Goal: Book appointment/travel/reservation: Book appointment/travel/reservation

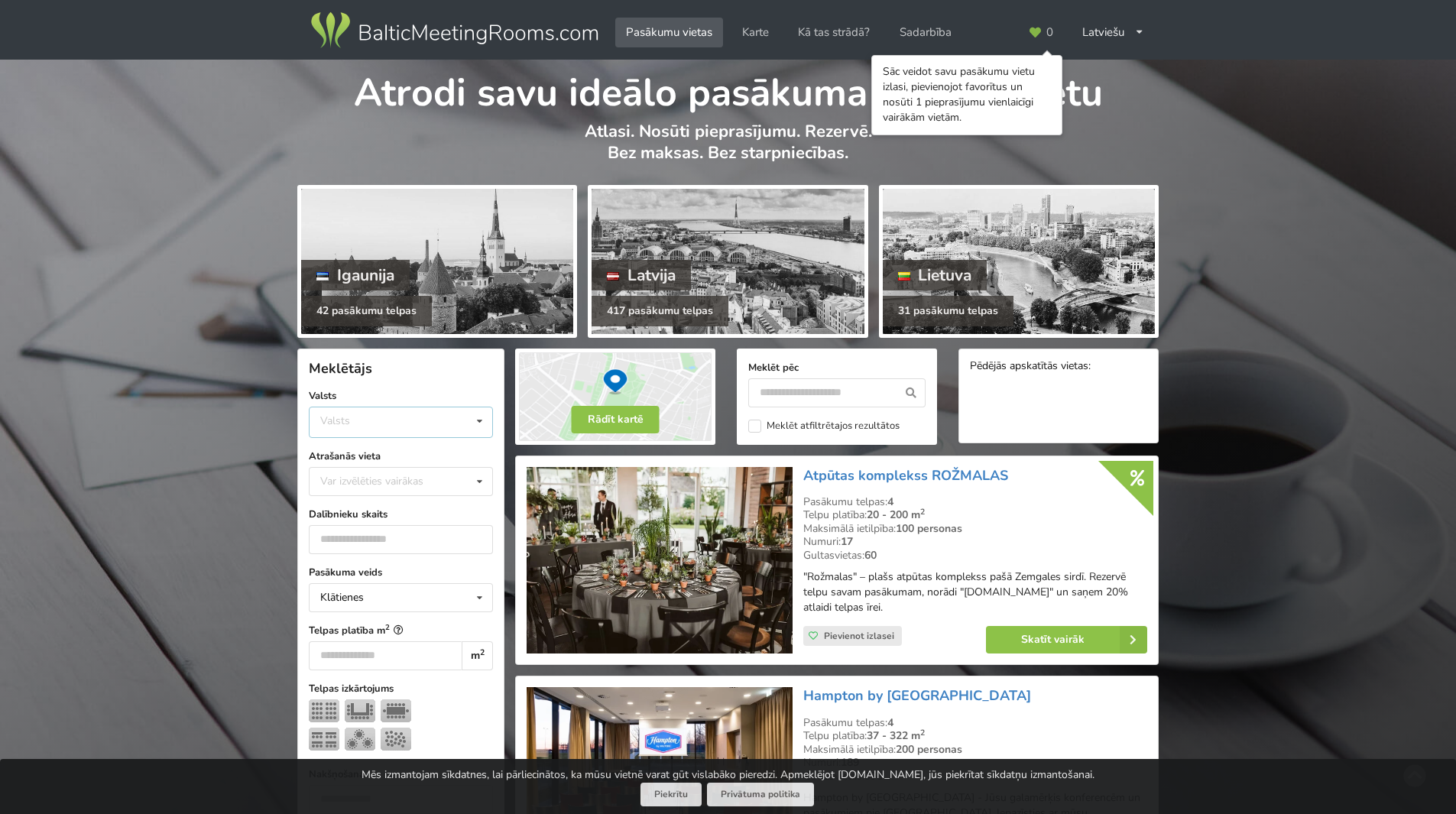
click at [403, 419] on div "Valsts Igaunija [GEOGRAPHIC_DATA] Lietuva" at bounding box center [401, 422] width 184 height 31
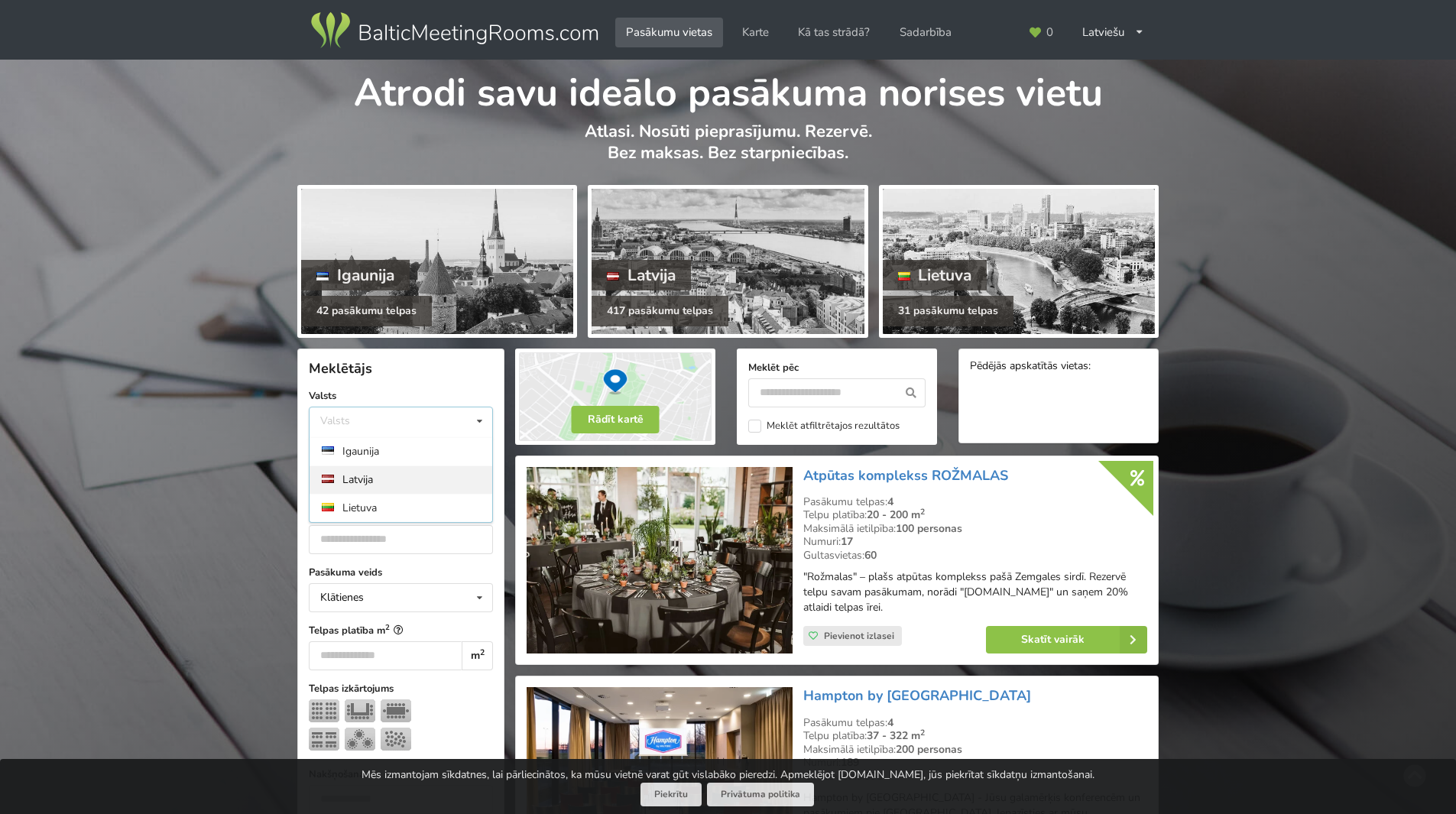
click at [381, 474] on div "Latvija" at bounding box center [401, 479] width 182 height 28
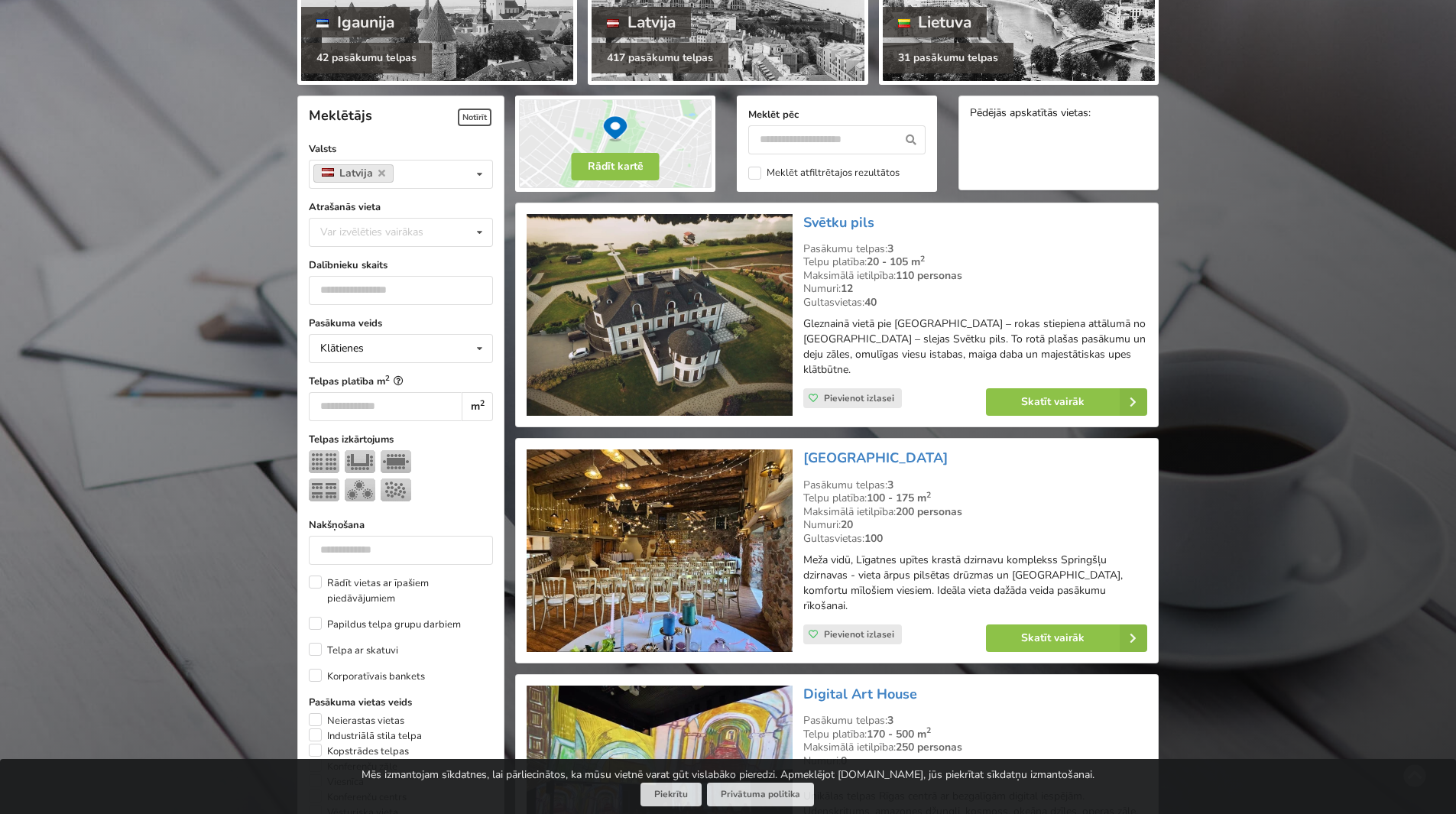
scroll to position [343, 0]
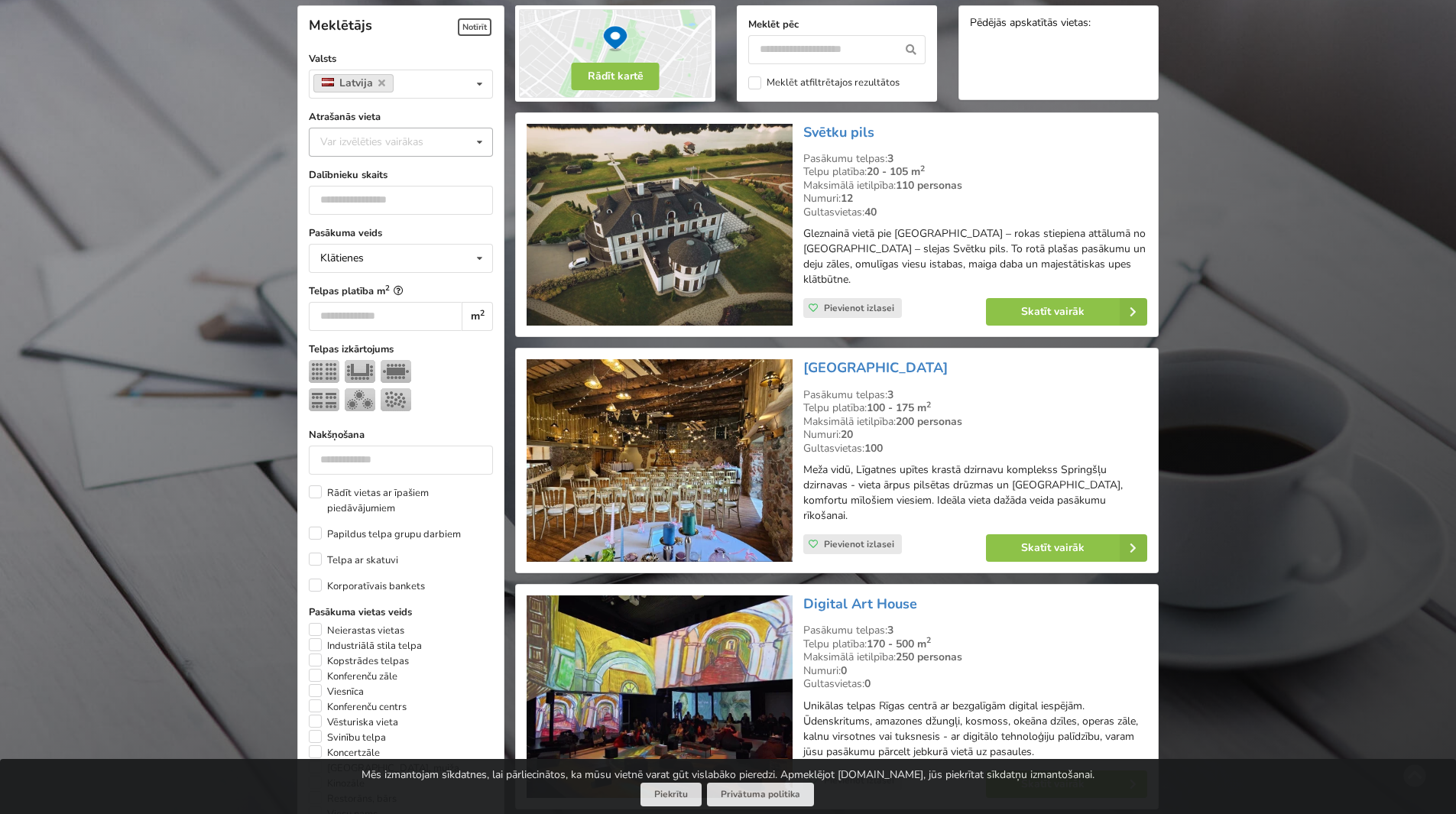
click at [437, 138] on div "Var izvēlēties vairākas" at bounding box center [387, 142] width 141 height 17
click at [382, 282] on div "[GEOGRAPHIC_DATA]" at bounding box center [401, 283] width 182 height 28
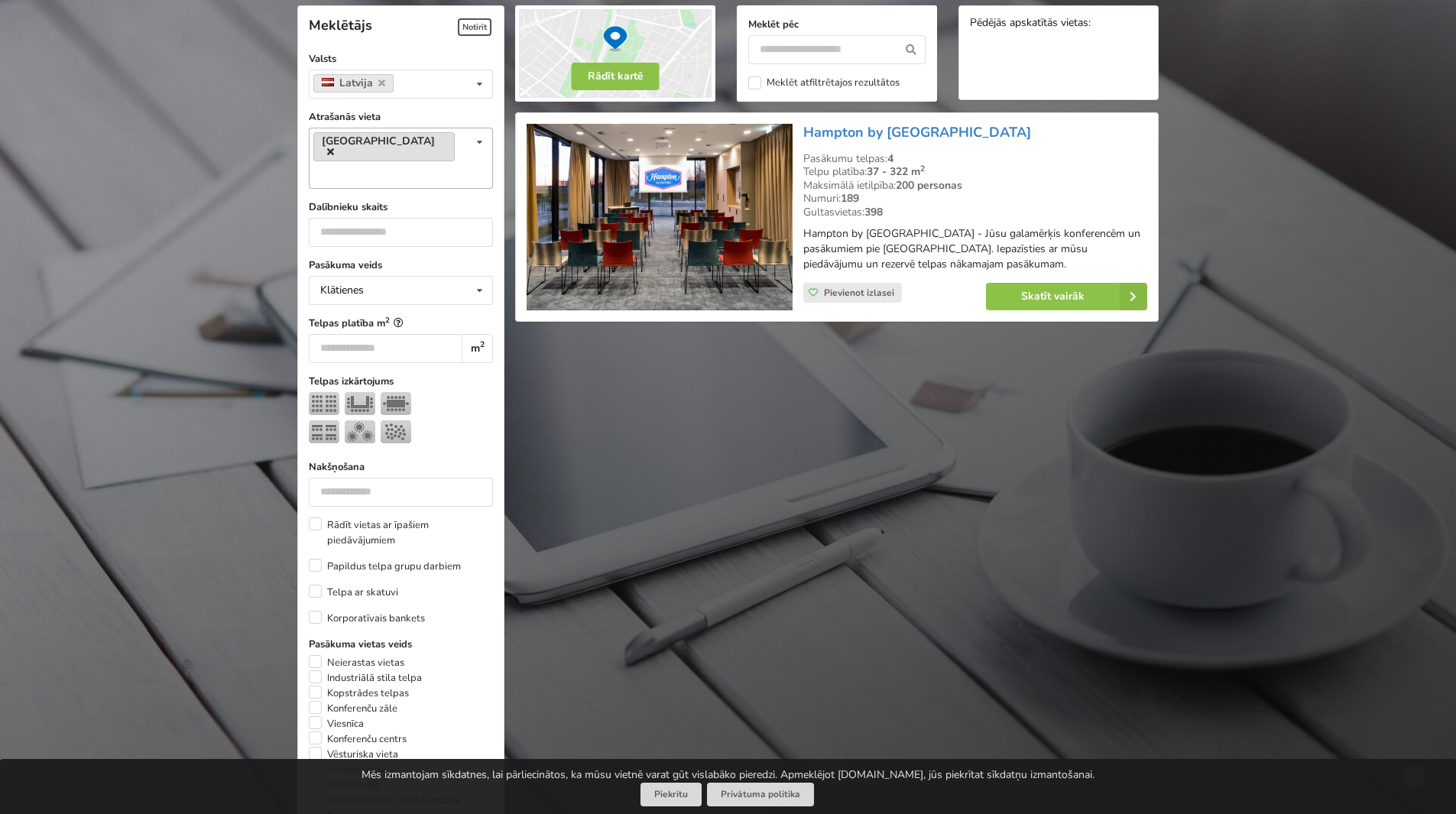
click at [334, 147] on icon at bounding box center [330, 152] width 7 height 10
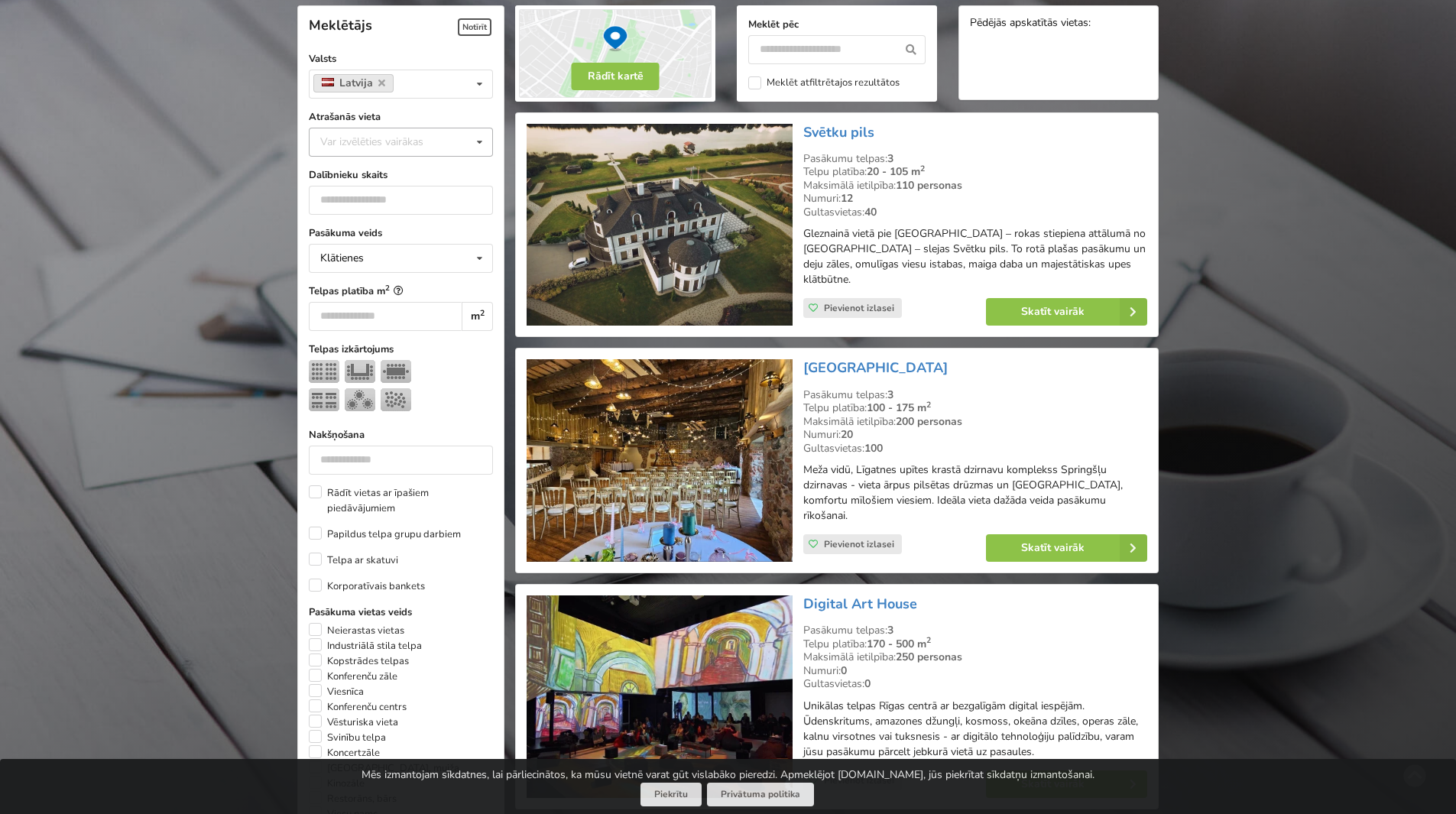
click at [477, 142] on icon at bounding box center [480, 142] width 22 height 28
click at [392, 176] on div "Pārdaugava" at bounding box center [401, 170] width 182 height 28
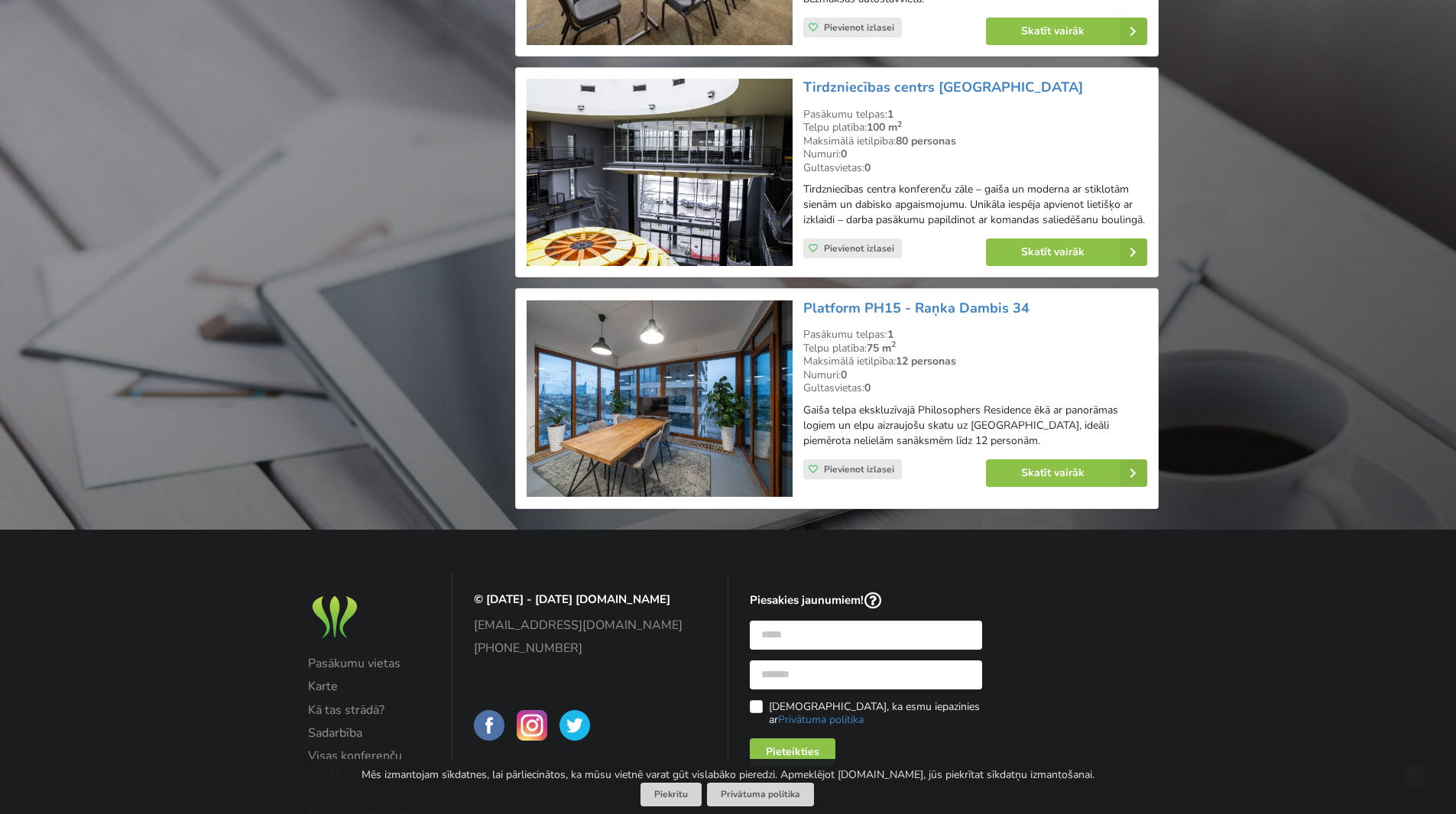
scroll to position [2636, 0]
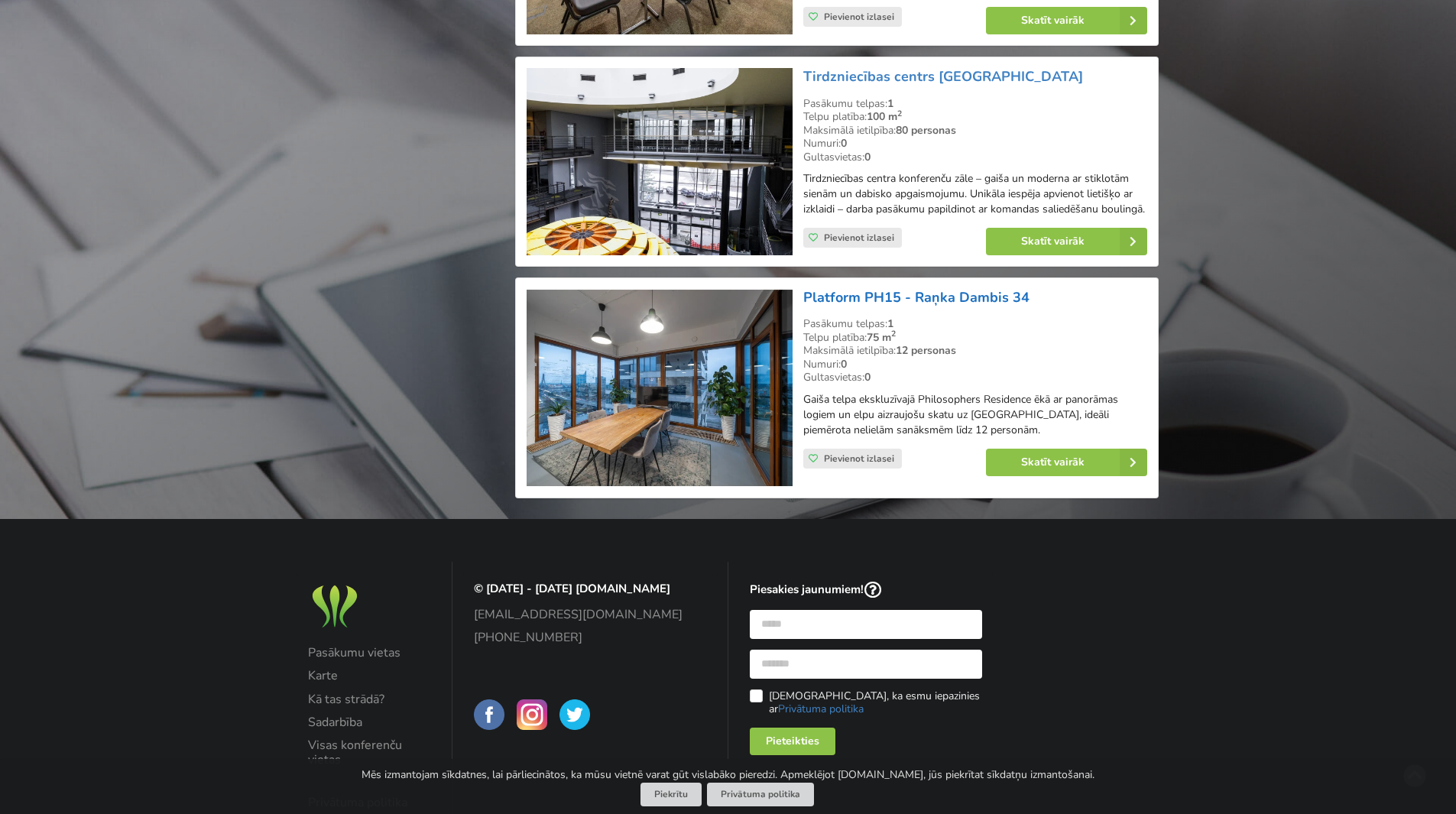
click at [941, 306] on link "Platform PH15 - Raņka Dambis 34" at bounding box center [916, 297] width 226 height 18
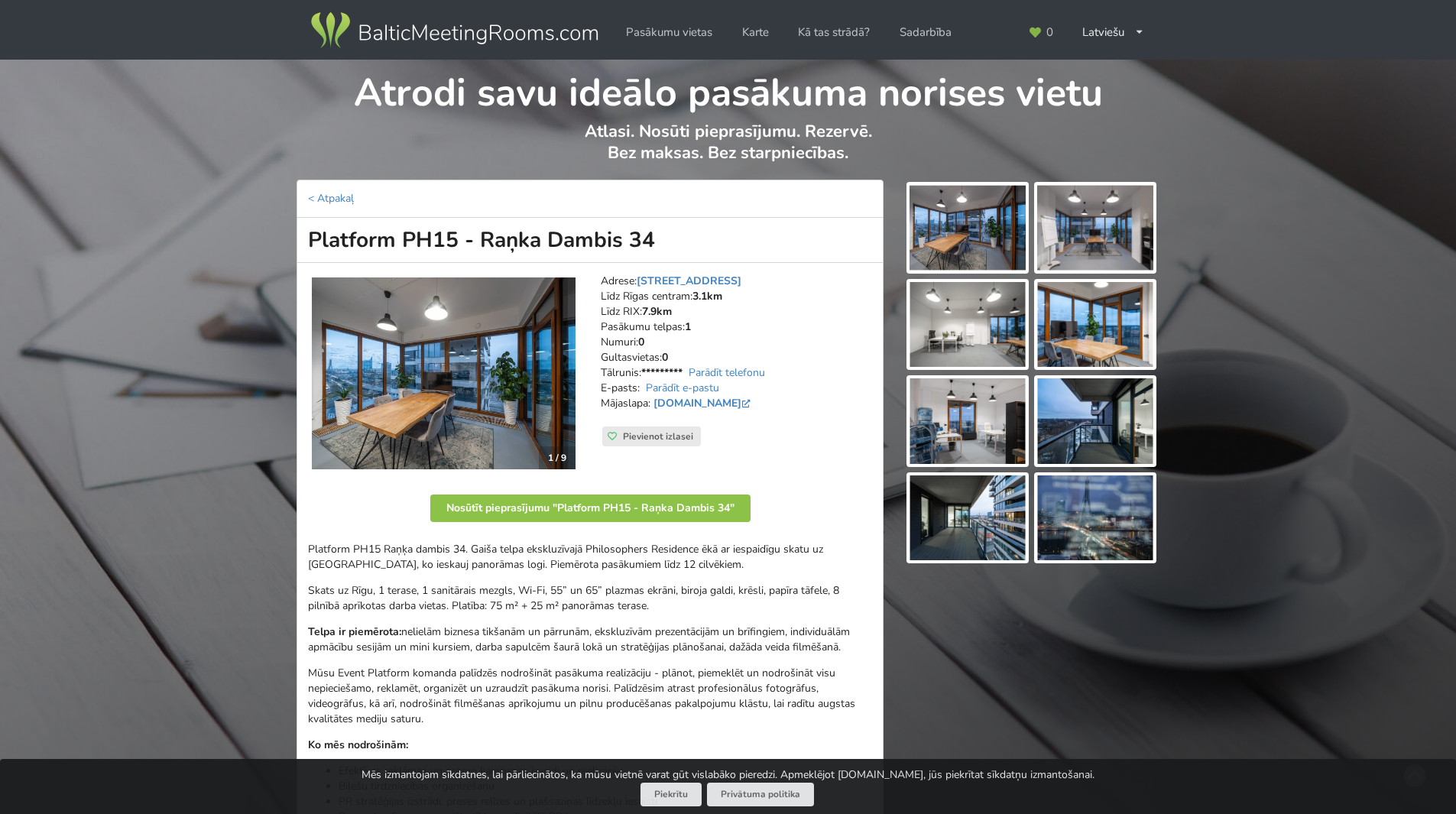
click at [977, 244] on img at bounding box center [967, 228] width 116 height 86
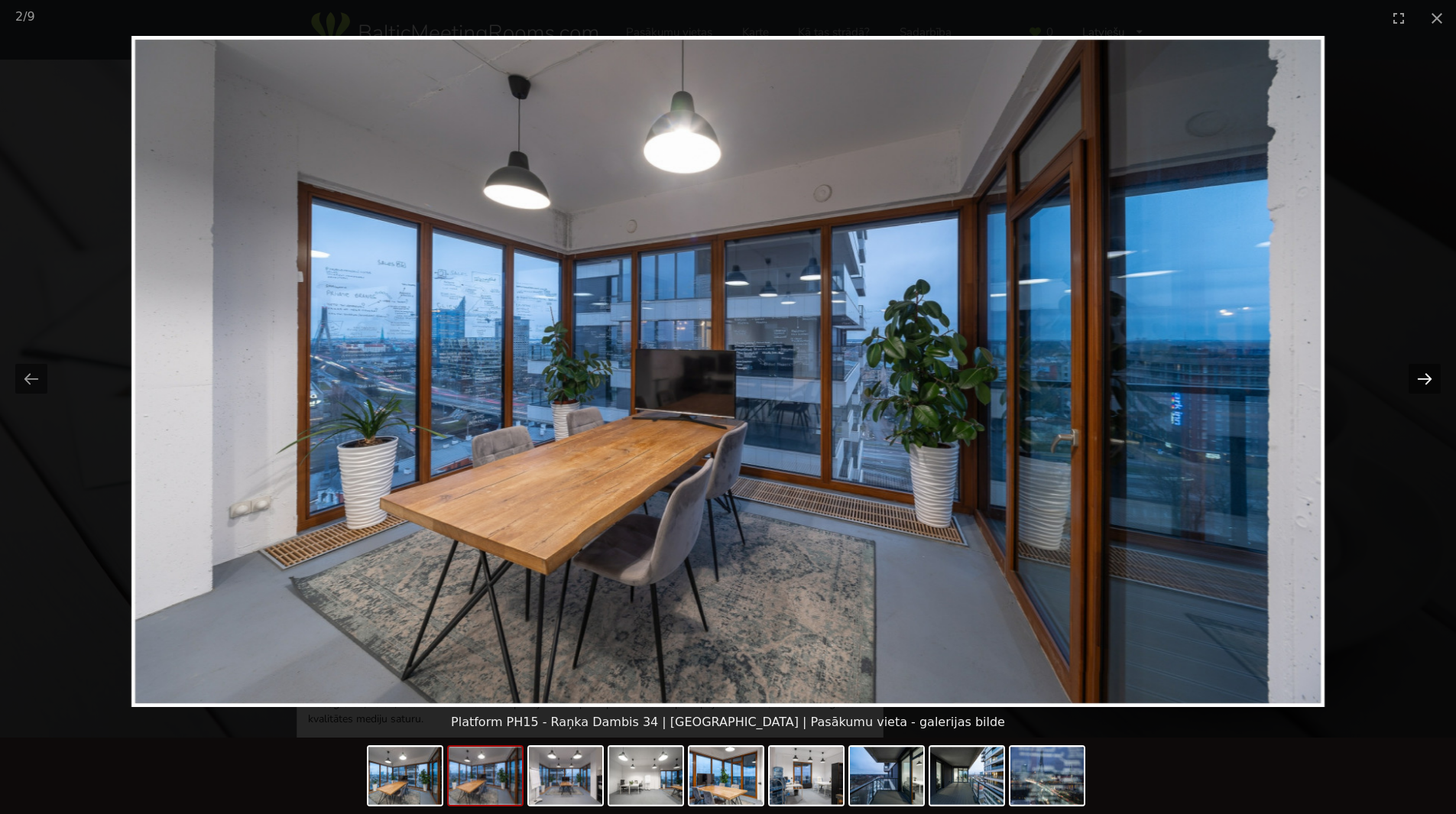
click at [1427, 379] on button "Next slide" at bounding box center [1424, 379] width 32 height 30
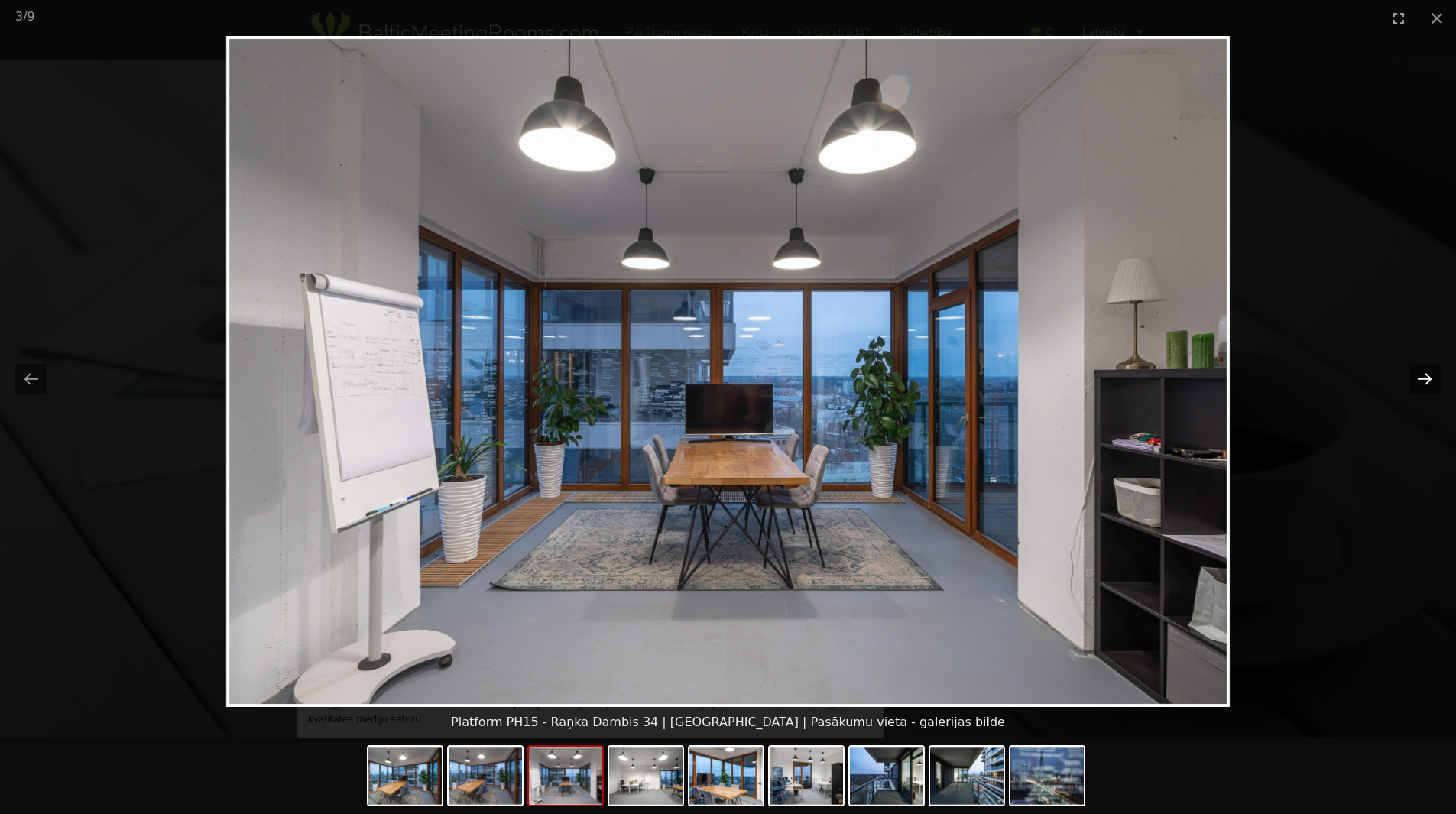
click at [1427, 379] on button "Next slide" at bounding box center [1424, 379] width 32 height 30
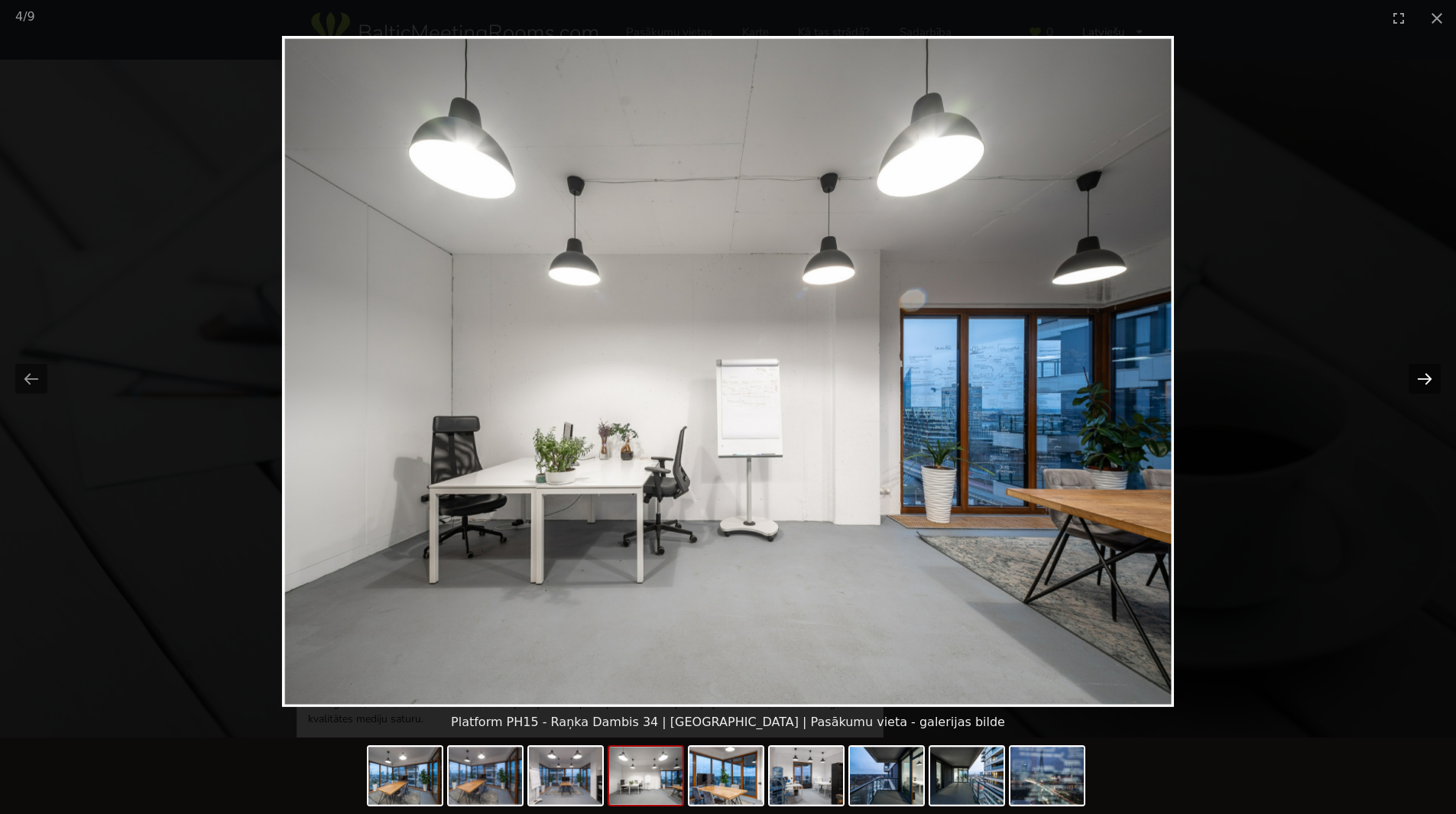
click at [1427, 379] on button "Next slide" at bounding box center [1424, 379] width 32 height 30
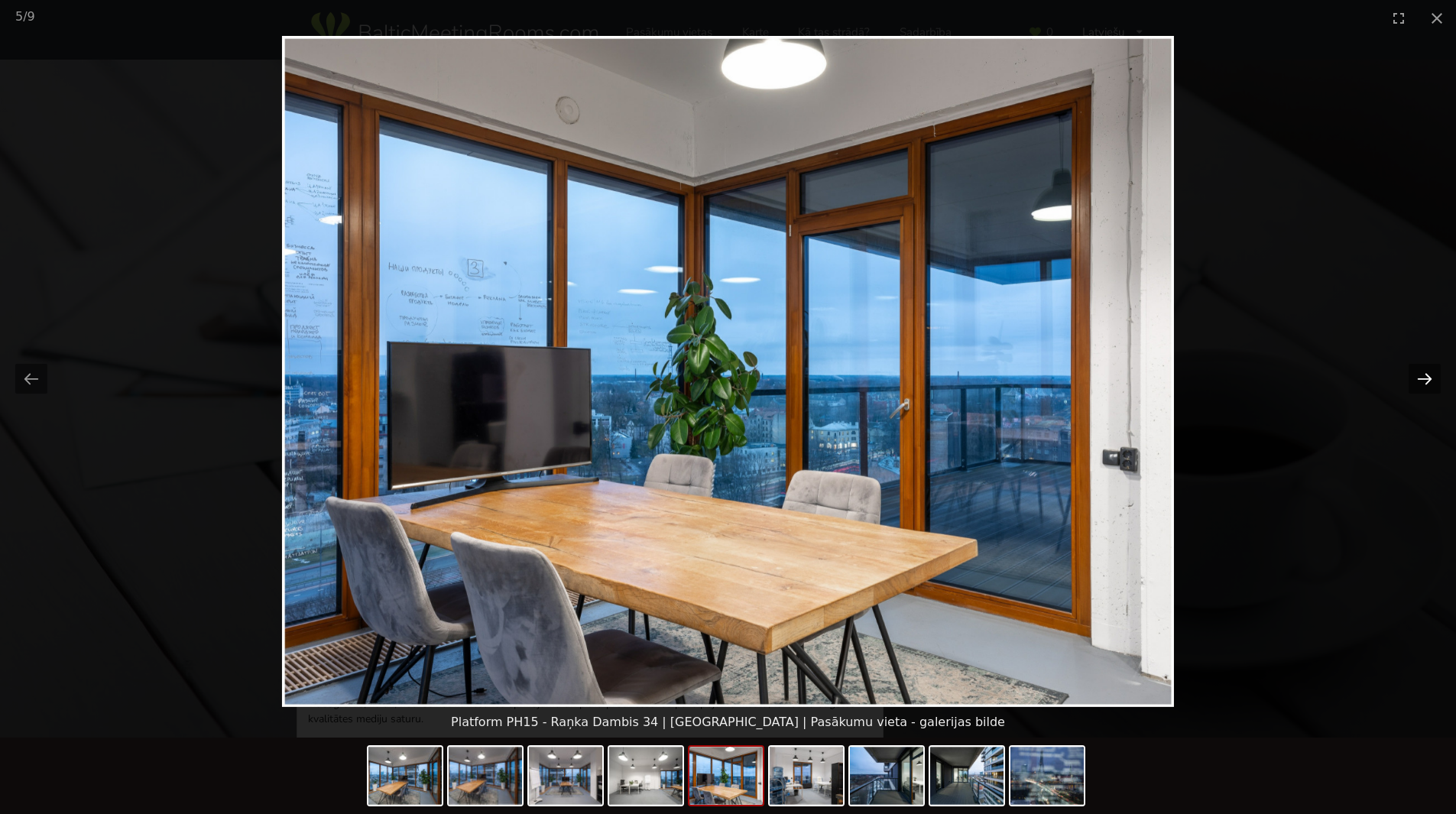
click at [1427, 379] on button "Next slide" at bounding box center [1424, 379] width 32 height 30
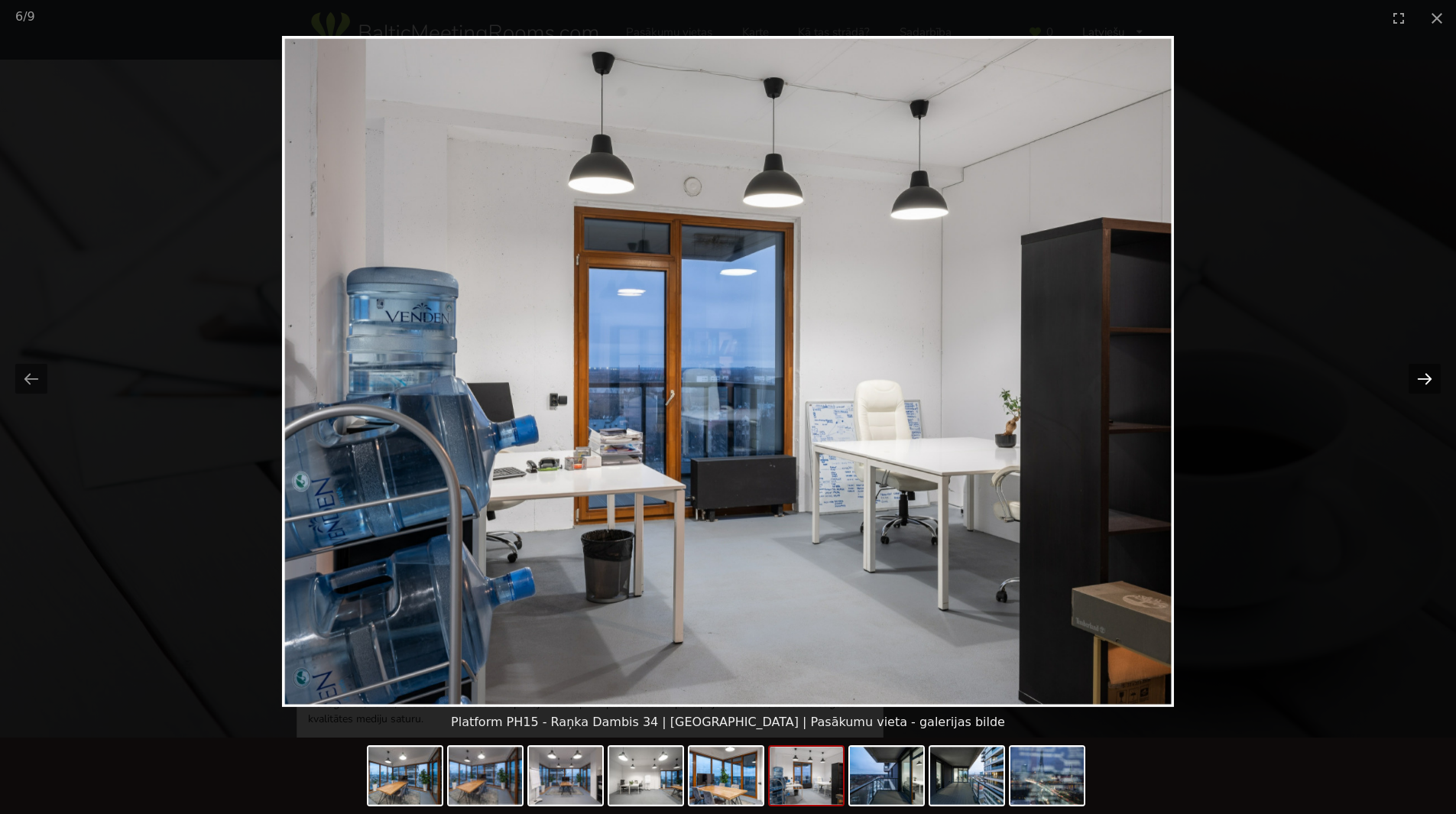
click at [1427, 379] on button "Next slide" at bounding box center [1424, 379] width 32 height 30
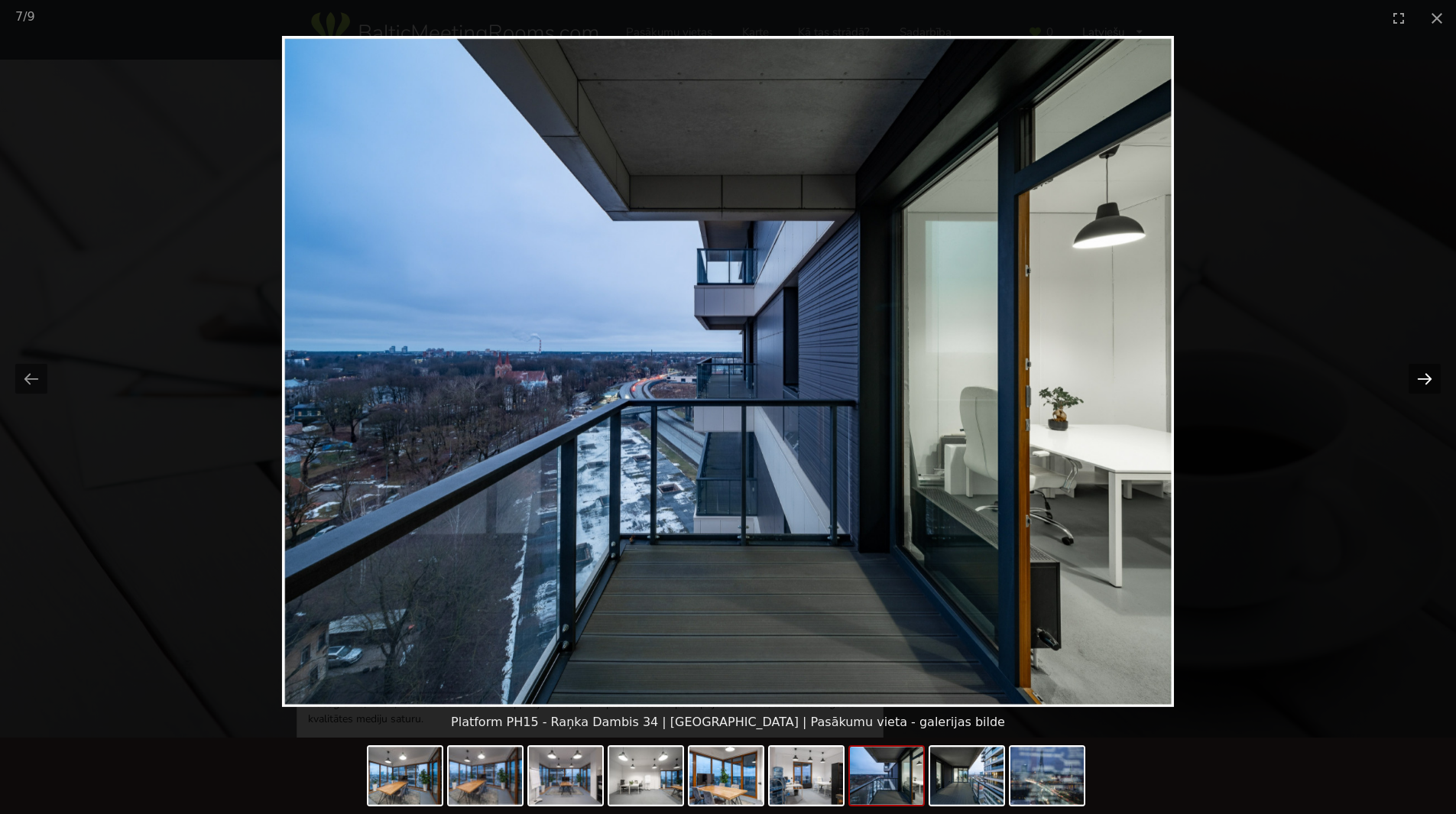
click at [1427, 379] on button "Next slide" at bounding box center [1424, 379] width 32 height 30
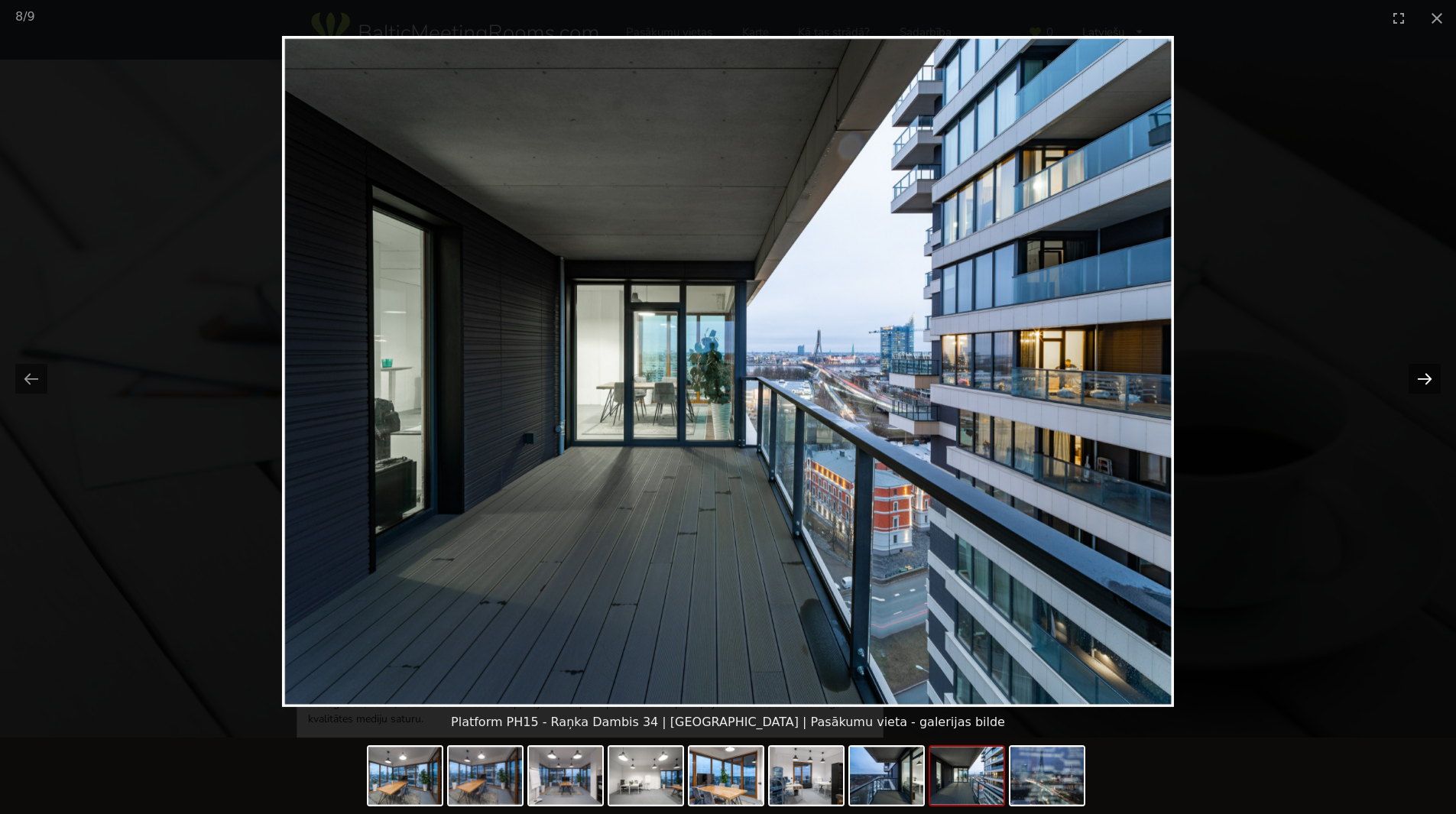
click at [1427, 379] on button "Next slide" at bounding box center [1424, 379] width 32 height 30
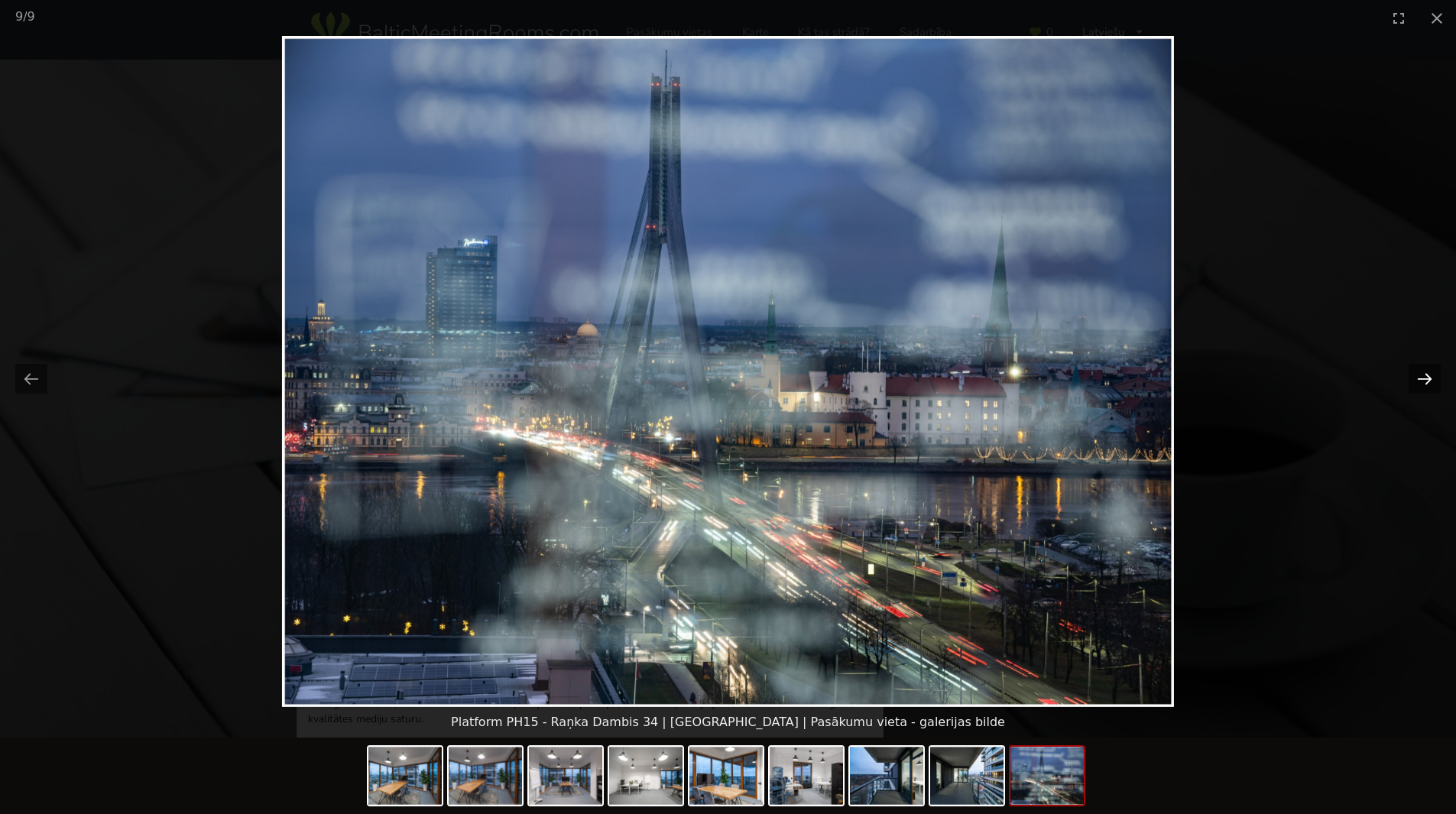
click at [1427, 379] on button "Next slide" at bounding box center [1424, 379] width 32 height 30
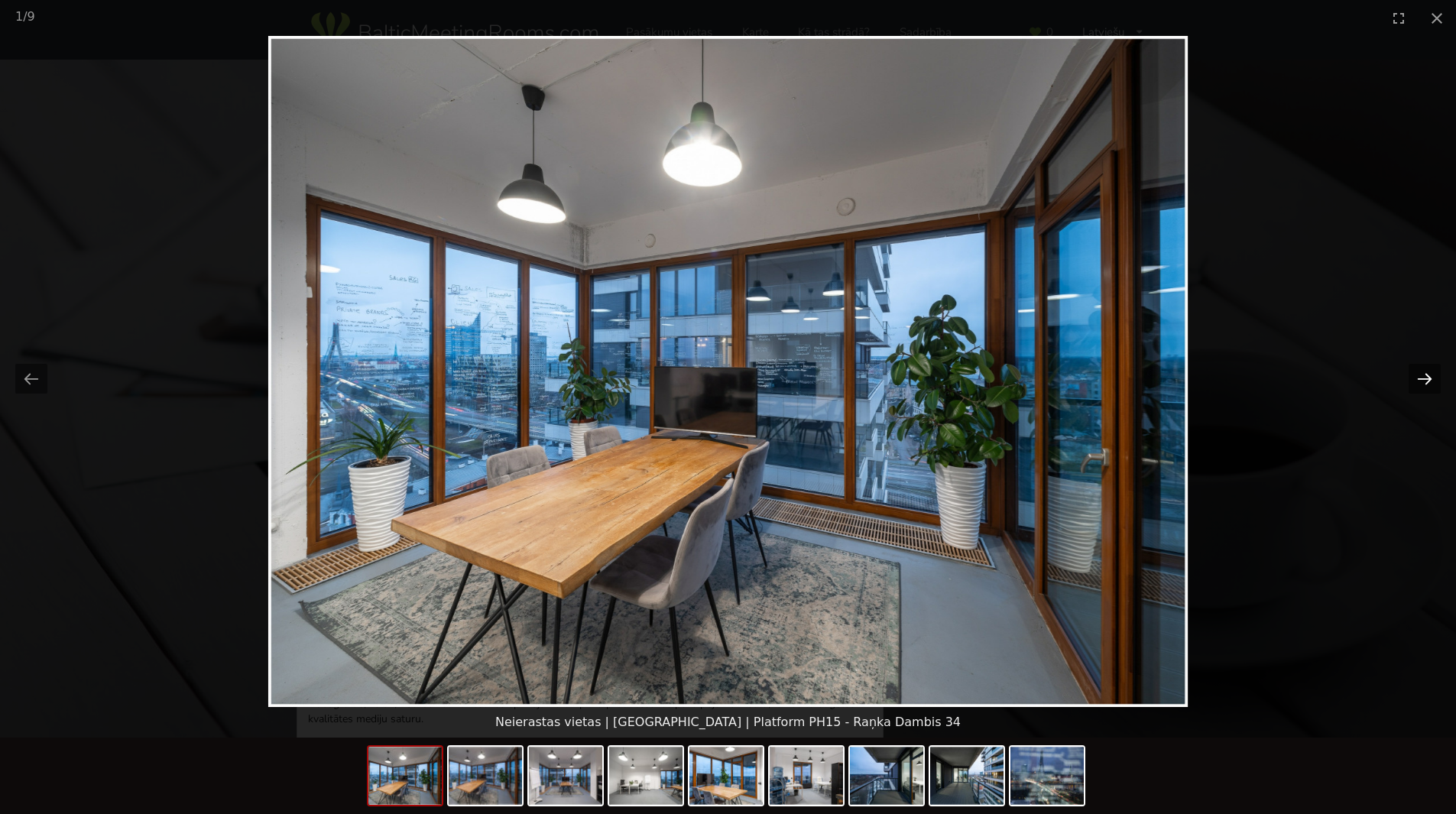
click at [1427, 379] on button "Next slide" at bounding box center [1424, 379] width 32 height 30
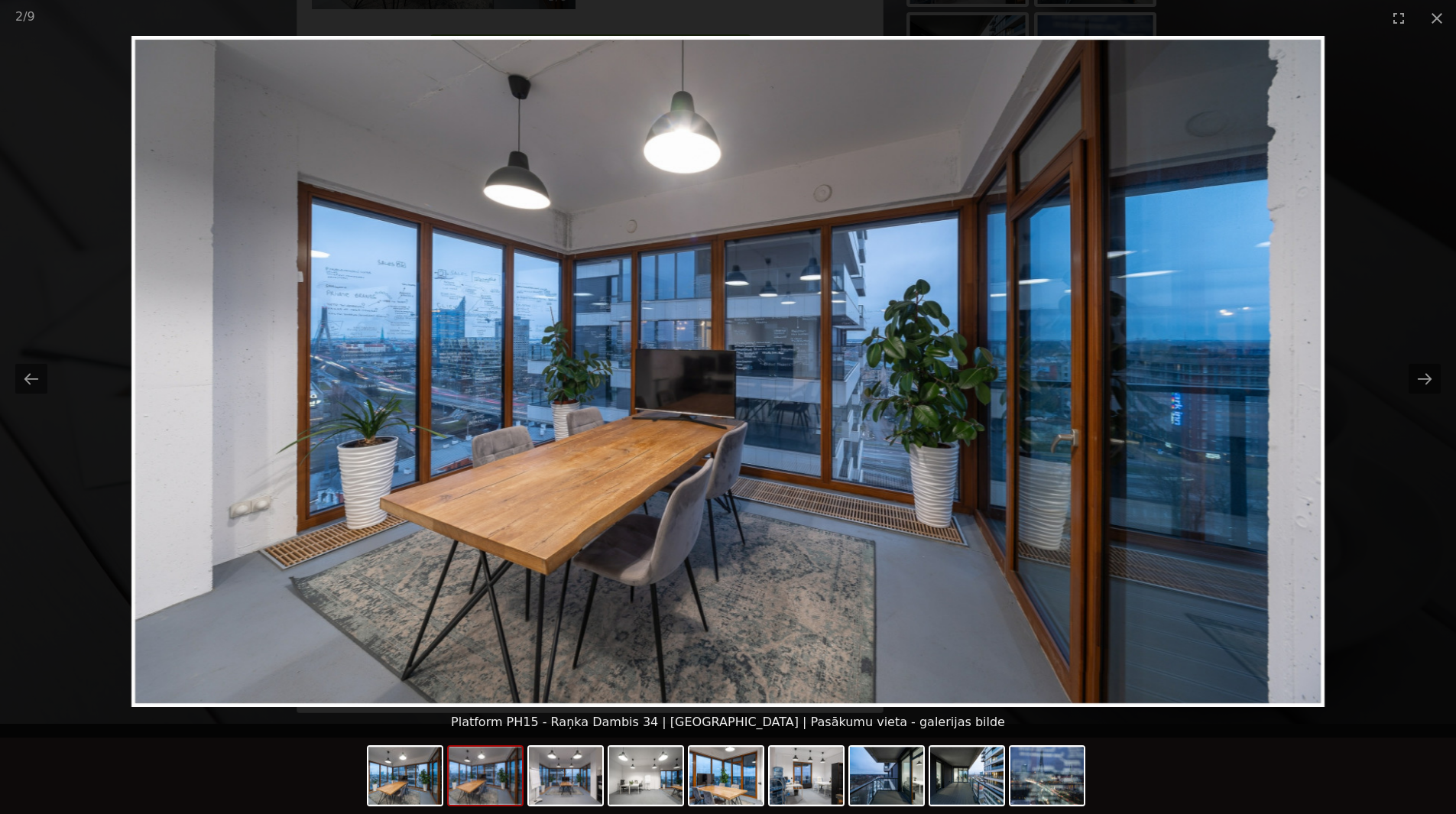
scroll to position [535, 0]
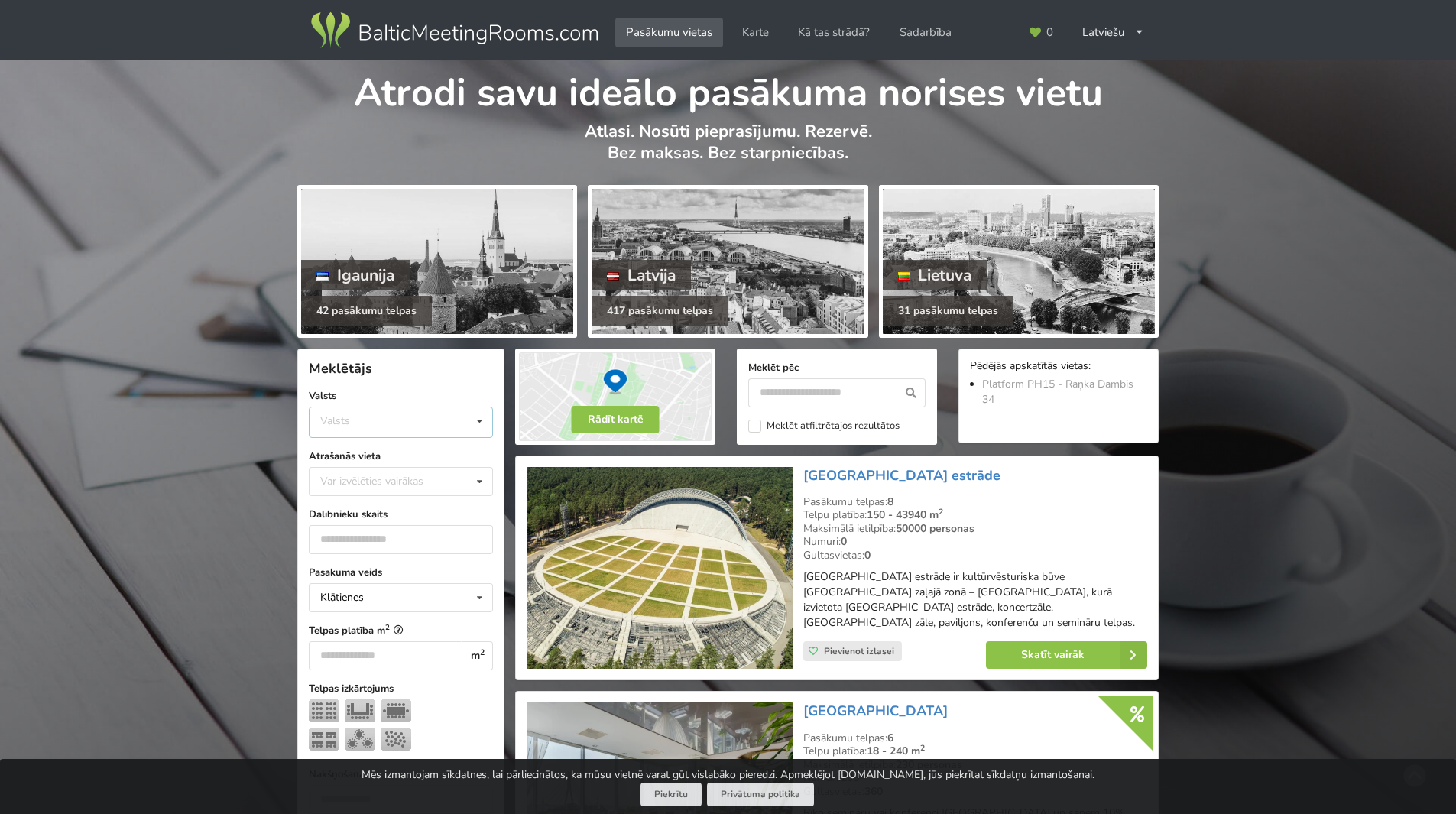
click at [394, 432] on div "Valsts Igaunija [GEOGRAPHIC_DATA] Lietuva" at bounding box center [401, 422] width 184 height 31
click at [367, 477] on div "Latvija" at bounding box center [401, 479] width 182 height 28
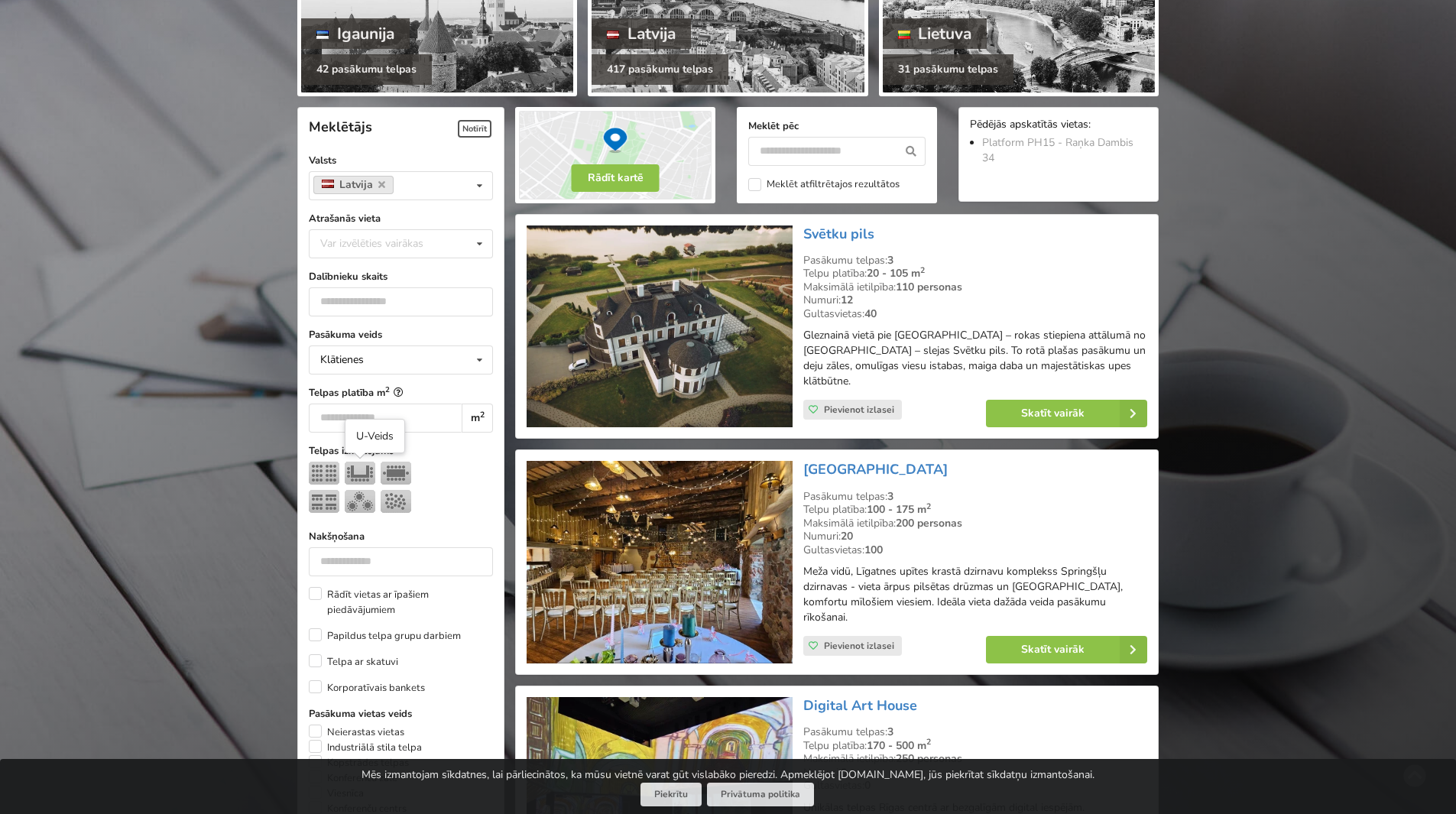
scroll to position [343, 0]
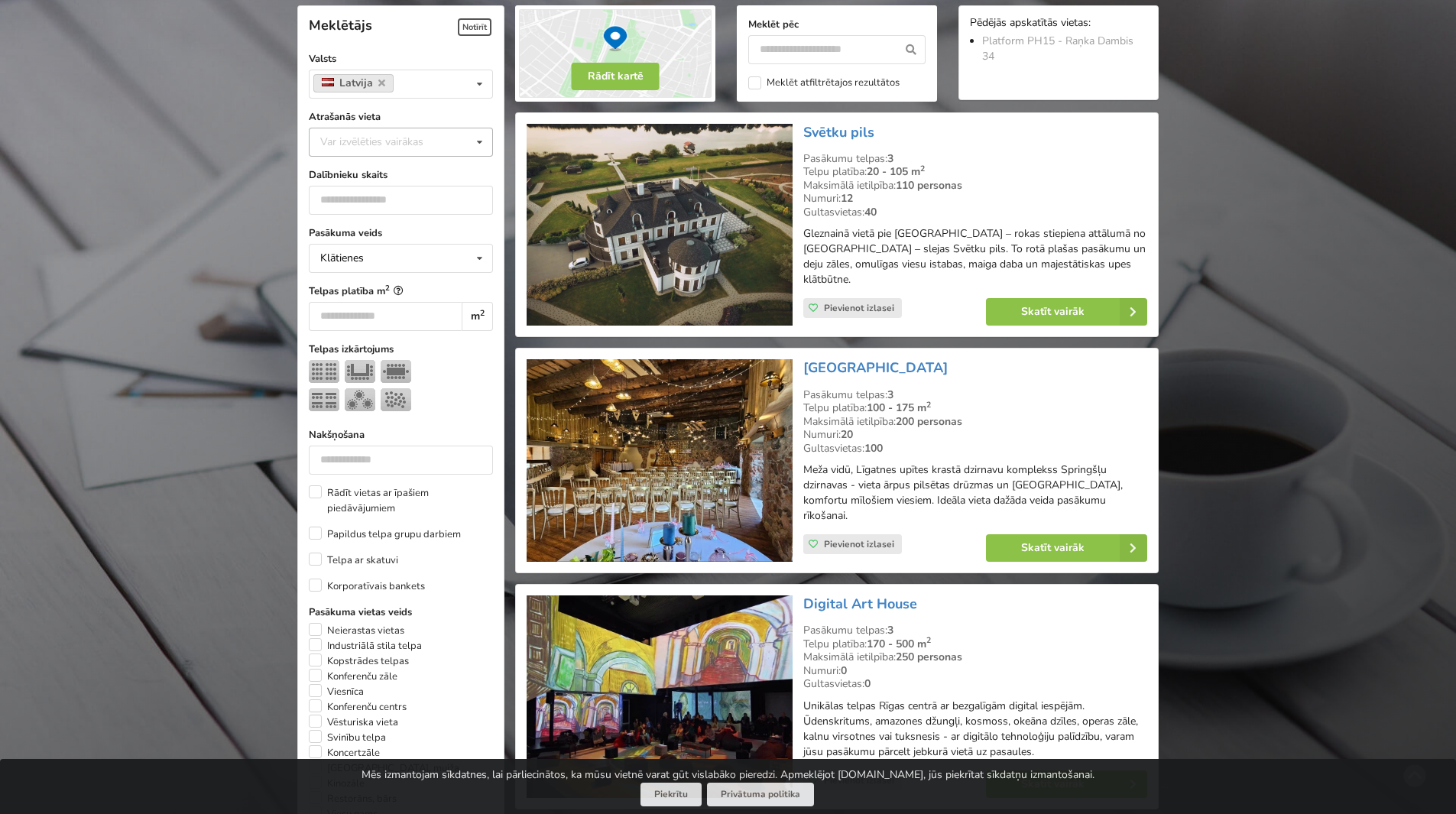
click at [431, 147] on div "Var izvēlēties vairākas" at bounding box center [387, 142] width 141 height 17
click at [381, 167] on div "Pārdaugava" at bounding box center [401, 170] width 182 height 28
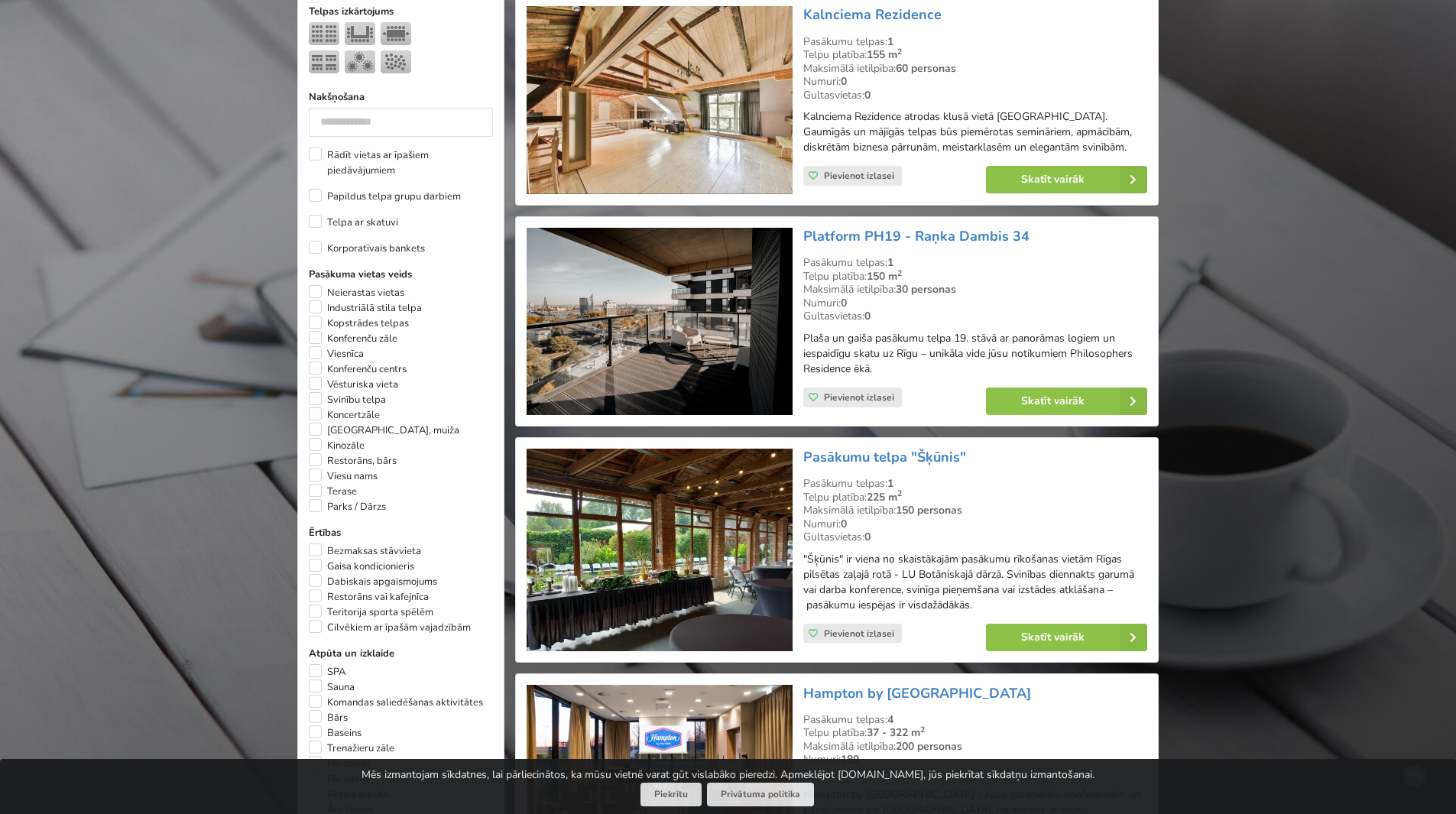
scroll to position [725, 0]
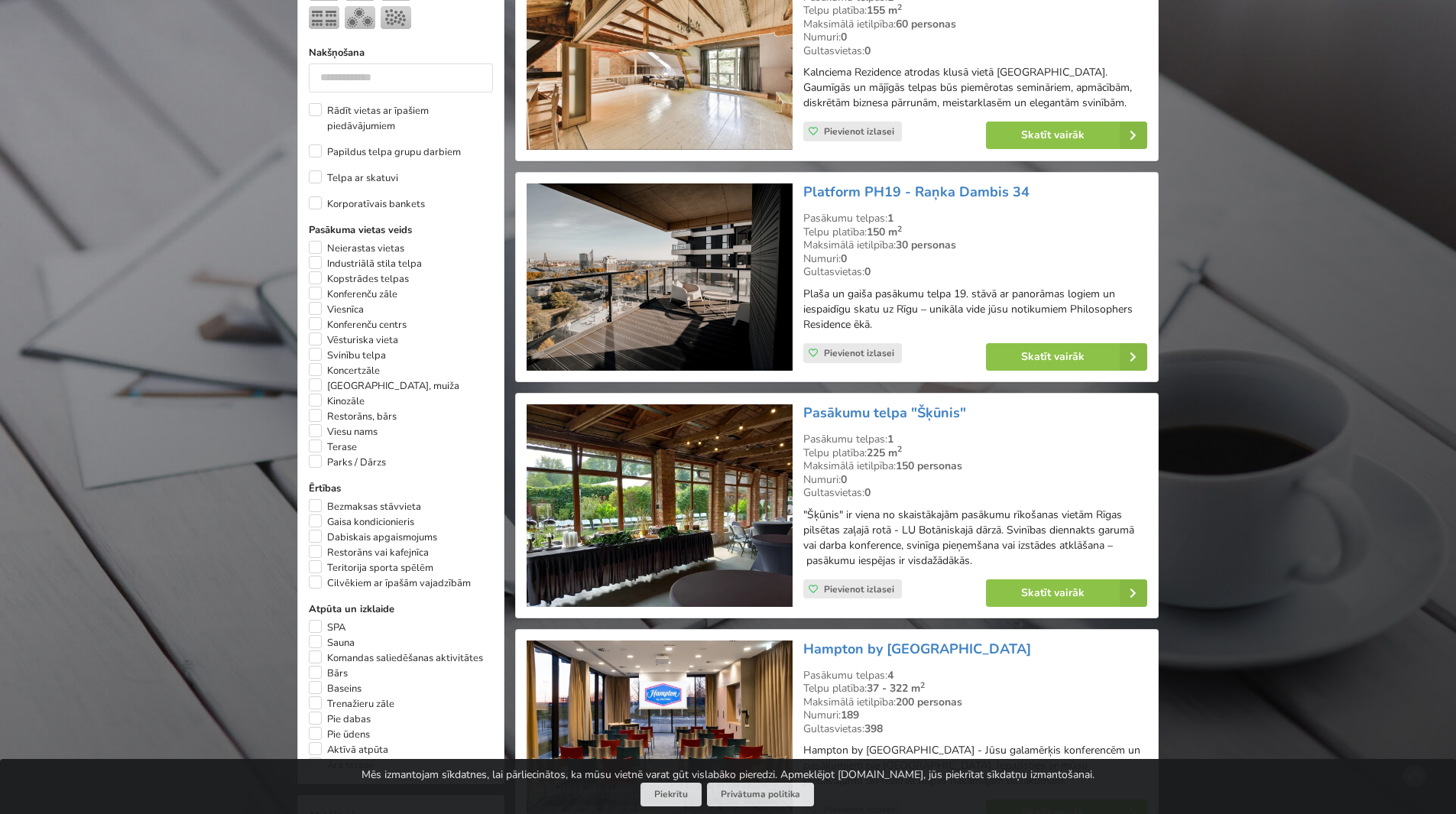
drag, startPoint x: 821, startPoint y: 216, endPoint x: 947, endPoint y: 250, distance: 130.5
click at [947, 250] on div "Pasākumu telpas: 1 Telpu platība: 150 m 2 Maksimālā ietilpība: 30 personas Numu…" at bounding box center [976, 245] width 344 height 67
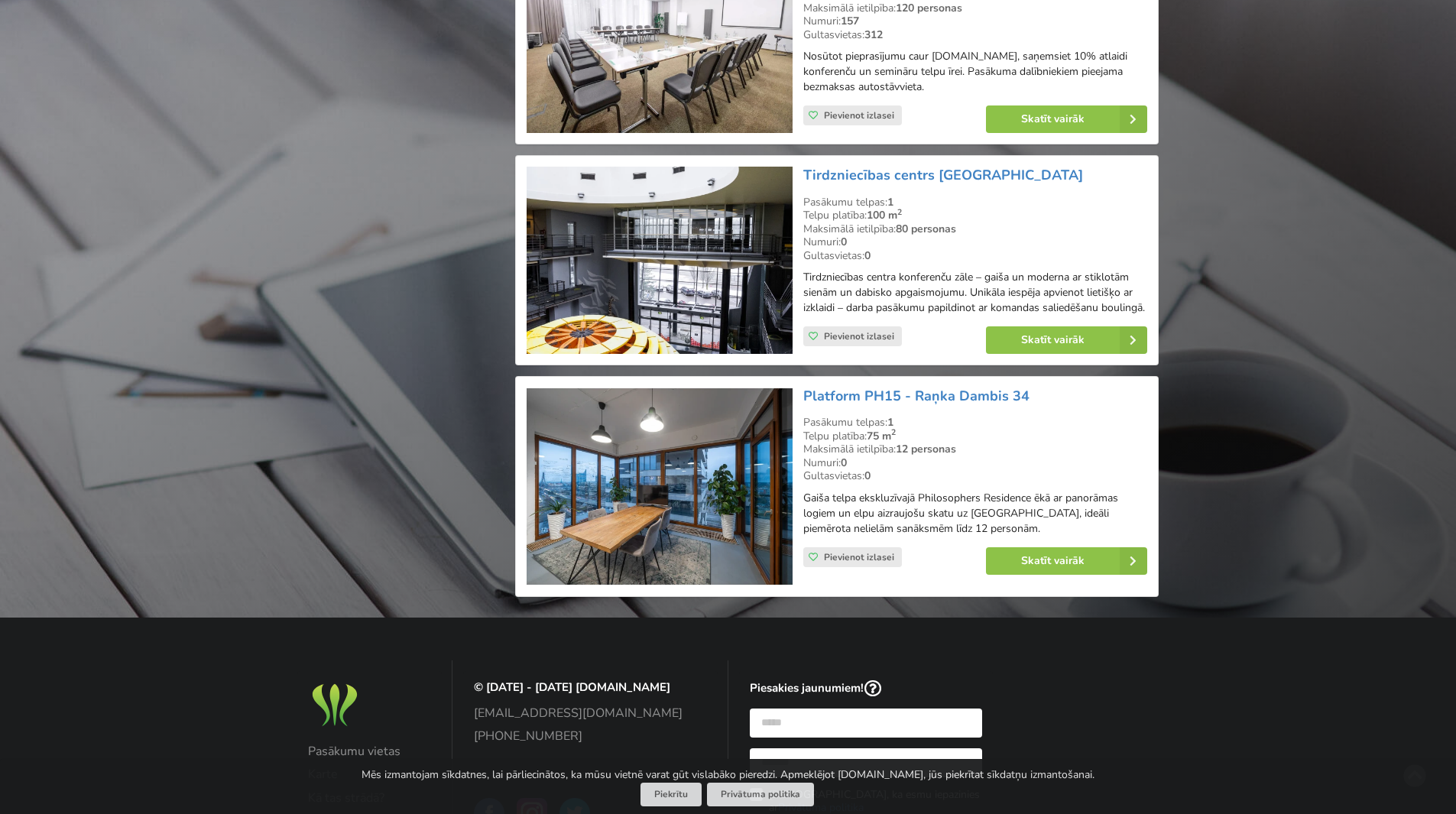
scroll to position [2636, 0]
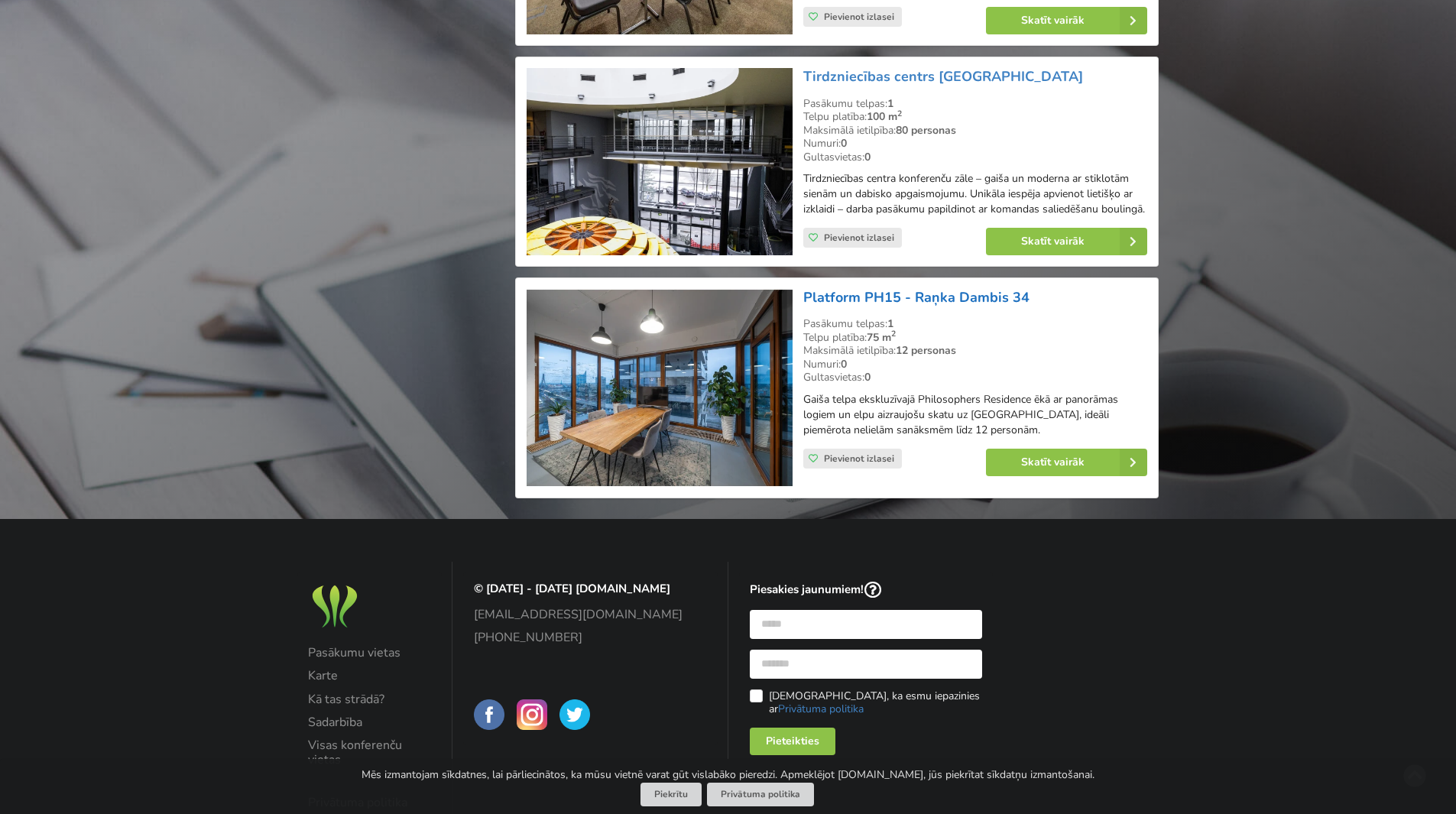
click at [922, 306] on link "Platform PH15 - Raņka Dambis 34" at bounding box center [916, 297] width 226 height 18
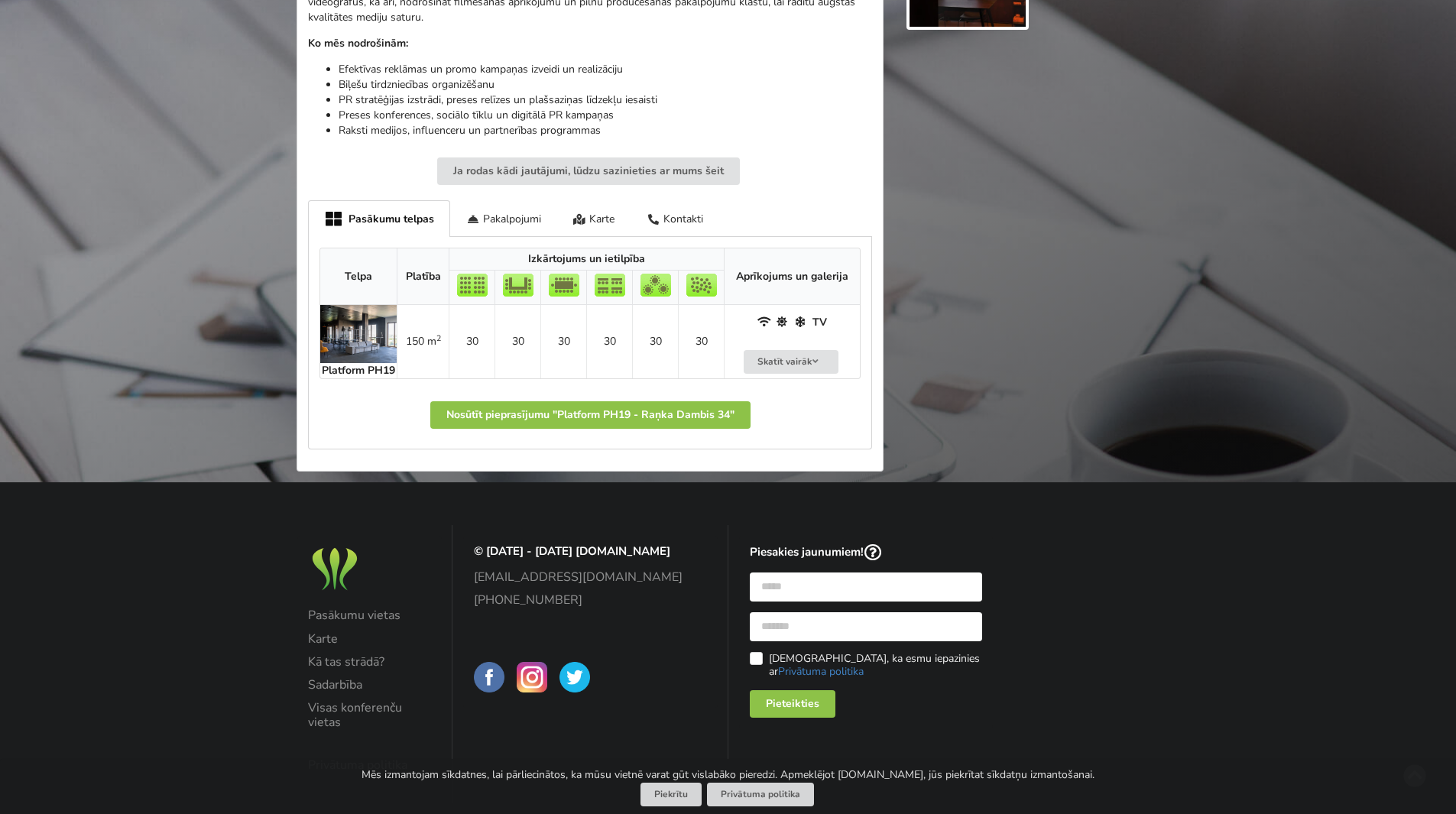
scroll to position [758, 0]
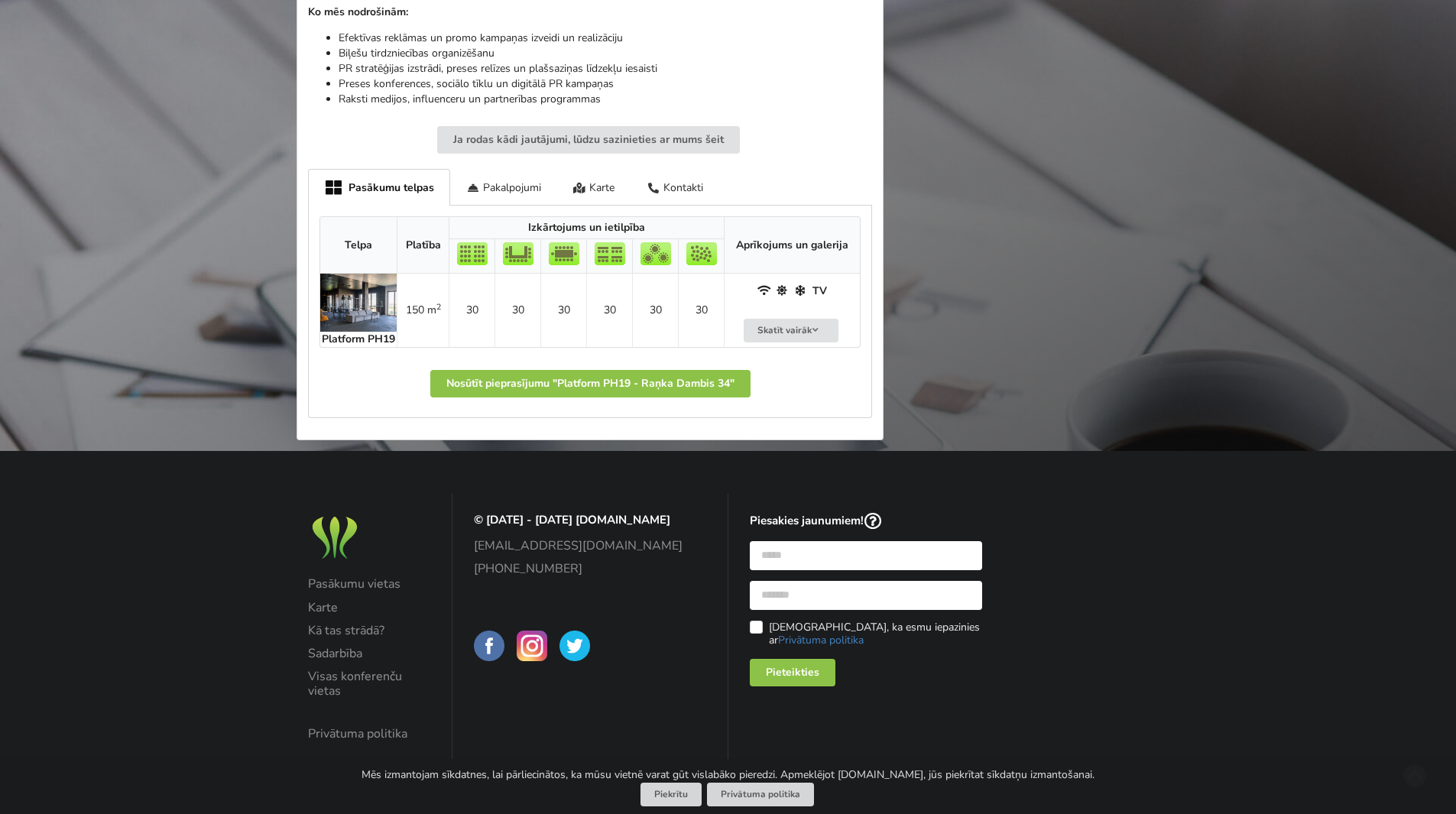
click at [349, 300] on img at bounding box center [358, 303] width 77 height 59
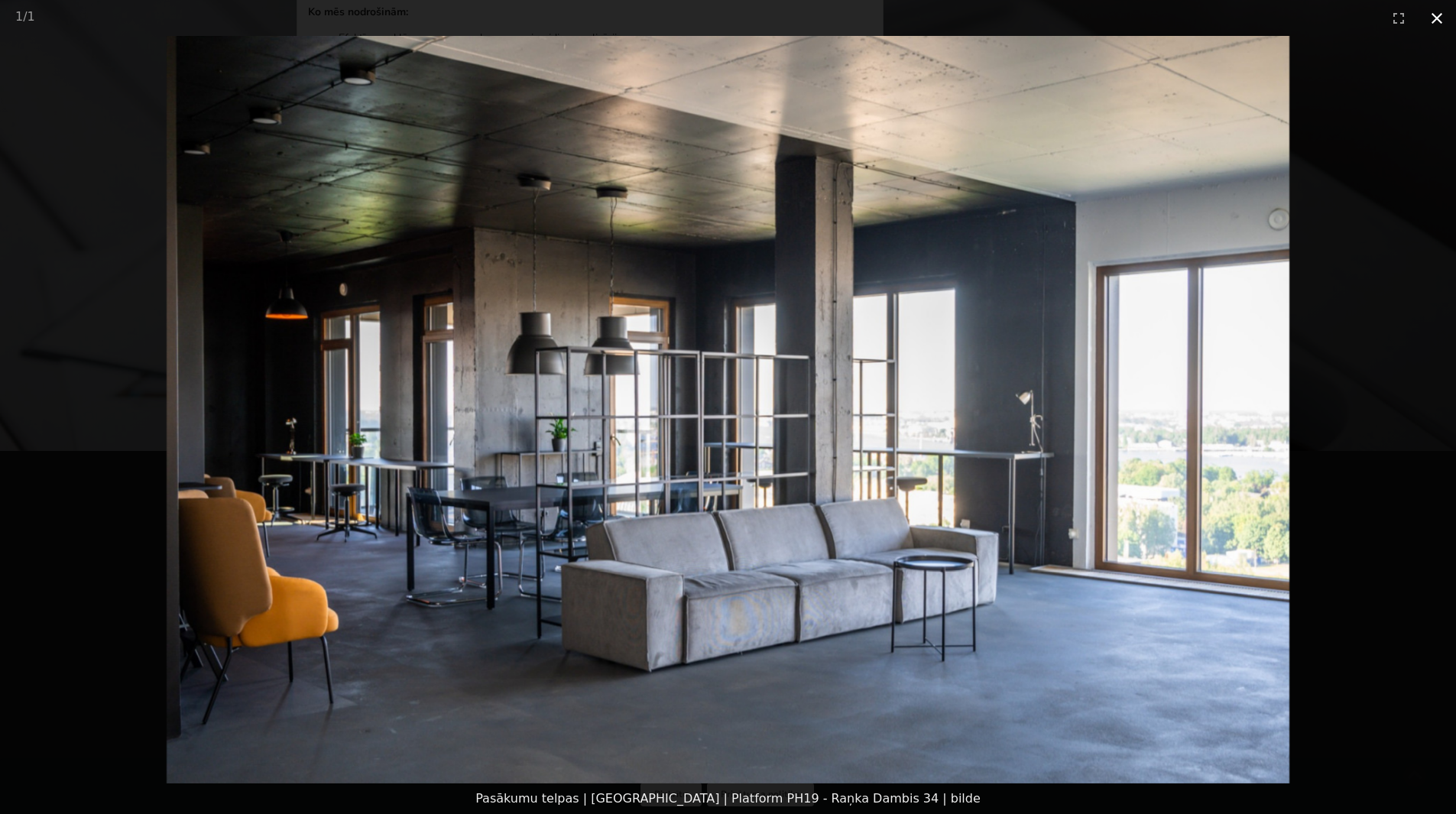
click at [1441, 18] on button "Close gallery" at bounding box center [1437, 18] width 38 height 36
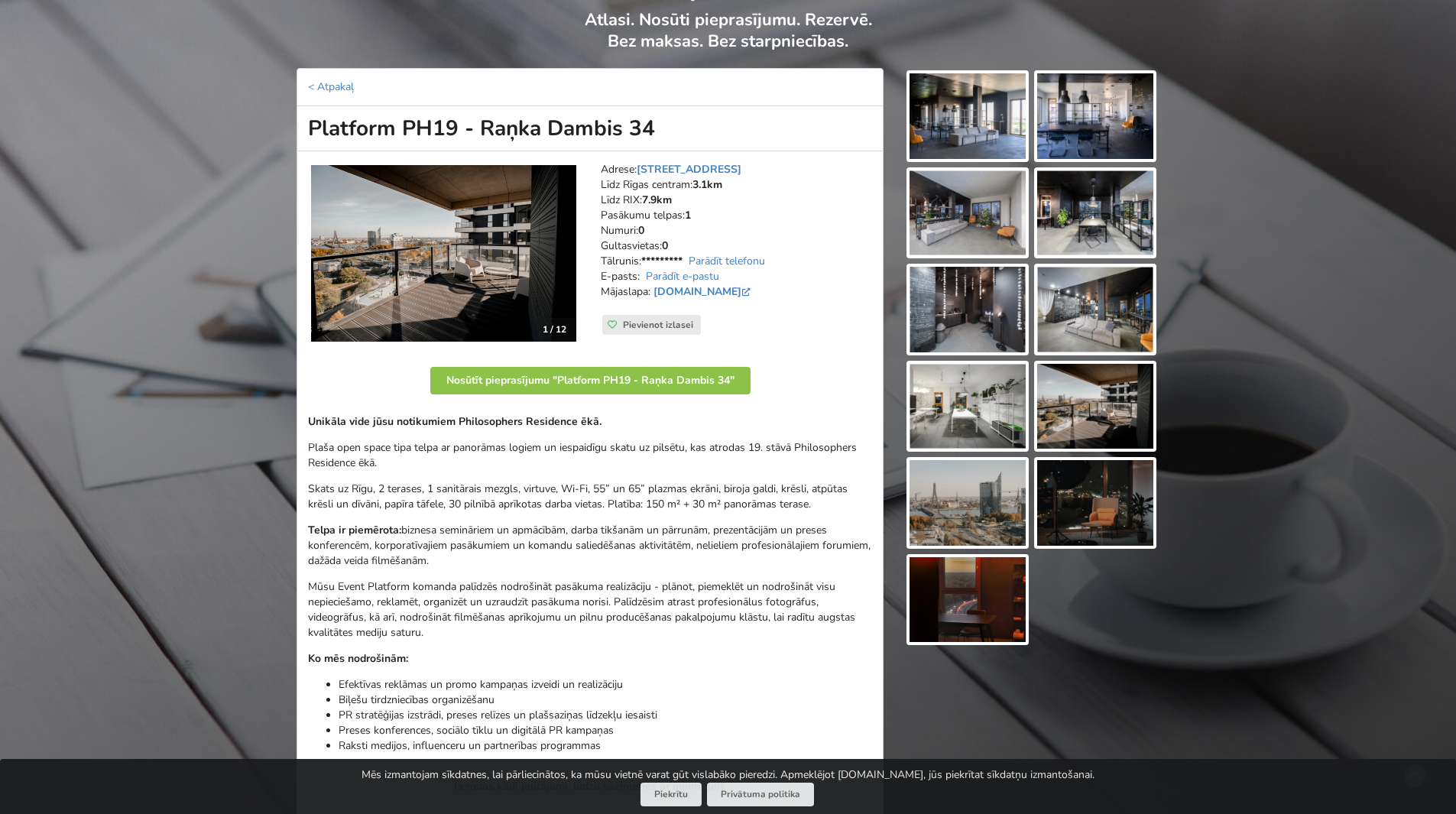
scroll to position [71, 0]
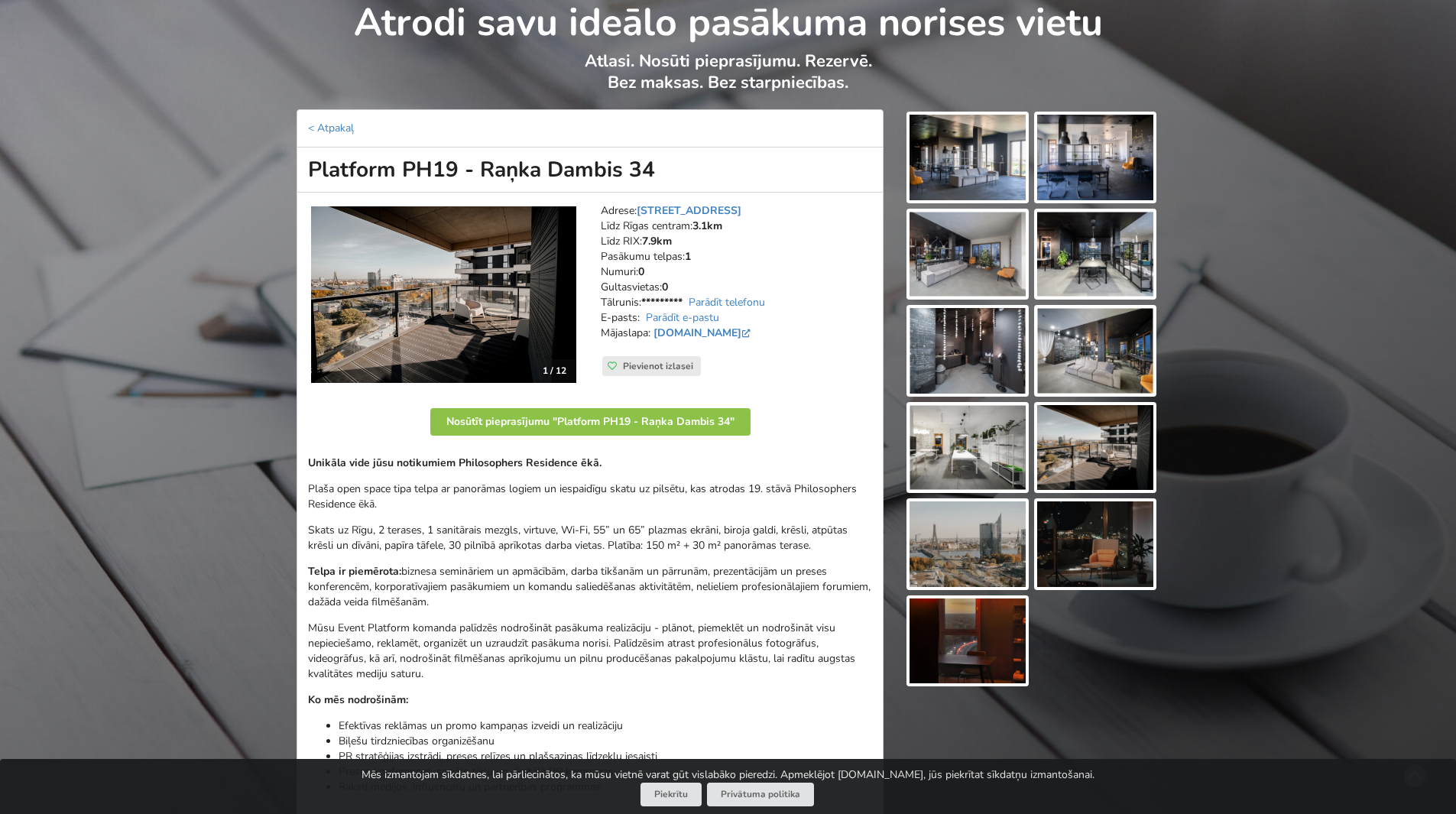
click at [476, 281] on img at bounding box center [444, 295] width 265 height 177
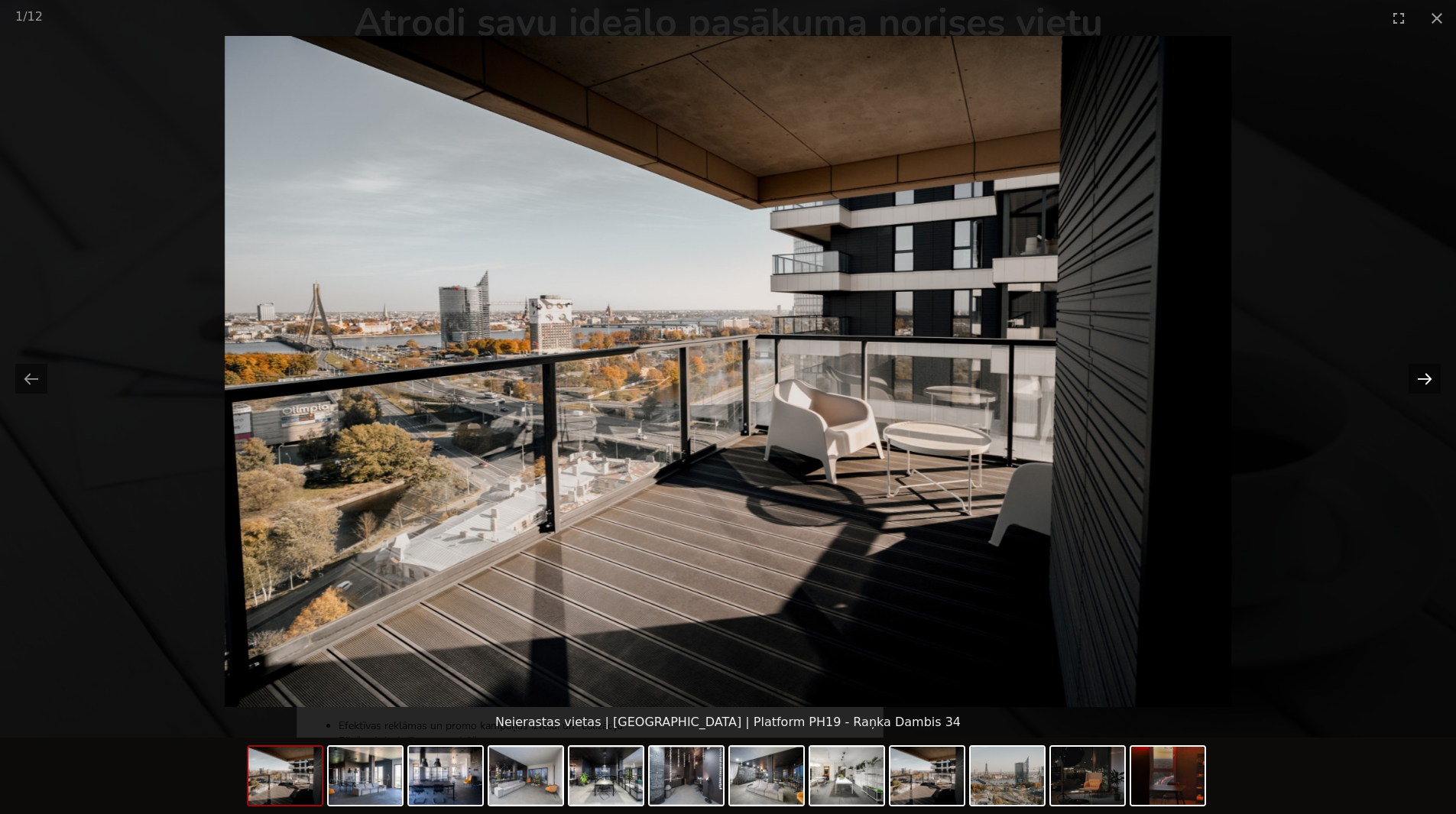
click at [1429, 377] on button "Next slide" at bounding box center [1424, 379] width 32 height 30
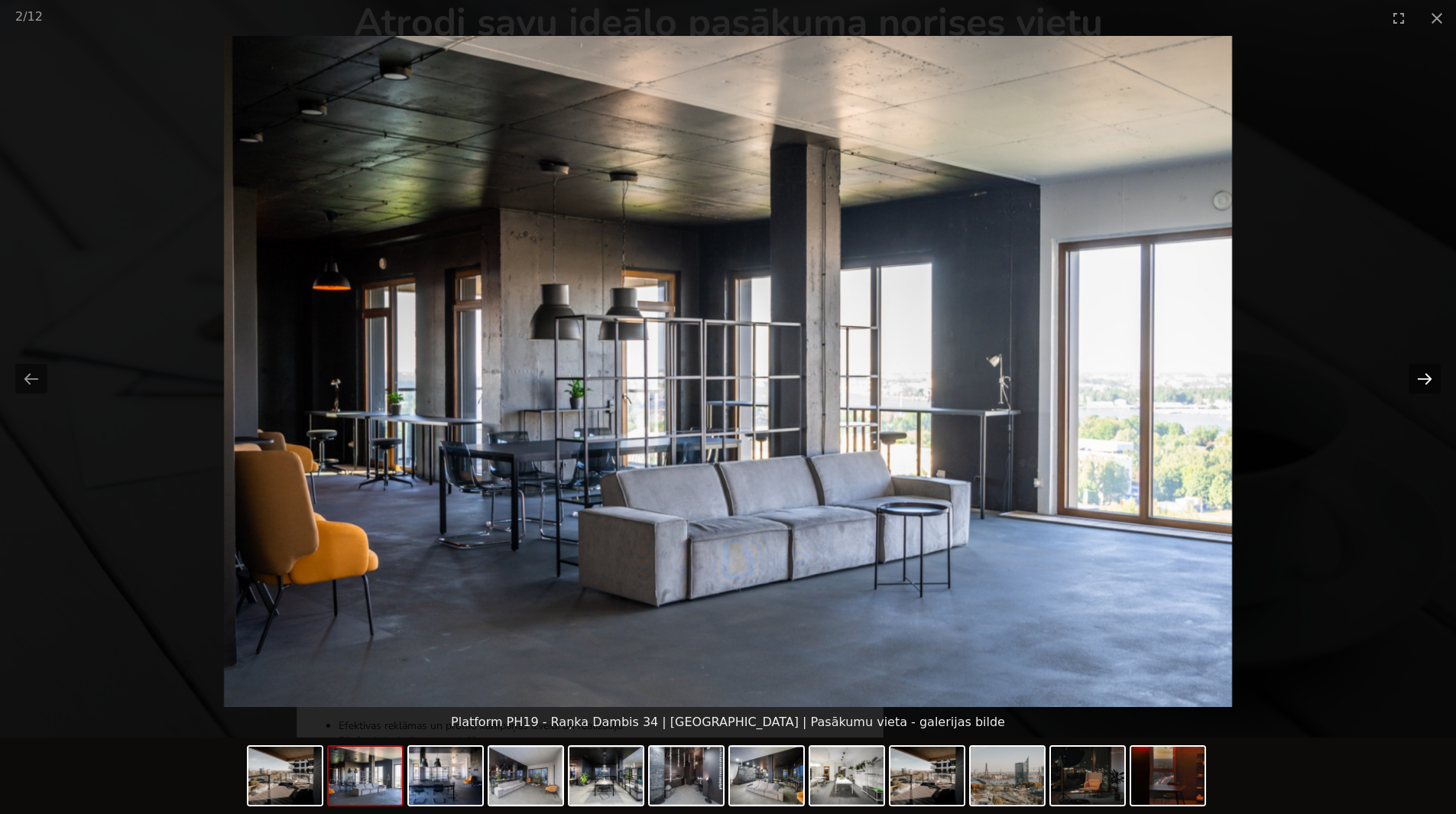
click at [1429, 377] on button "Next slide" at bounding box center [1424, 379] width 32 height 30
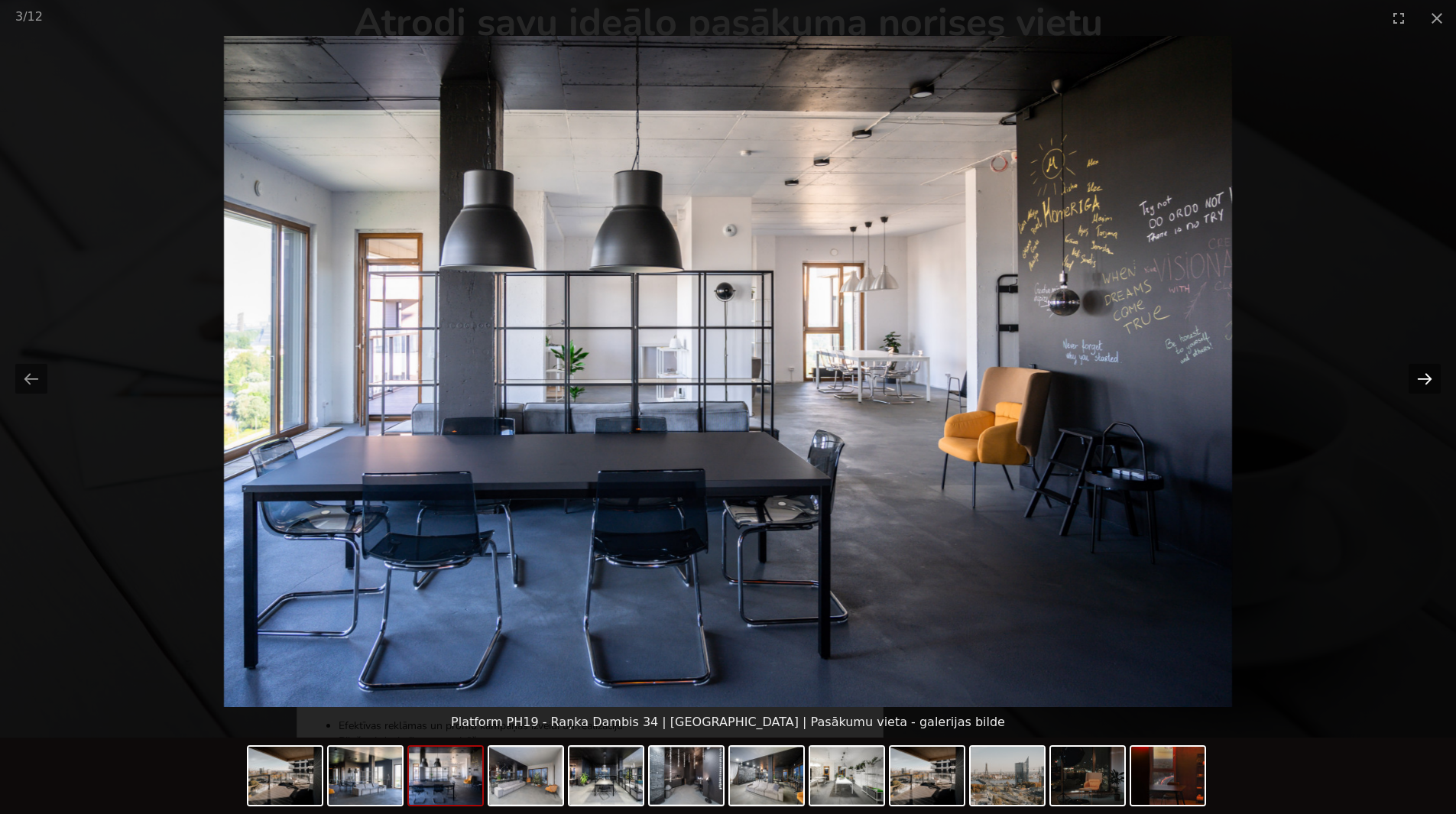
click at [1429, 377] on button "Next slide" at bounding box center [1424, 379] width 32 height 30
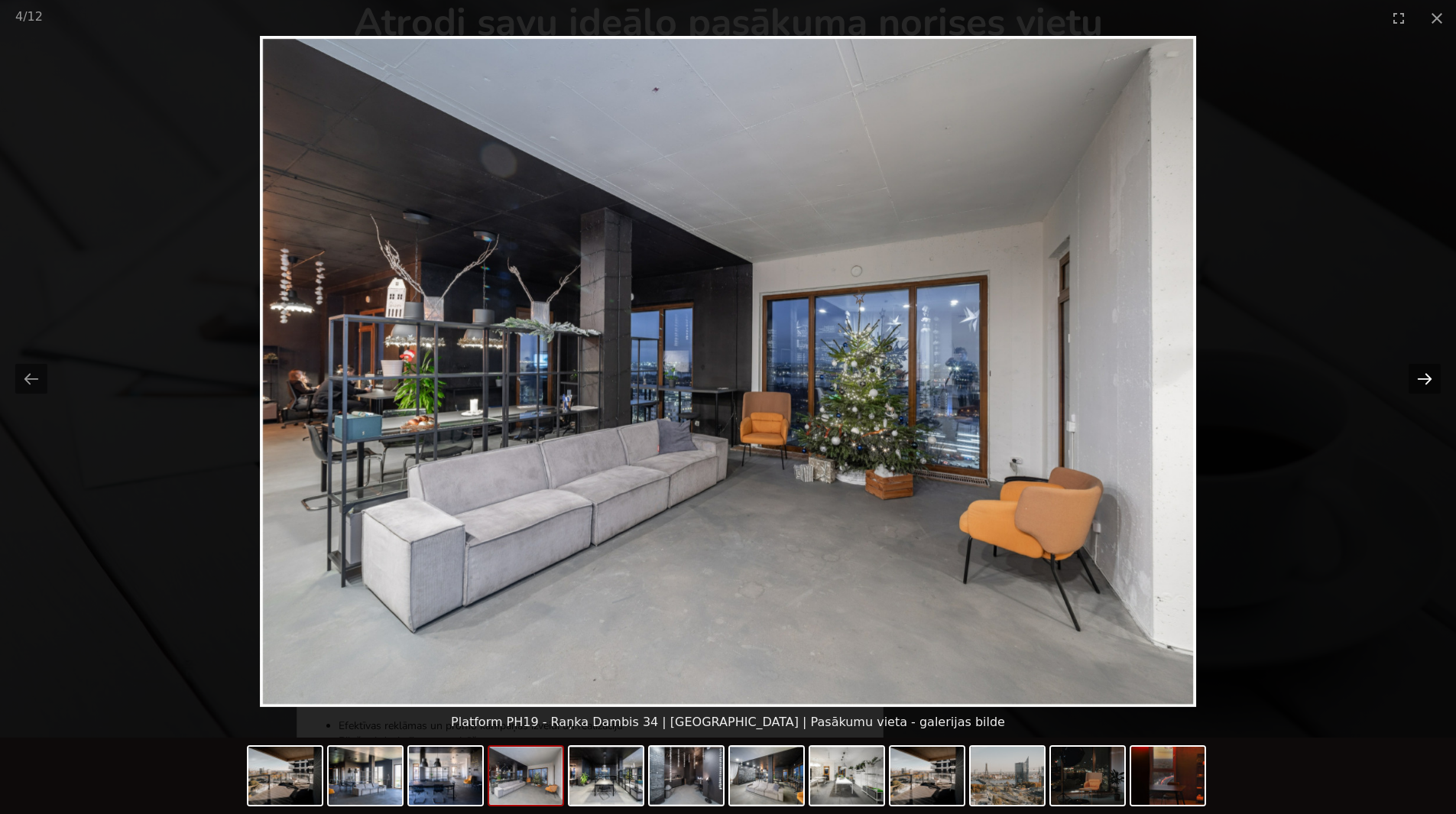
click at [1429, 377] on button "Next slide" at bounding box center [1424, 379] width 32 height 30
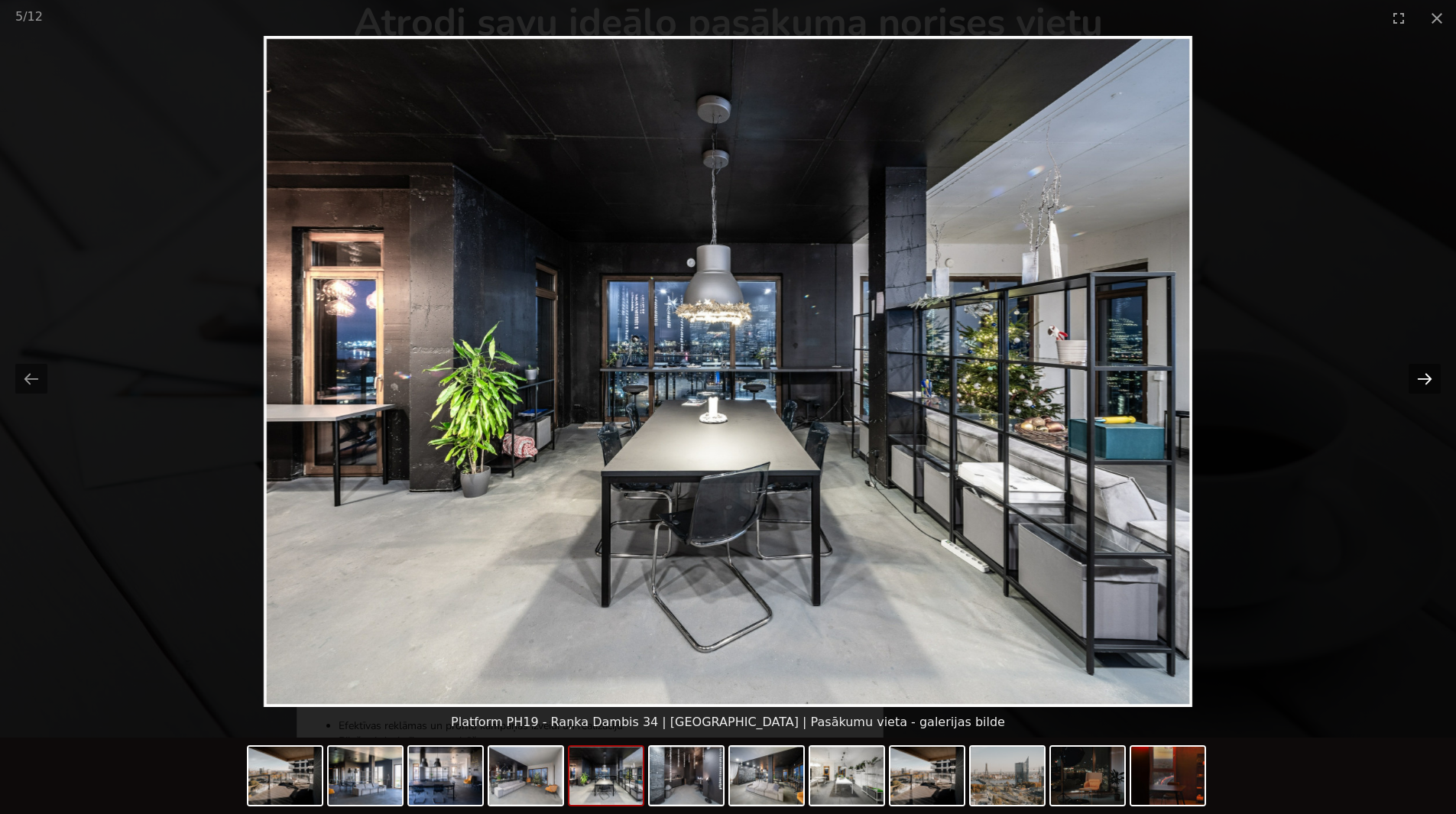
click at [1429, 377] on button "Next slide" at bounding box center [1424, 379] width 32 height 30
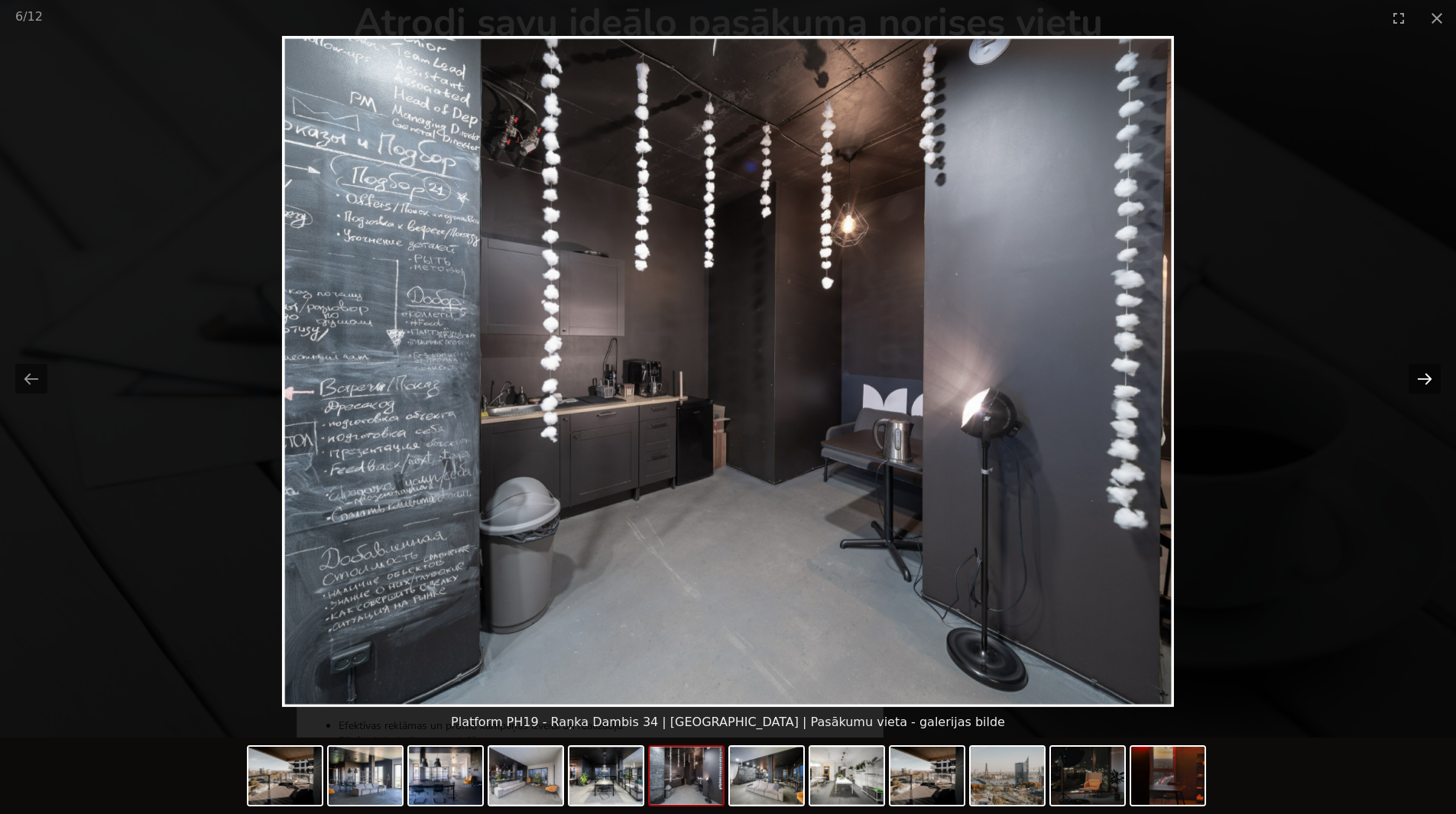
click at [1429, 377] on button "Next slide" at bounding box center [1424, 379] width 32 height 30
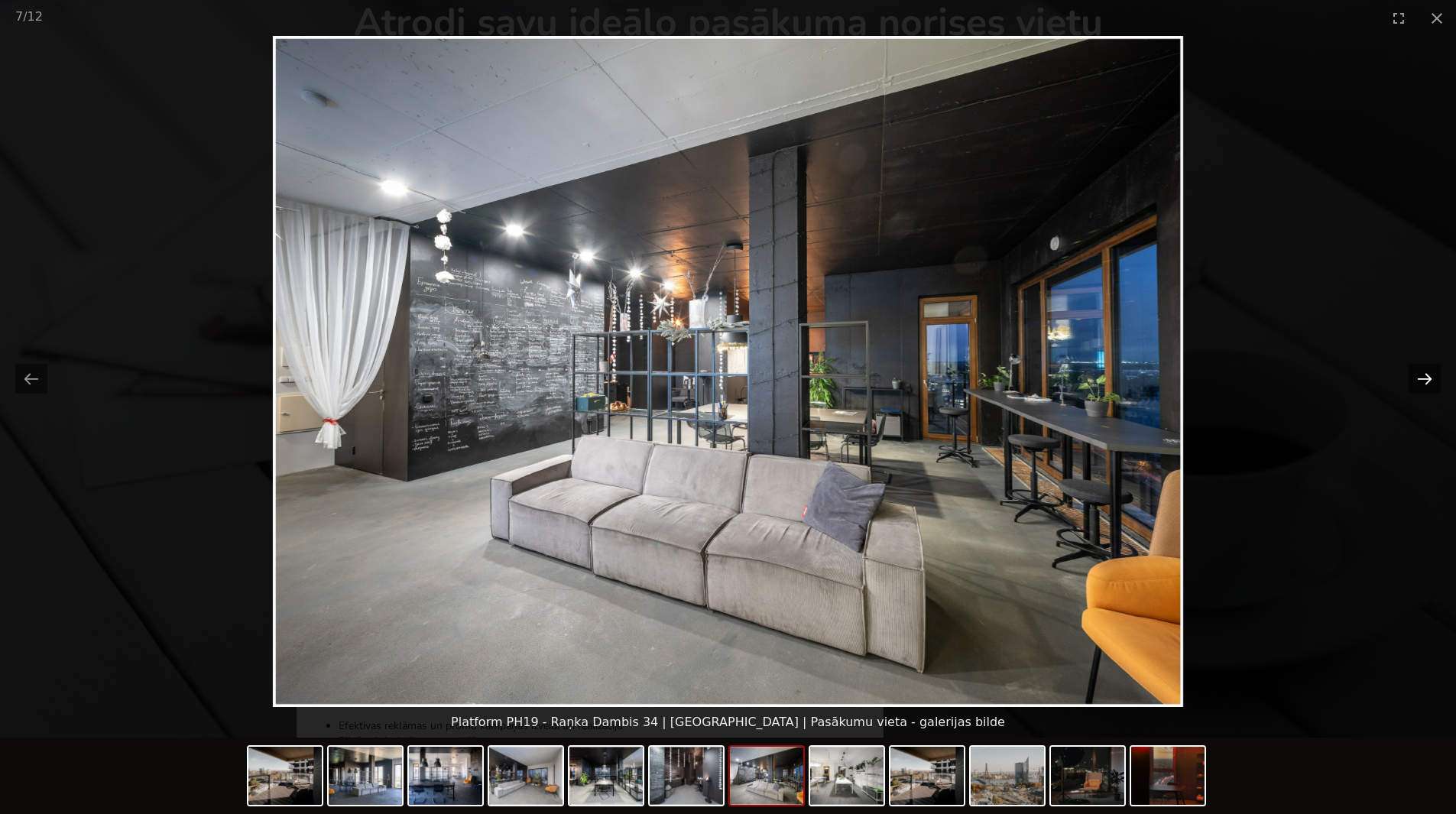
click at [1429, 377] on button "Next slide" at bounding box center [1424, 379] width 32 height 30
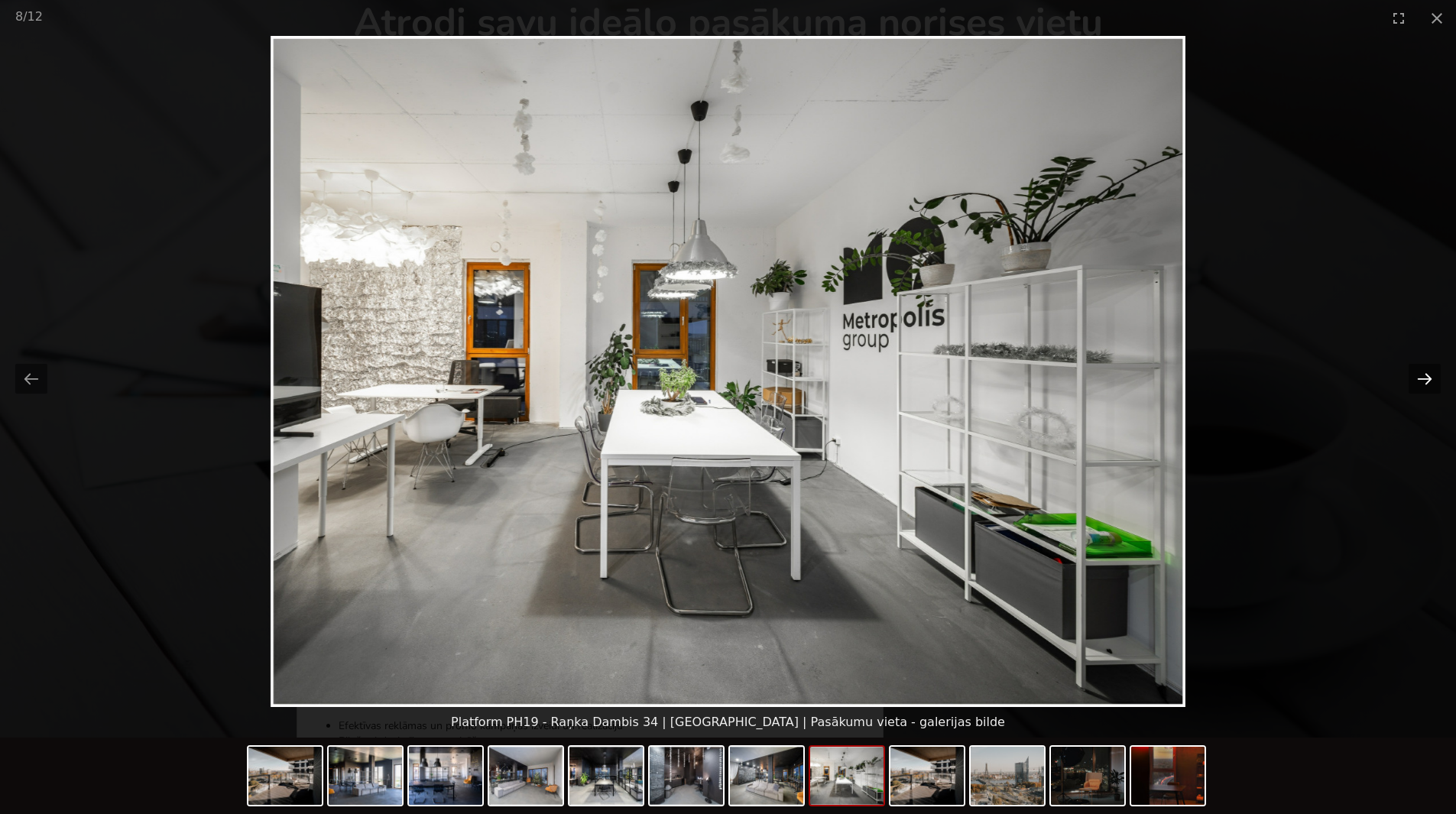
click at [1429, 377] on button "Next slide" at bounding box center [1424, 379] width 32 height 30
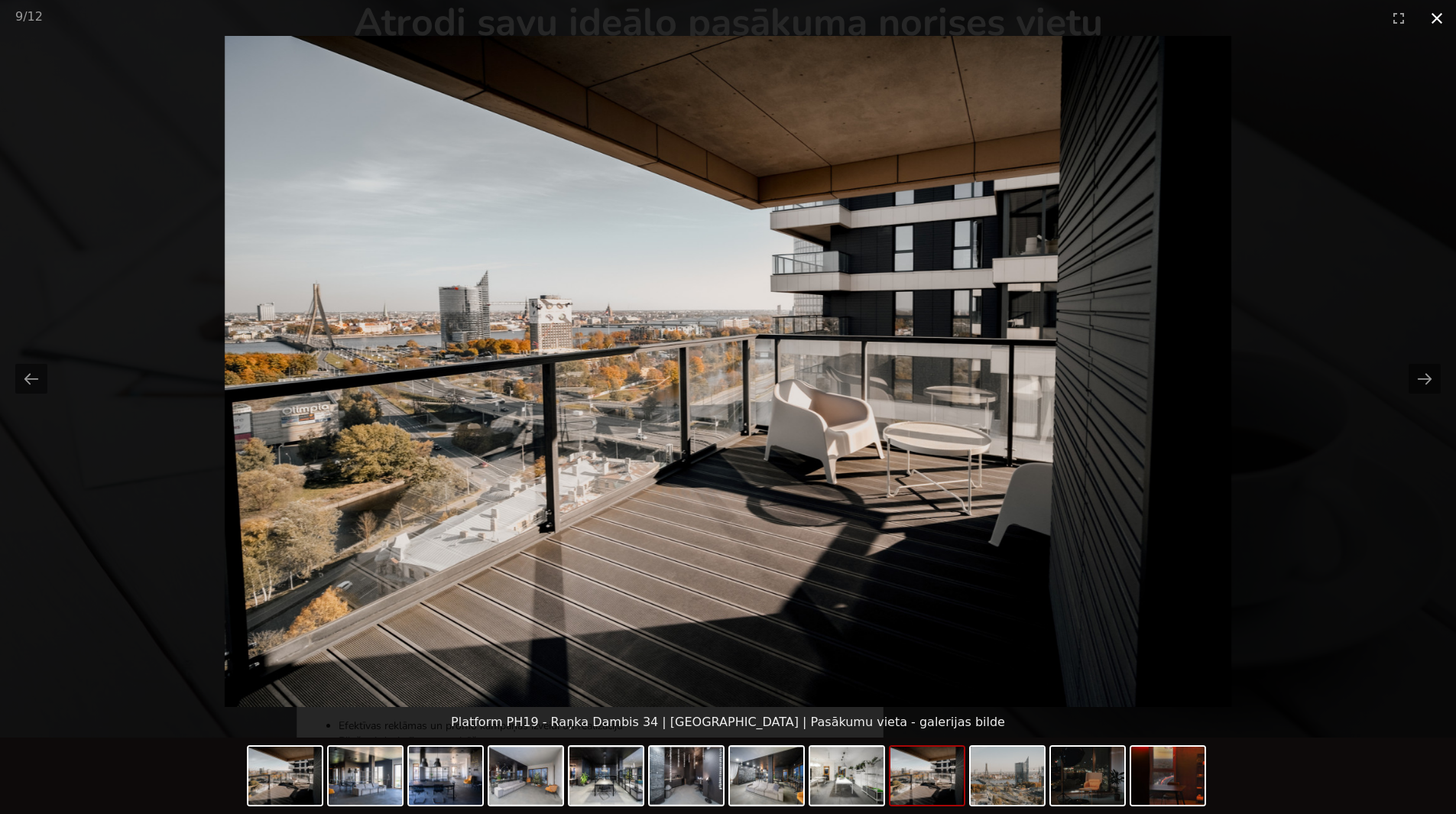
click at [1434, 11] on button "Close gallery" at bounding box center [1437, 18] width 38 height 36
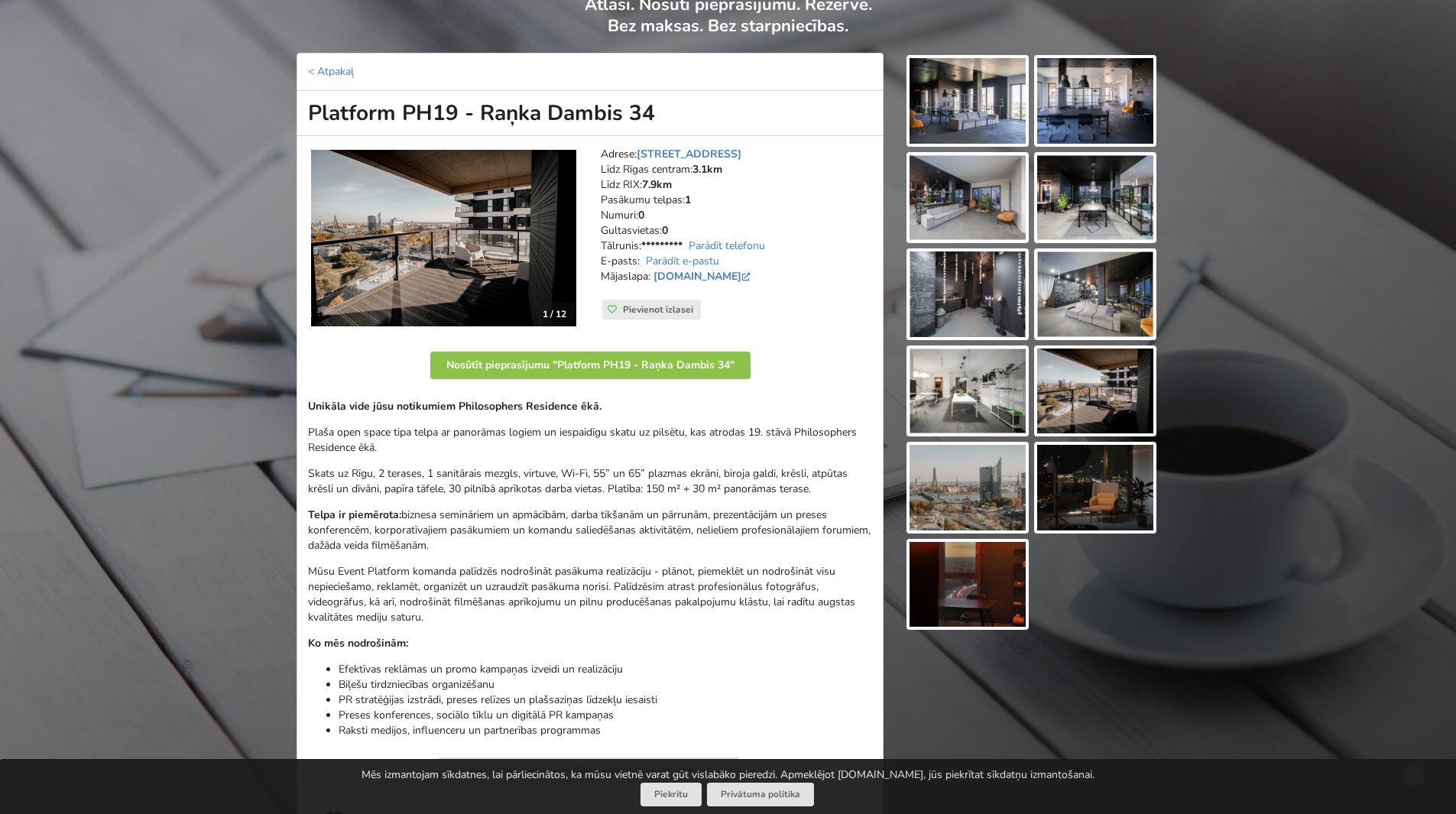
scroll to position [376, 0]
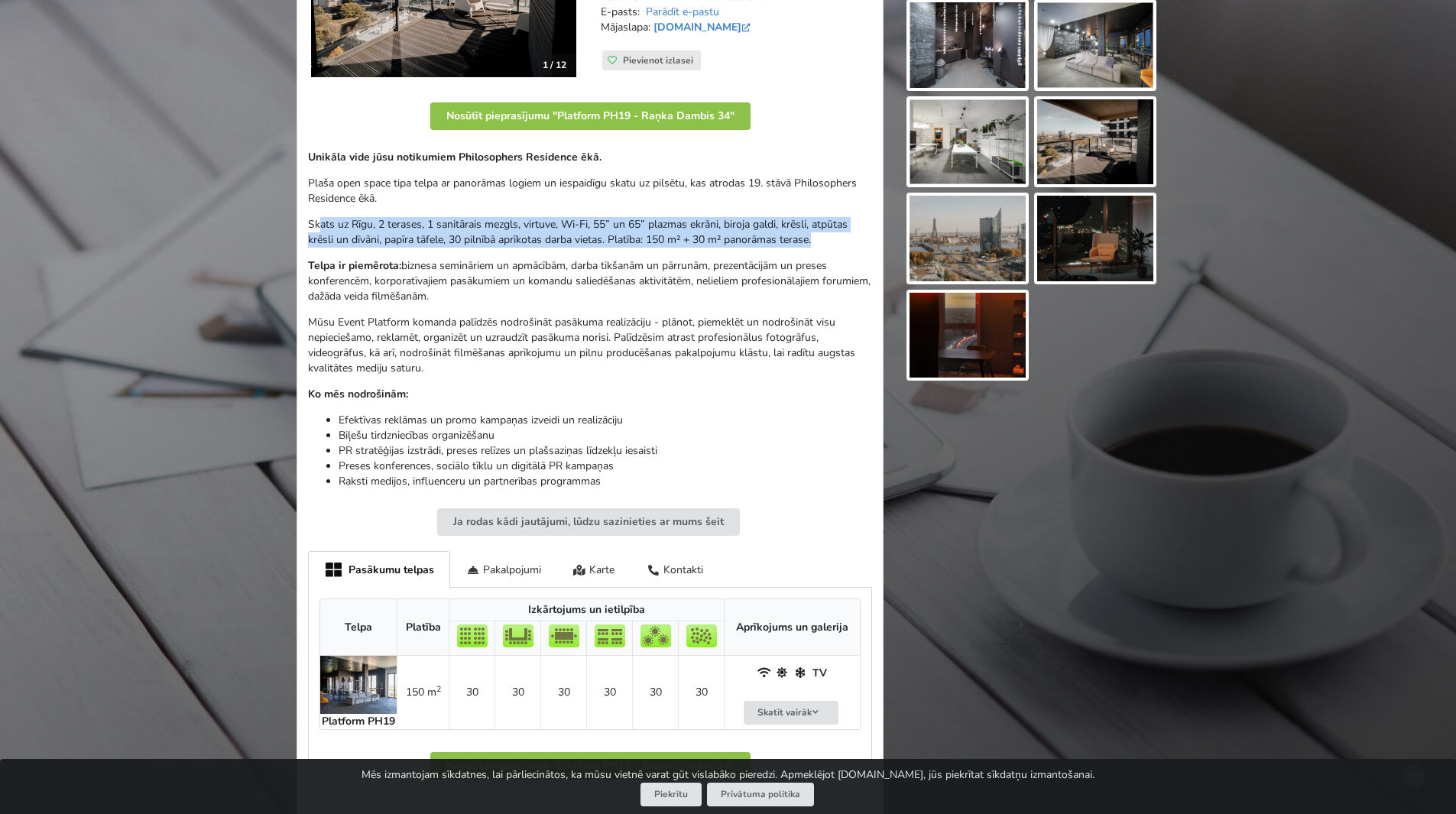
drag, startPoint x: 320, startPoint y: 223, endPoint x: 826, endPoint y: 237, distance: 506.2
click at [826, 237] on p "Skats uz Rīgu, 2 terases, 1 sanitārais mezgls, virtuve, Wi-Fi, 55” un 65” plazm…" at bounding box center [590, 232] width 565 height 31
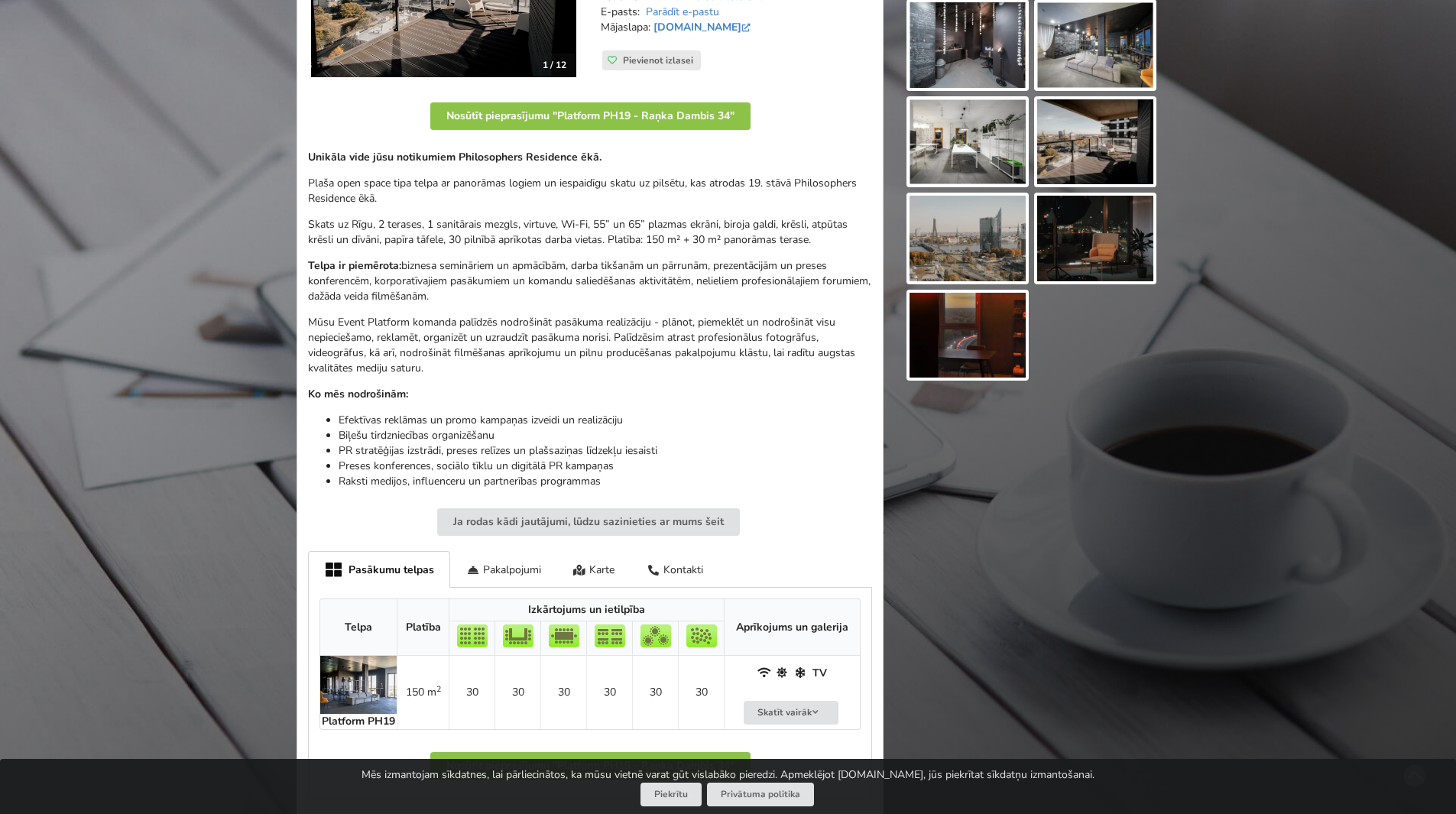
click at [762, 283] on p "Telpa ir piemērota: biznesa semināriem un apmācībām, darba tikšanām un pārrunām…" at bounding box center [590, 281] width 565 height 46
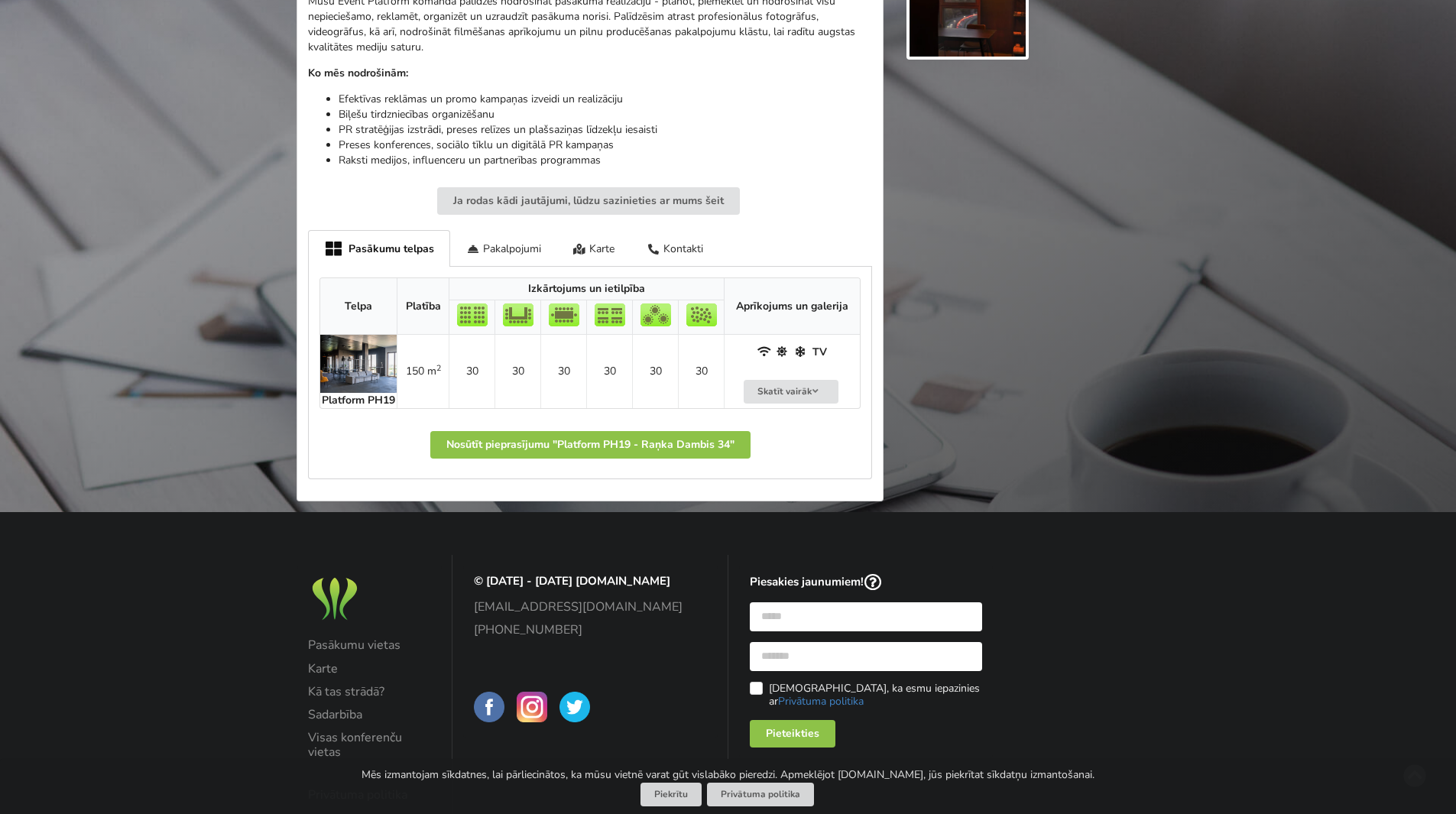
scroll to position [758, 0]
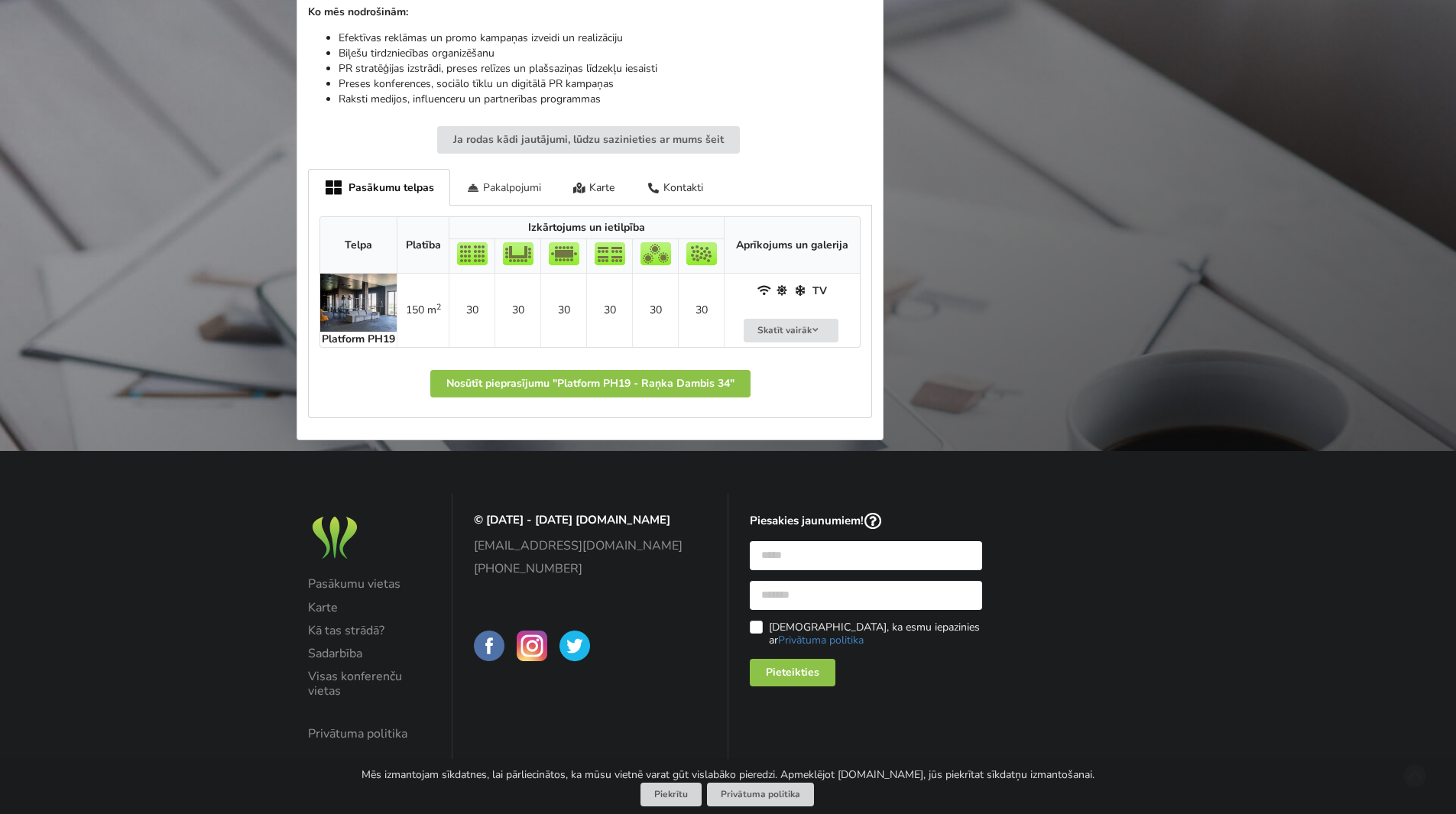
click at [517, 186] on div "Pakalpojumi" at bounding box center [503, 187] width 107 height 36
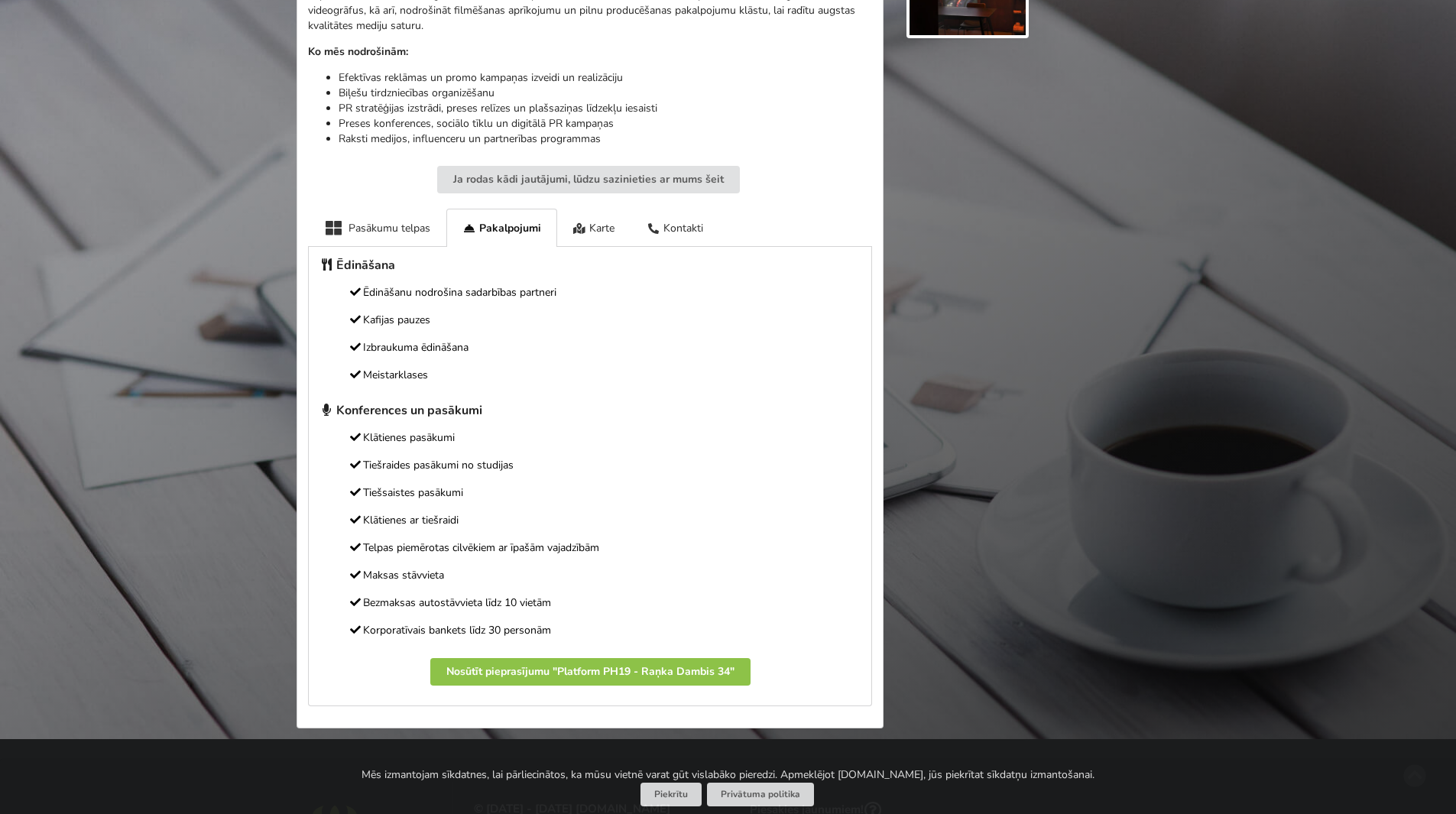
scroll to position [702, 0]
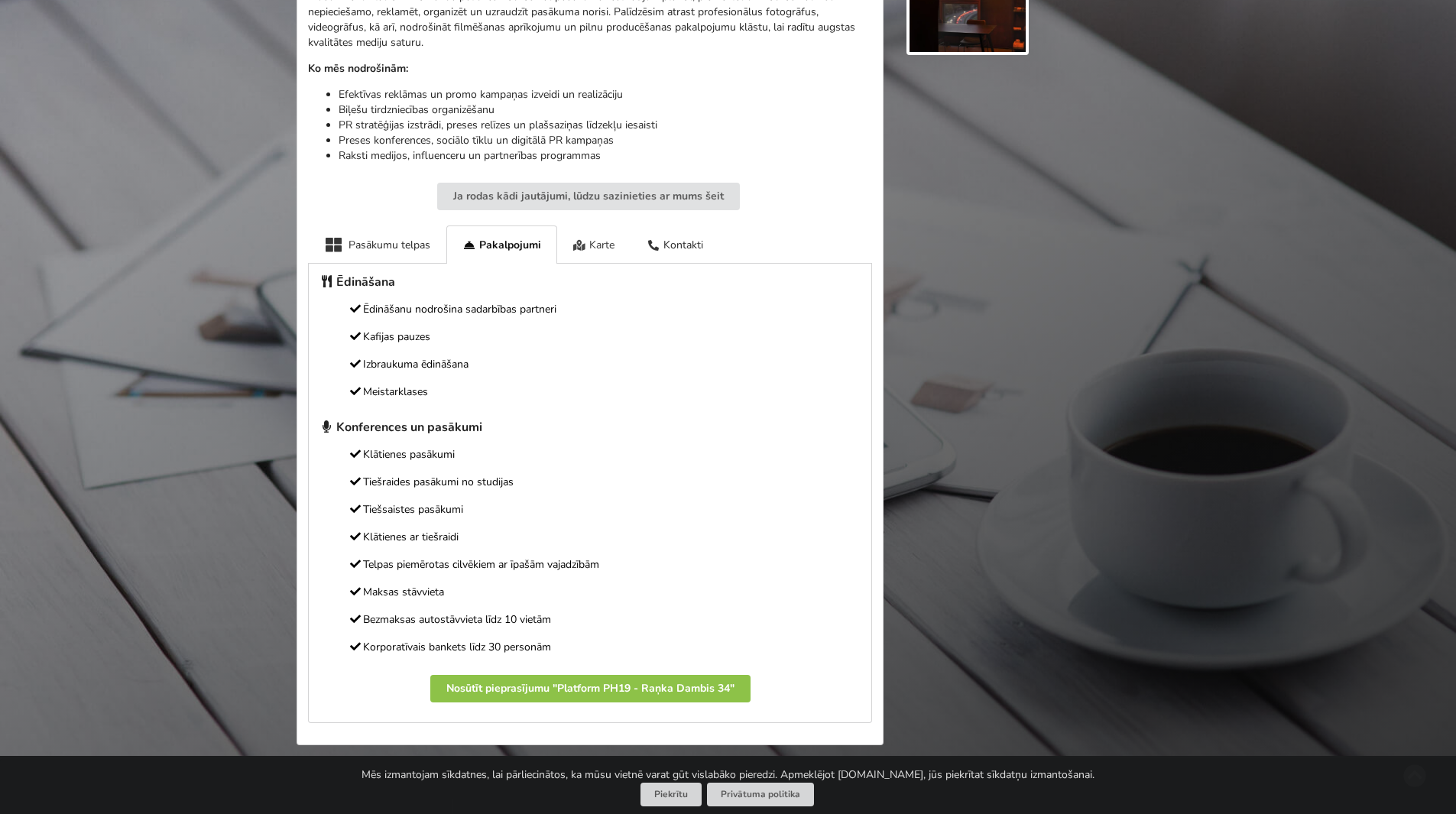
click at [605, 250] on div "Karte" at bounding box center [595, 244] width 74 height 38
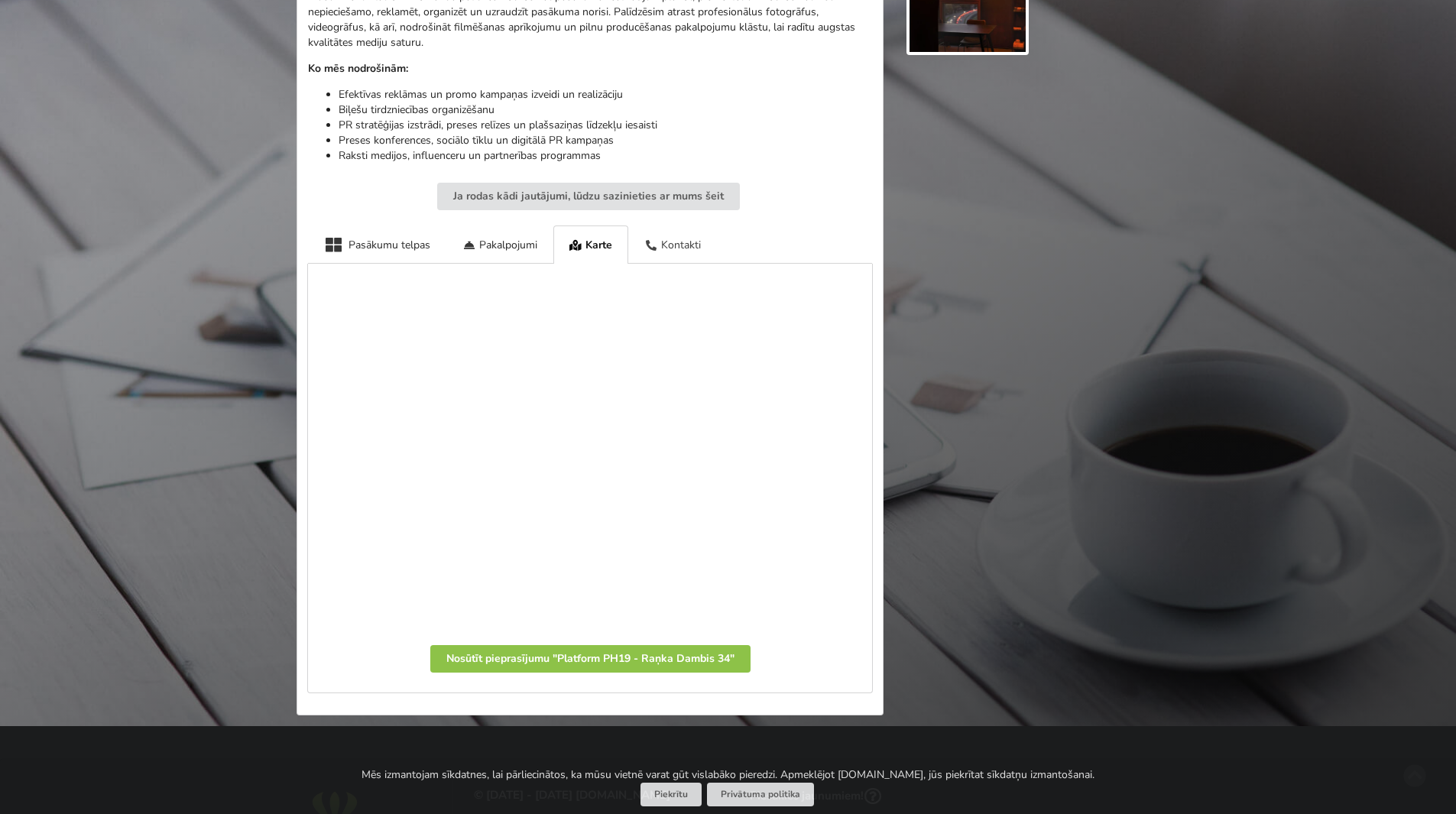
click at [686, 250] on div "Kontakti" at bounding box center [672, 244] width 89 height 38
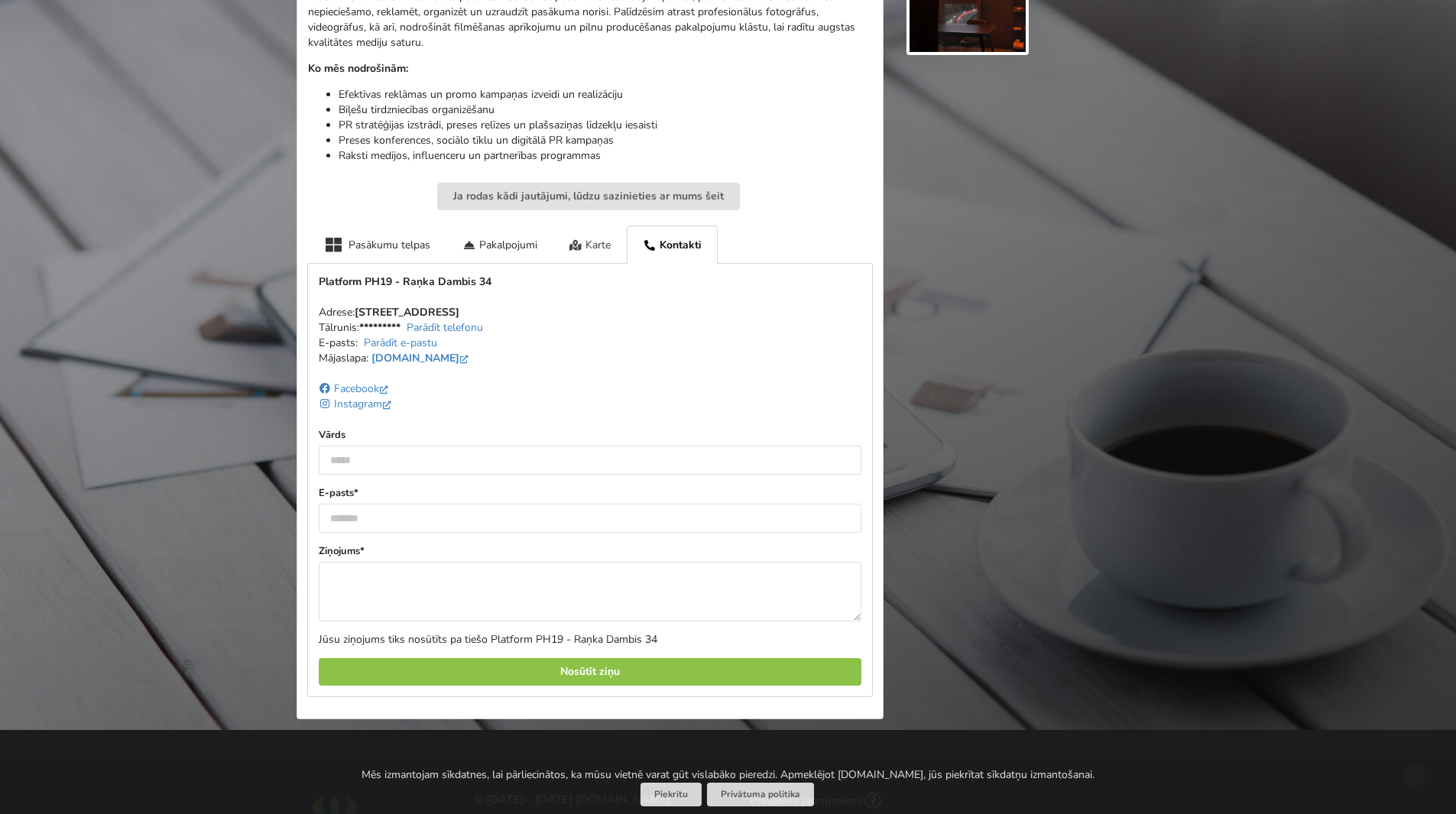
click at [603, 244] on div "Karte" at bounding box center [590, 244] width 74 height 38
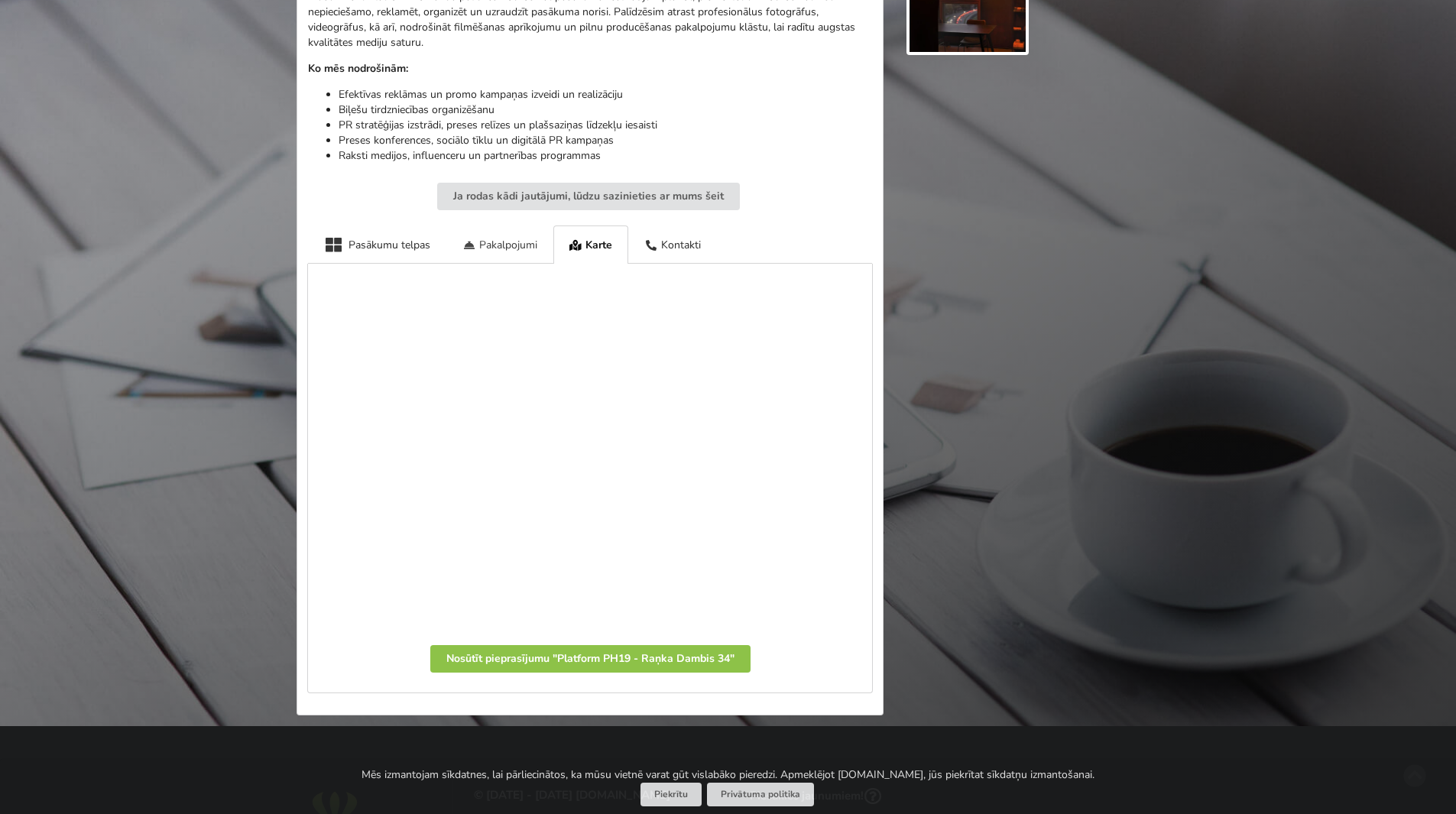
click at [533, 244] on div "Pakalpojumi" at bounding box center [500, 244] width 107 height 38
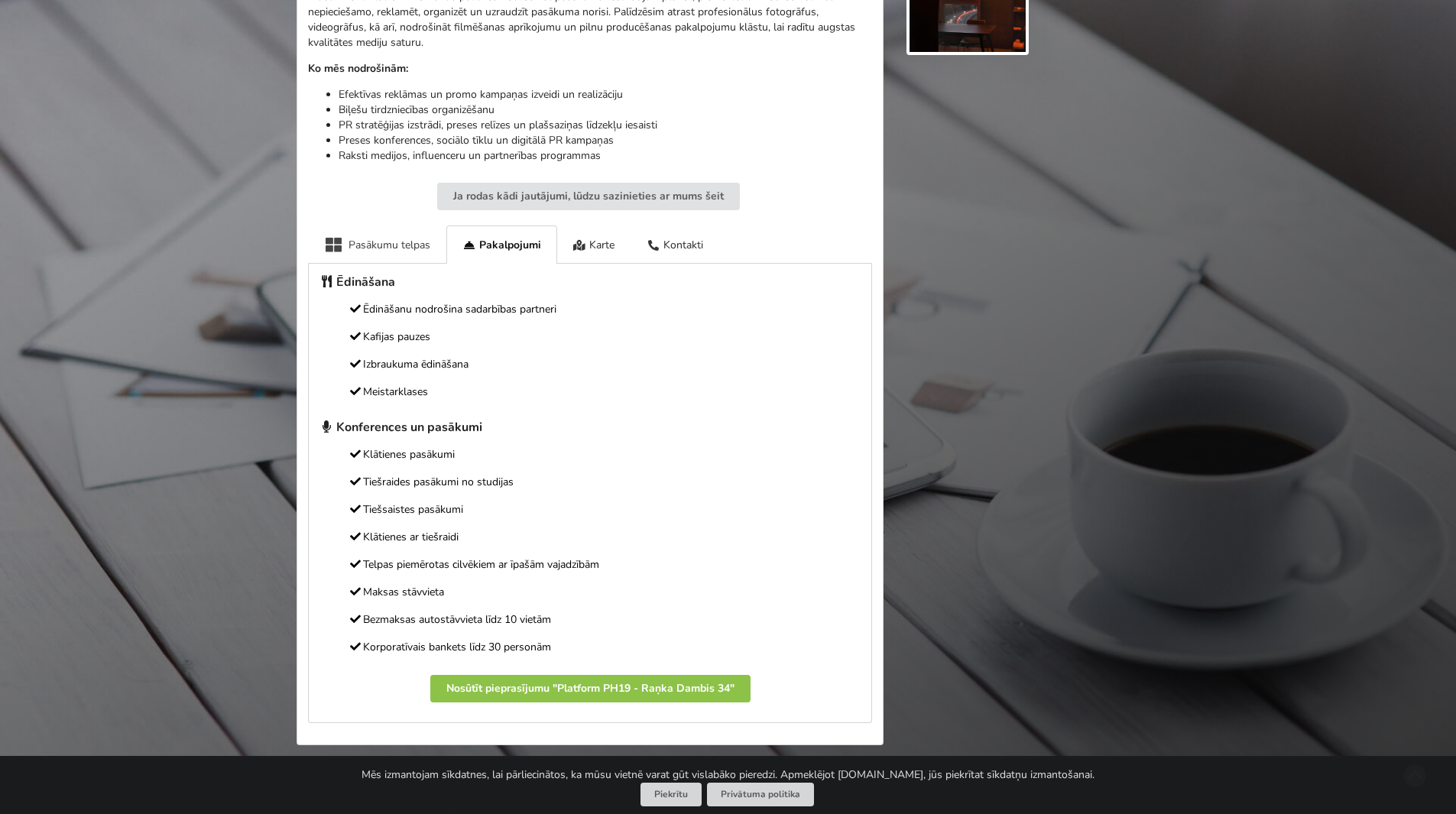
click at [354, 237] on div "Pasākumu telpas" at bounding box center [377, 244] width 139 height 38
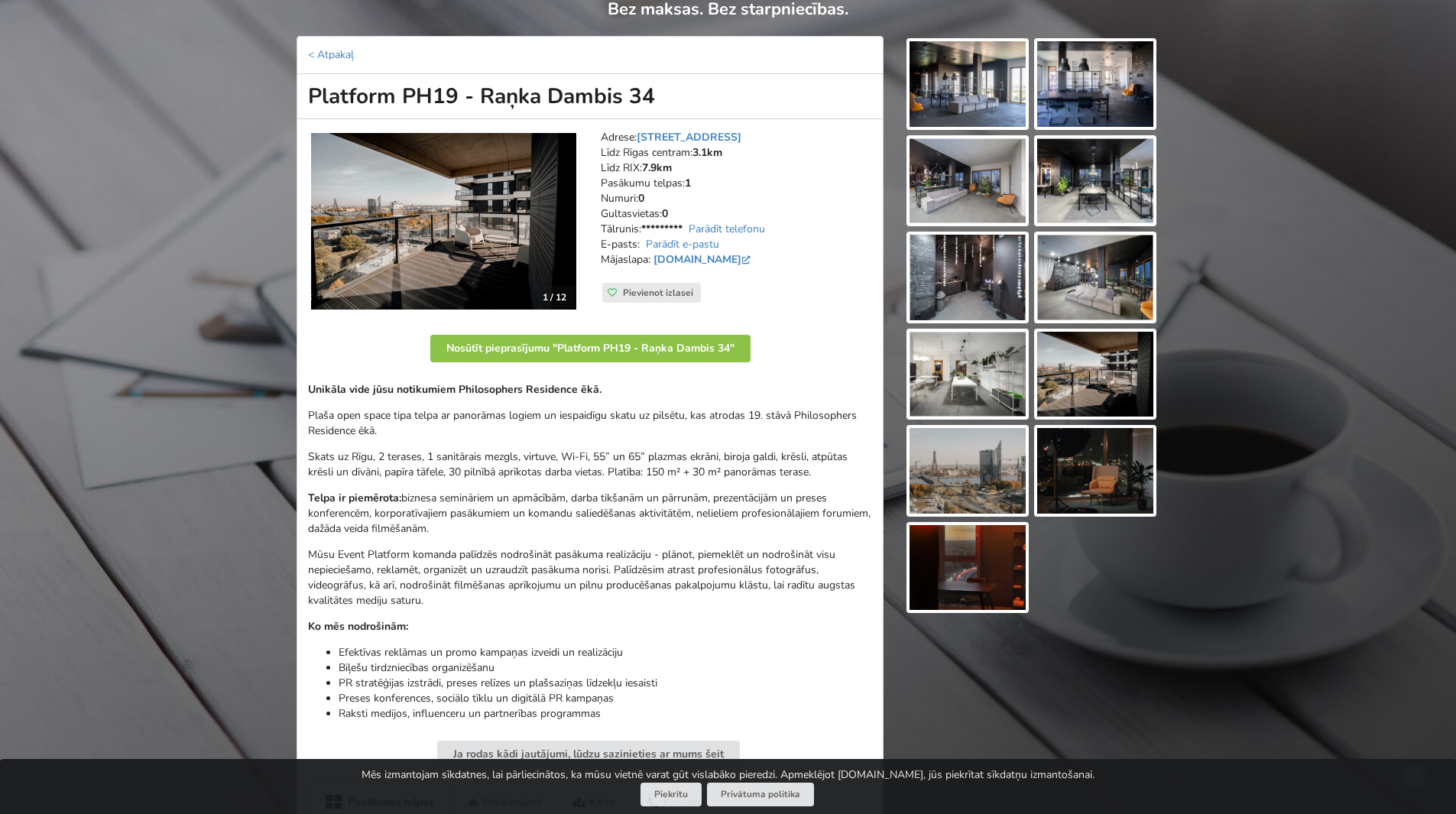
scroll to position [167, 0]
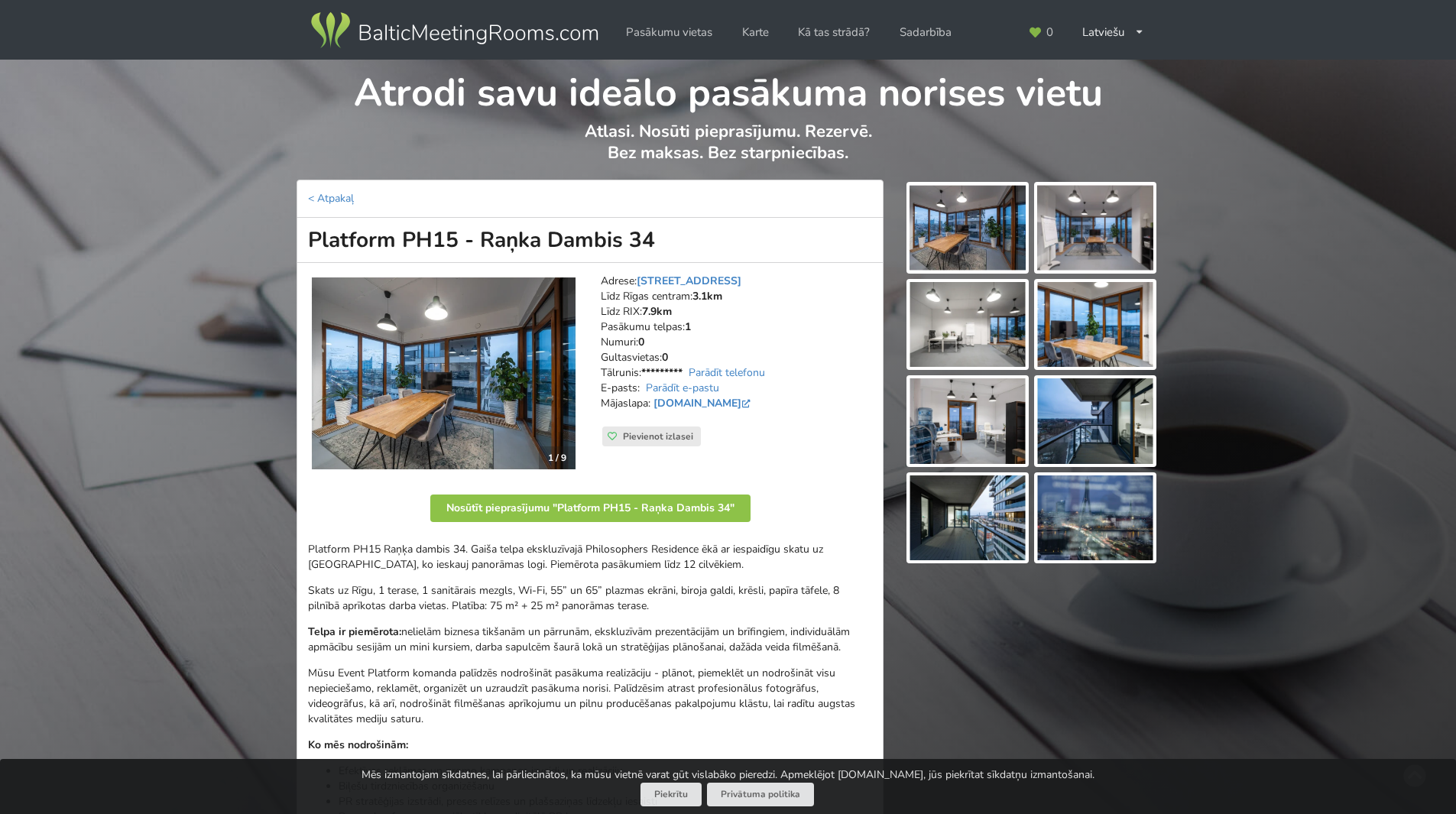
click at [982, 247] on img at bounding box center [967, 228] width 116 height 86
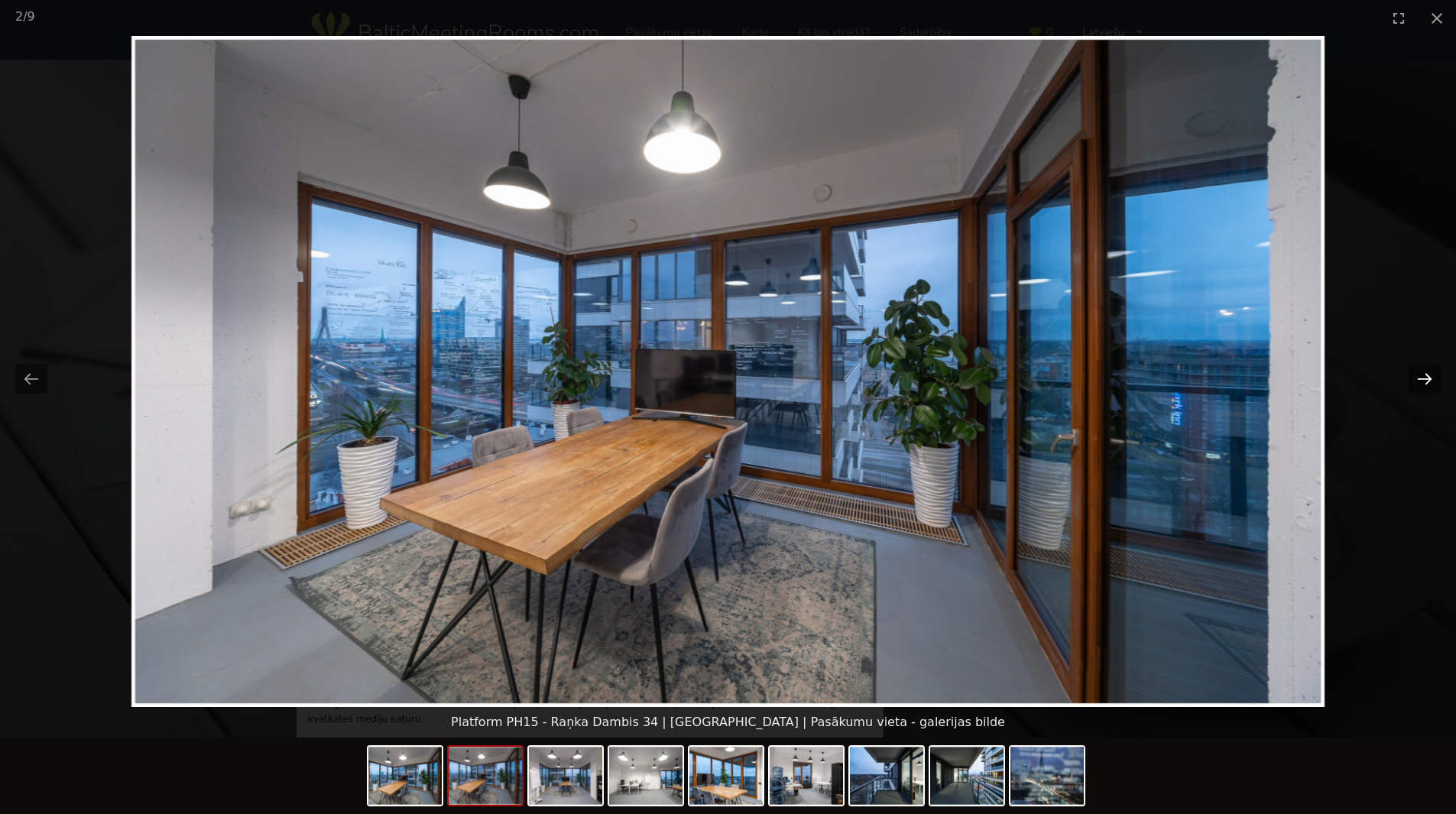
click at [1426, 383] on button "Next slide" at bounding box center [1424, 379] width 32 height 30
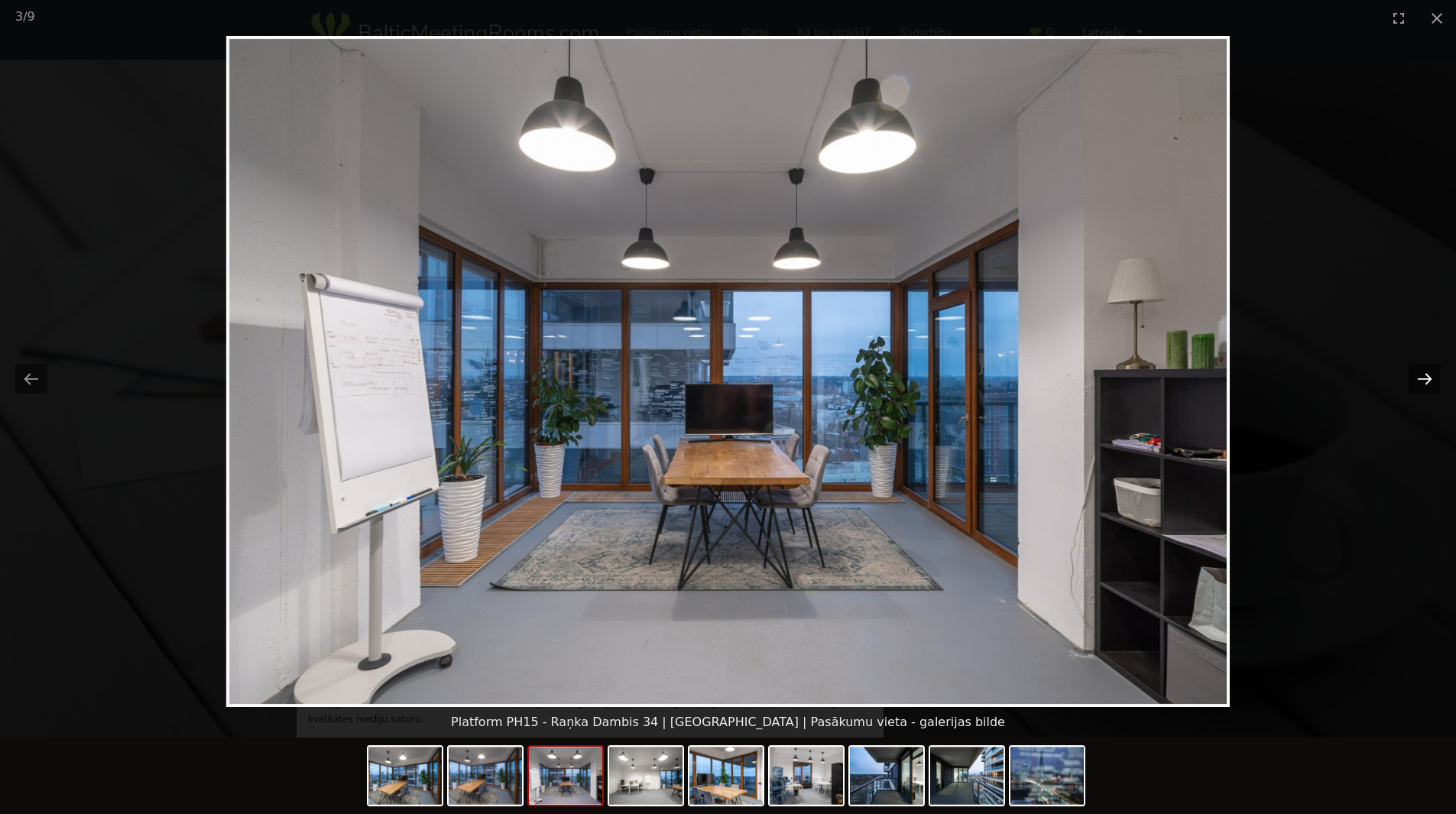
click at [1426, 383] on button "Next slide" at bounding box center [1424, 379] width 32 height 30
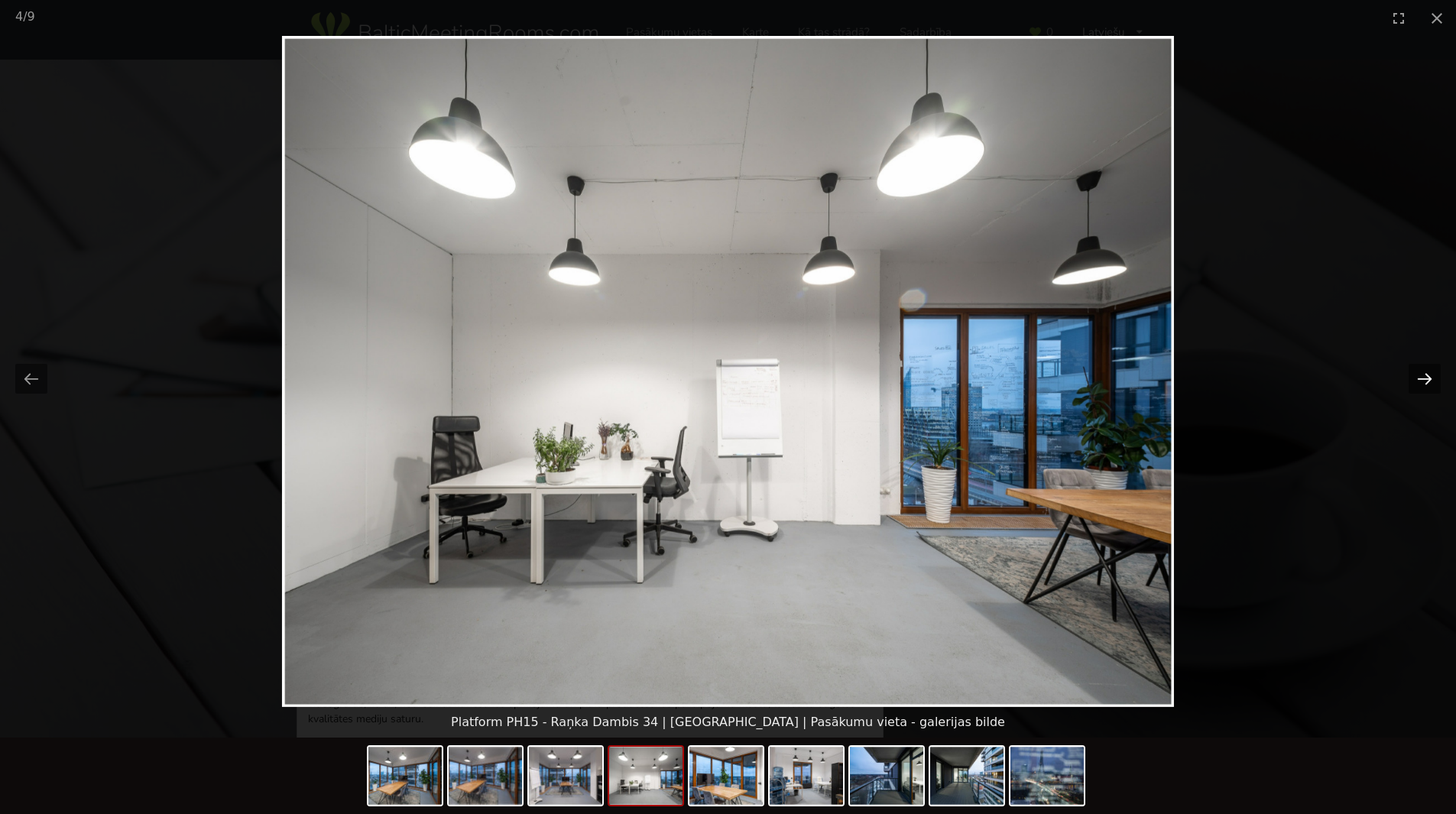
click at [1426, 383] on button "Next slide" at bounding box center [1424, 379] width 32 height 30
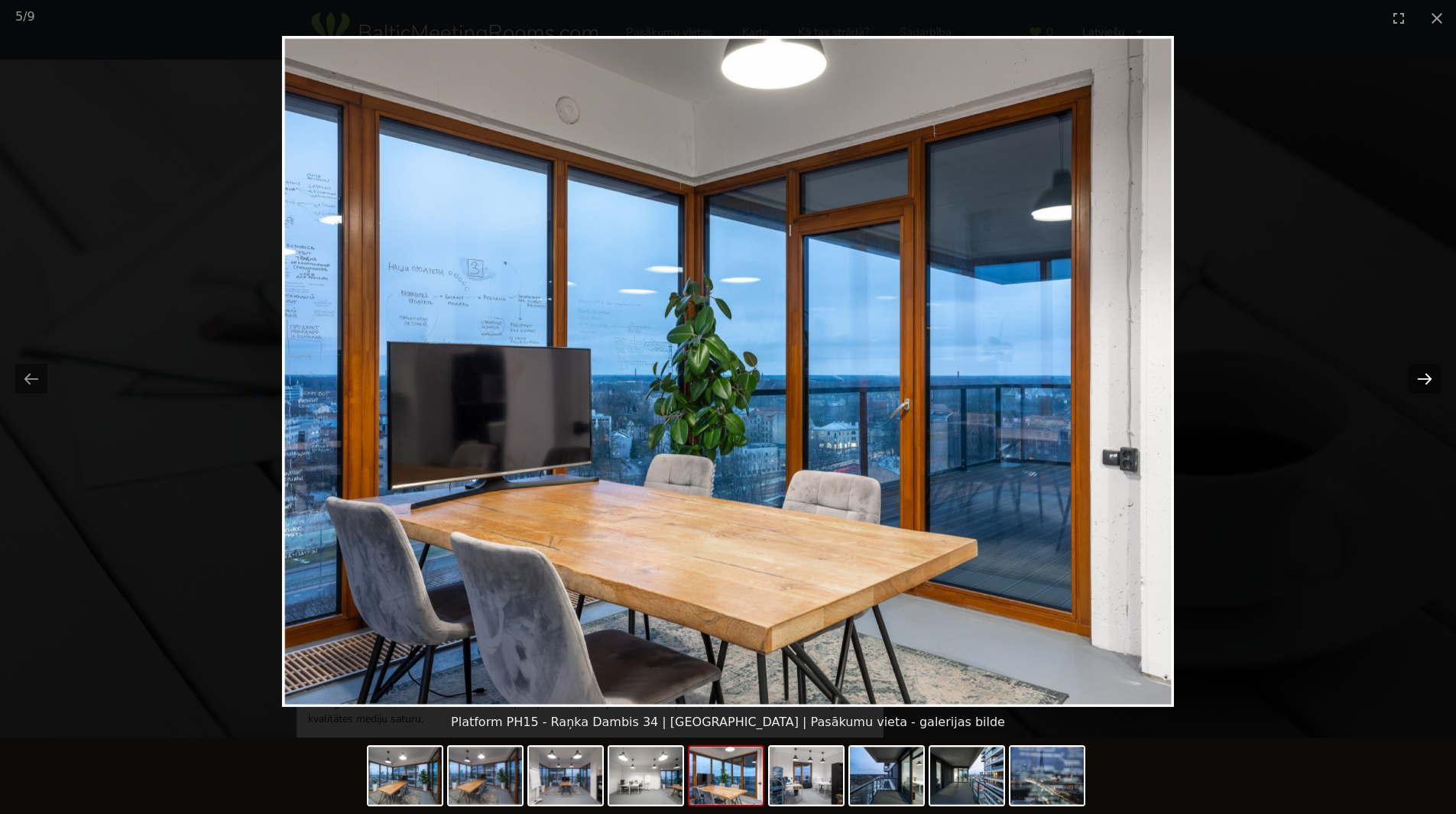
click at [1426, 383] on button "Next slide" at bounding box center [1424, 379] width 32 height 30
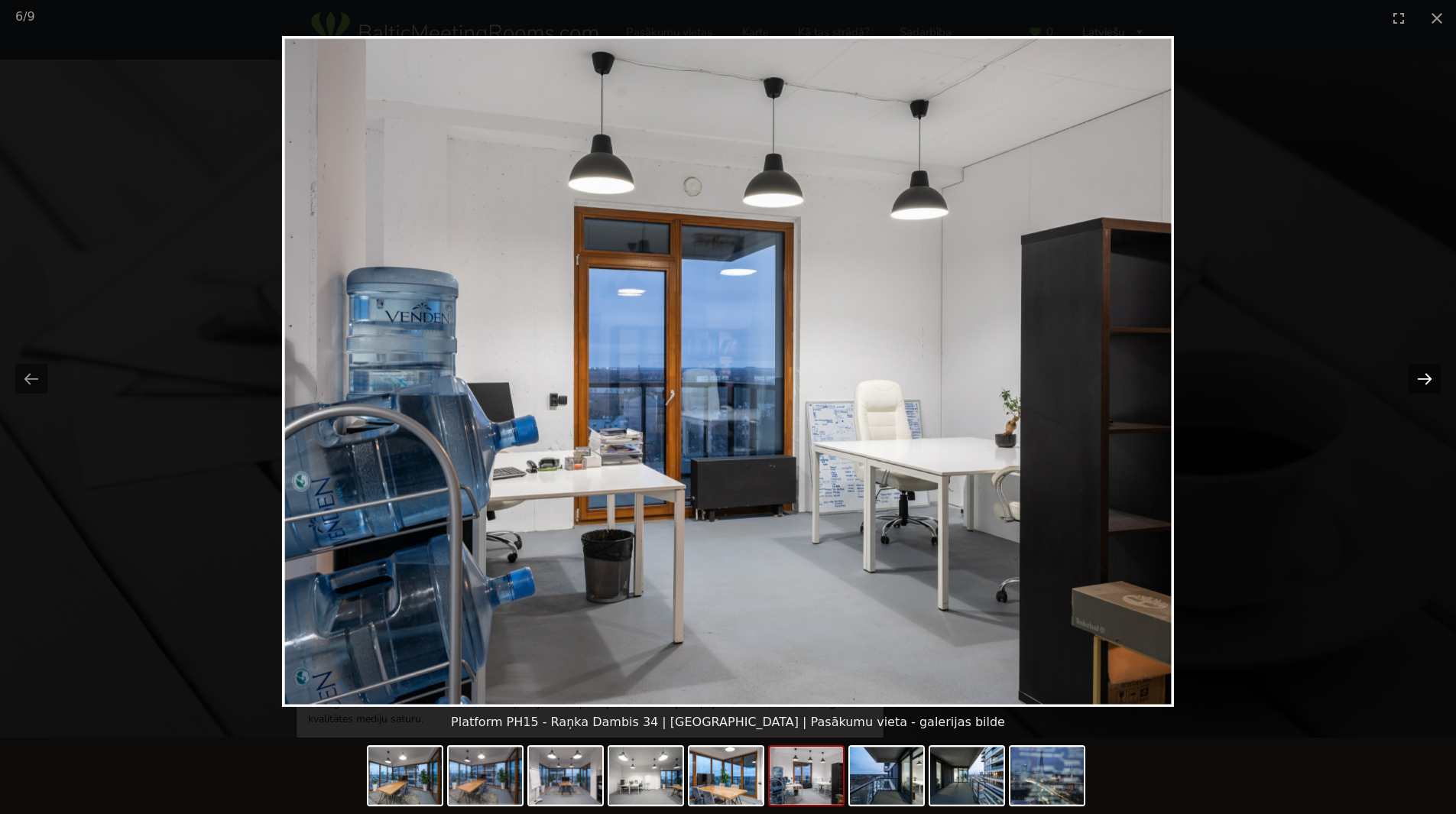
click at [1426, 383] on button "Next slide" at bounding box center [1424, 379] width 32 height 30
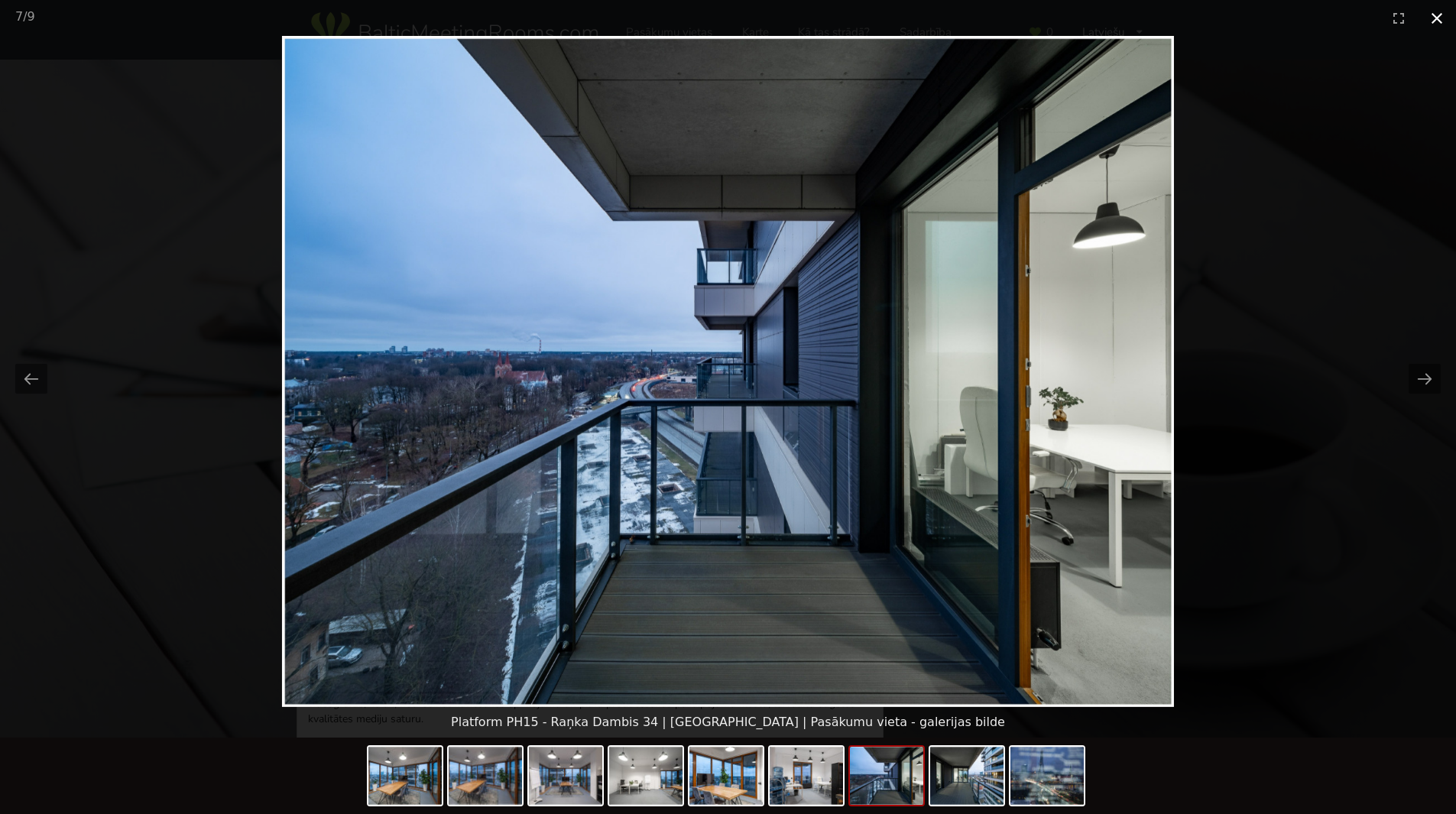
click at [1440, 31] on button "Close gallery" at bounding box center [1437, 18] width 38 height 36
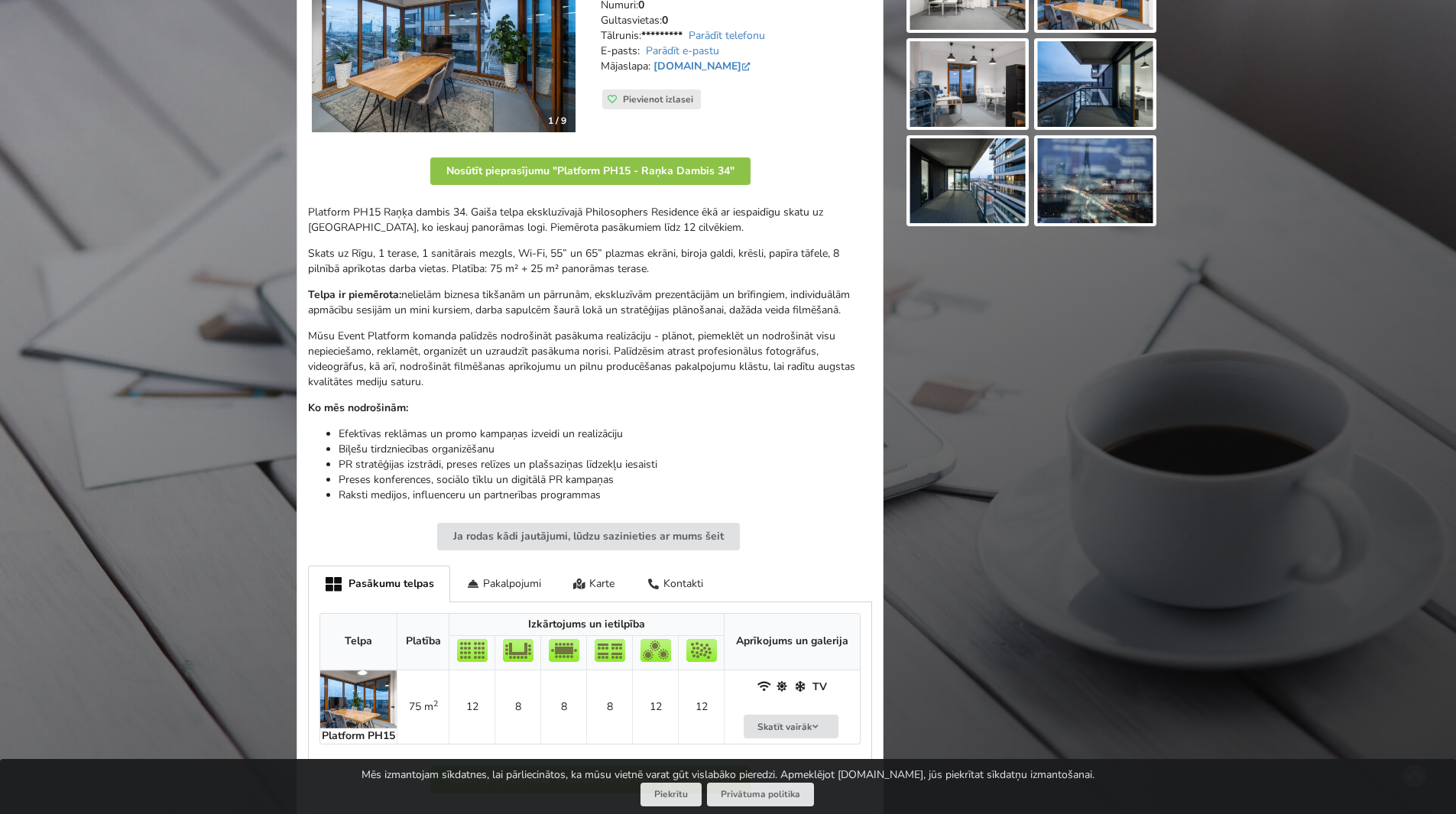
scroll to position [305, 0]
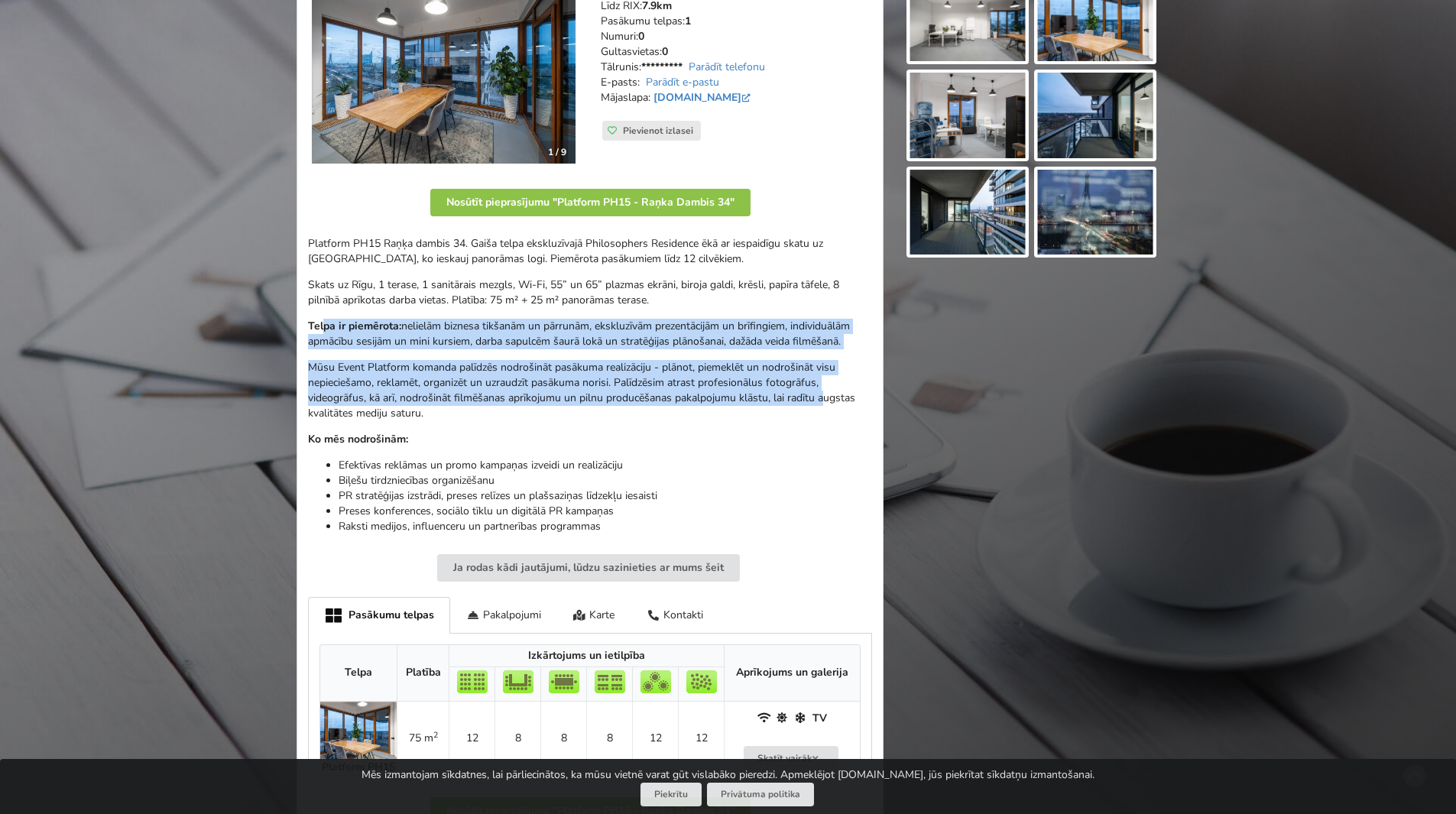
drag, startPoint x: 325, startPoint y: 323, endPoint x: 823, endPoint y: 397, distance: 503.5
click at [823, 397] on div "Platform PH15 Raņķa dambis 34. Gaiša telpa ekskluzīvajā Philosophers Residence …" at bounding box center [590, 385] width 565 height 298
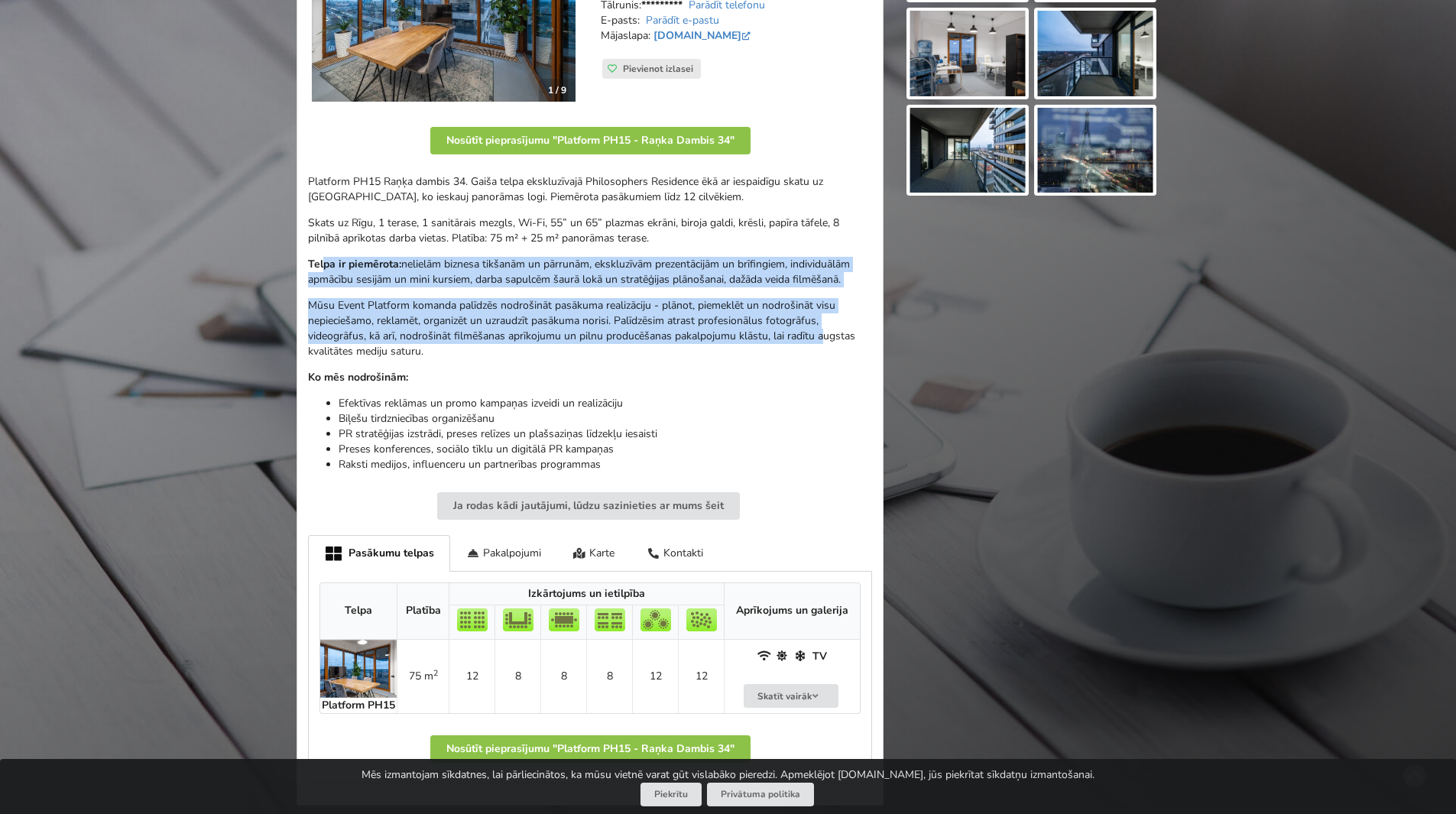
scroll to position [612, 0]
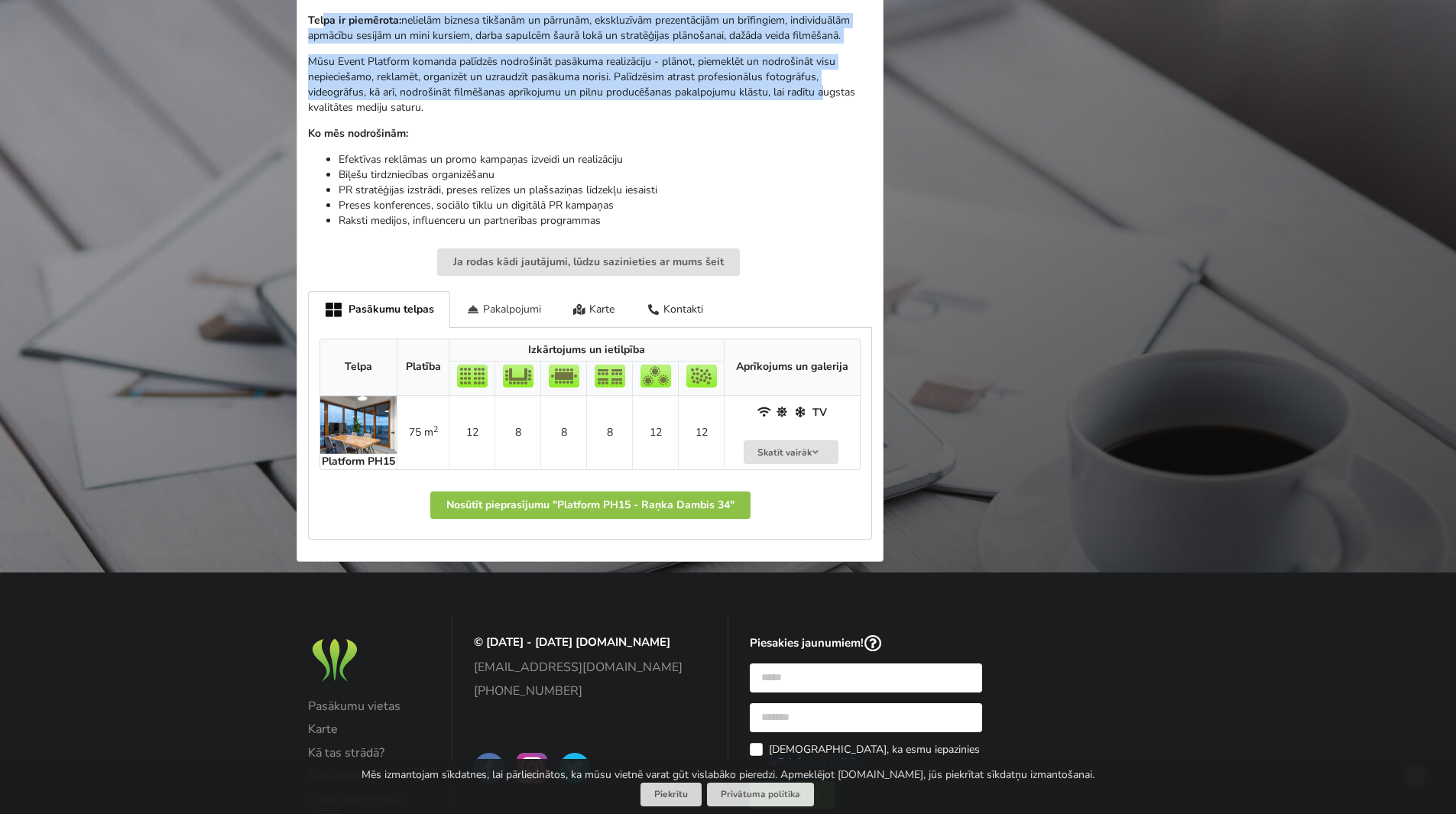
click at [510, 311] on div "Pakalpojumi" at bounding box center [503, 309] width 107 height 36
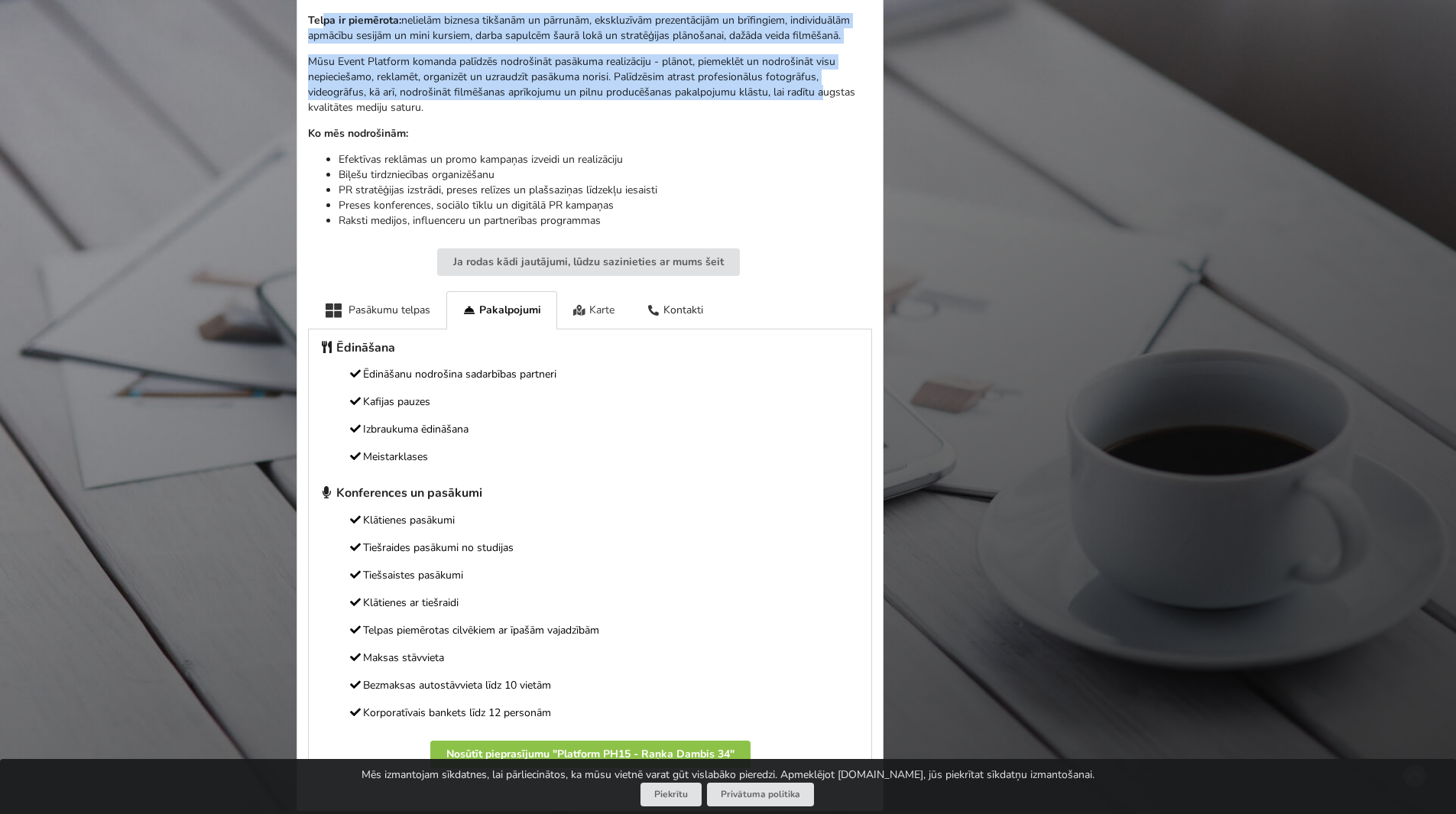
click at [589, 308] on div "Karte" at bounding box center [595, 310] width 74 height 38
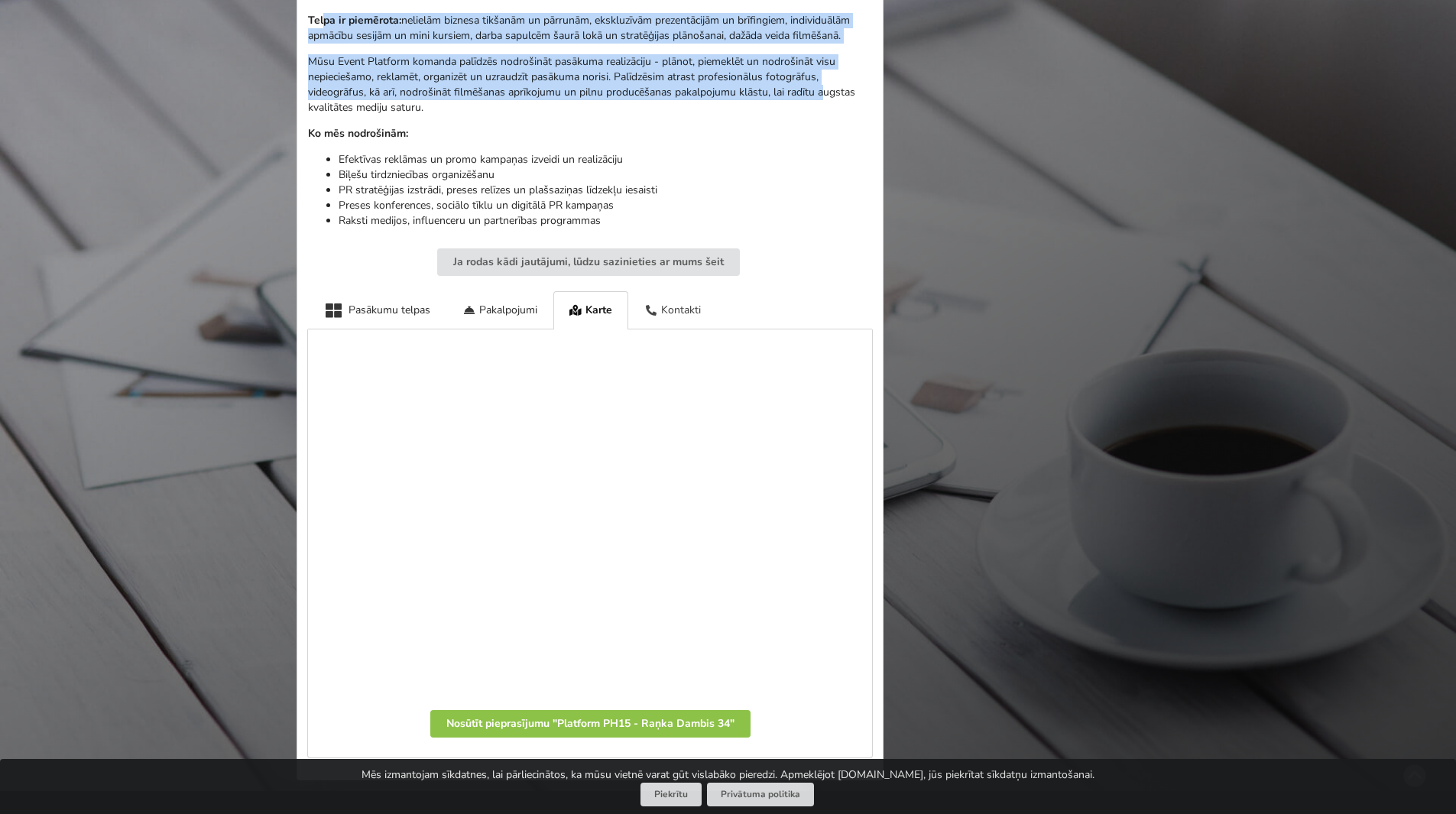
click at [676, 311] on div "Kontakti" at bounding box center [672, 310] width 89 height 38
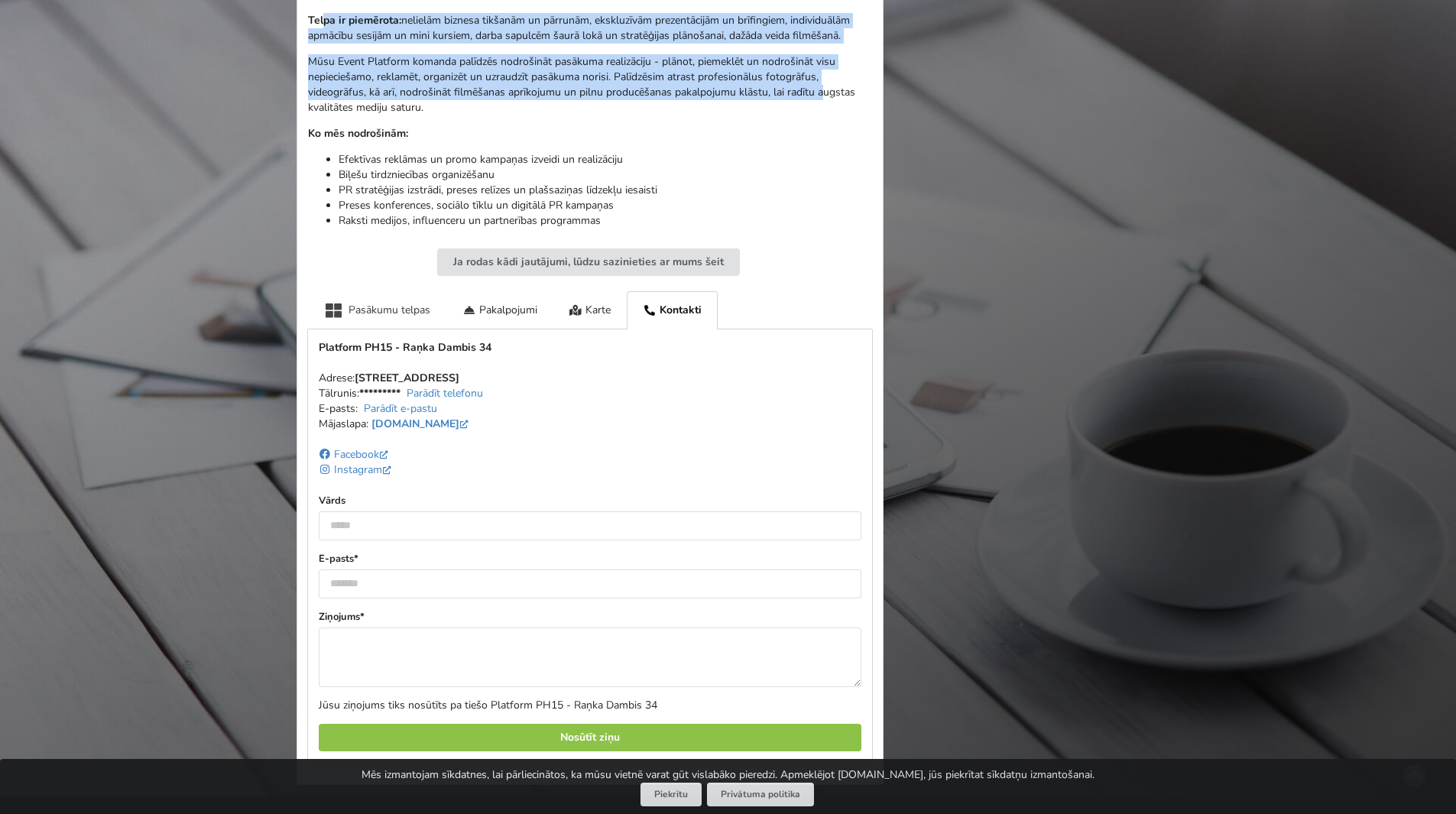
click at [416, 316] on div "Pasākumu telpas" at bounding box center [377, 310] width 139 height 38
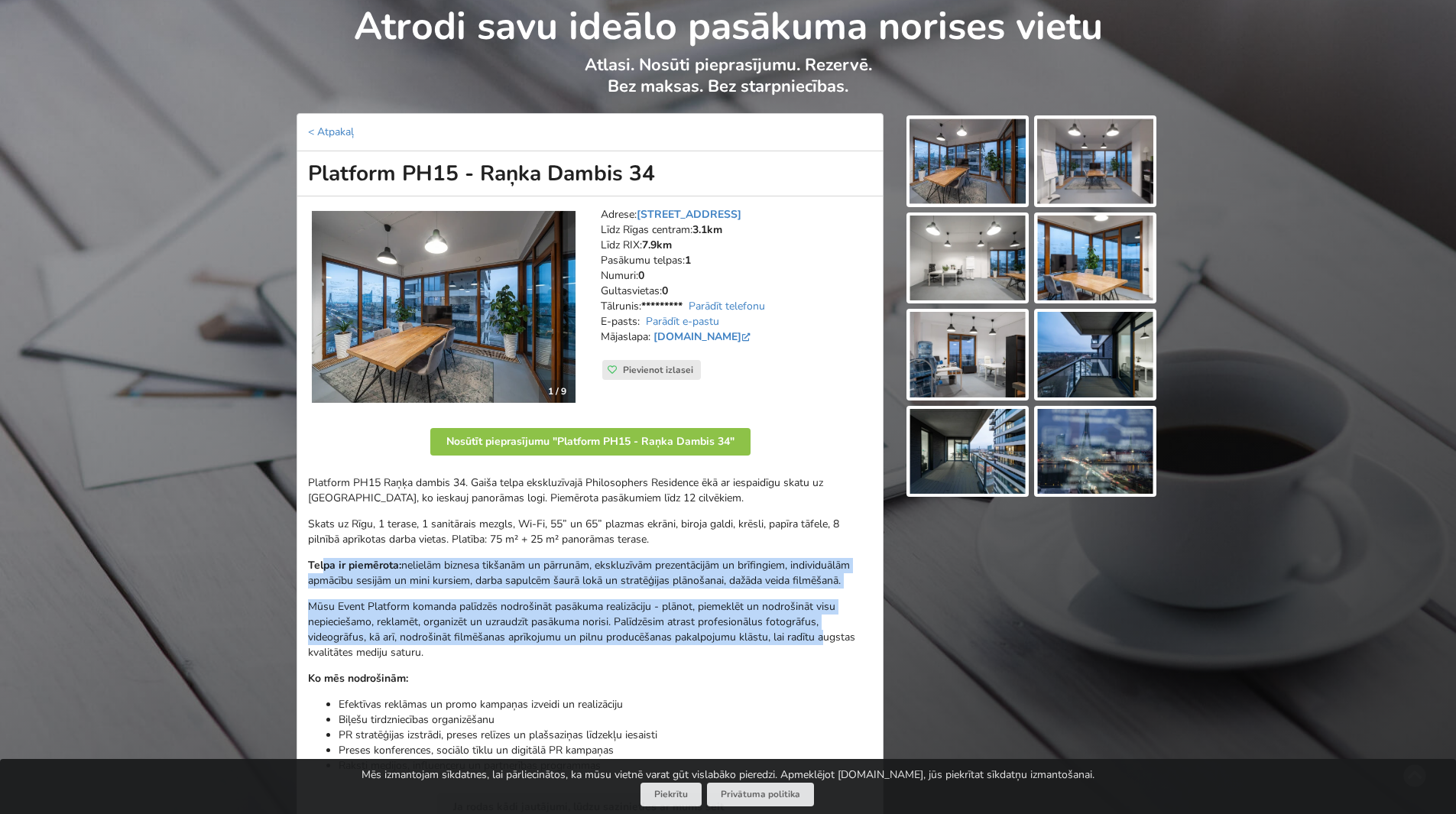
scroll to position [0, 0]
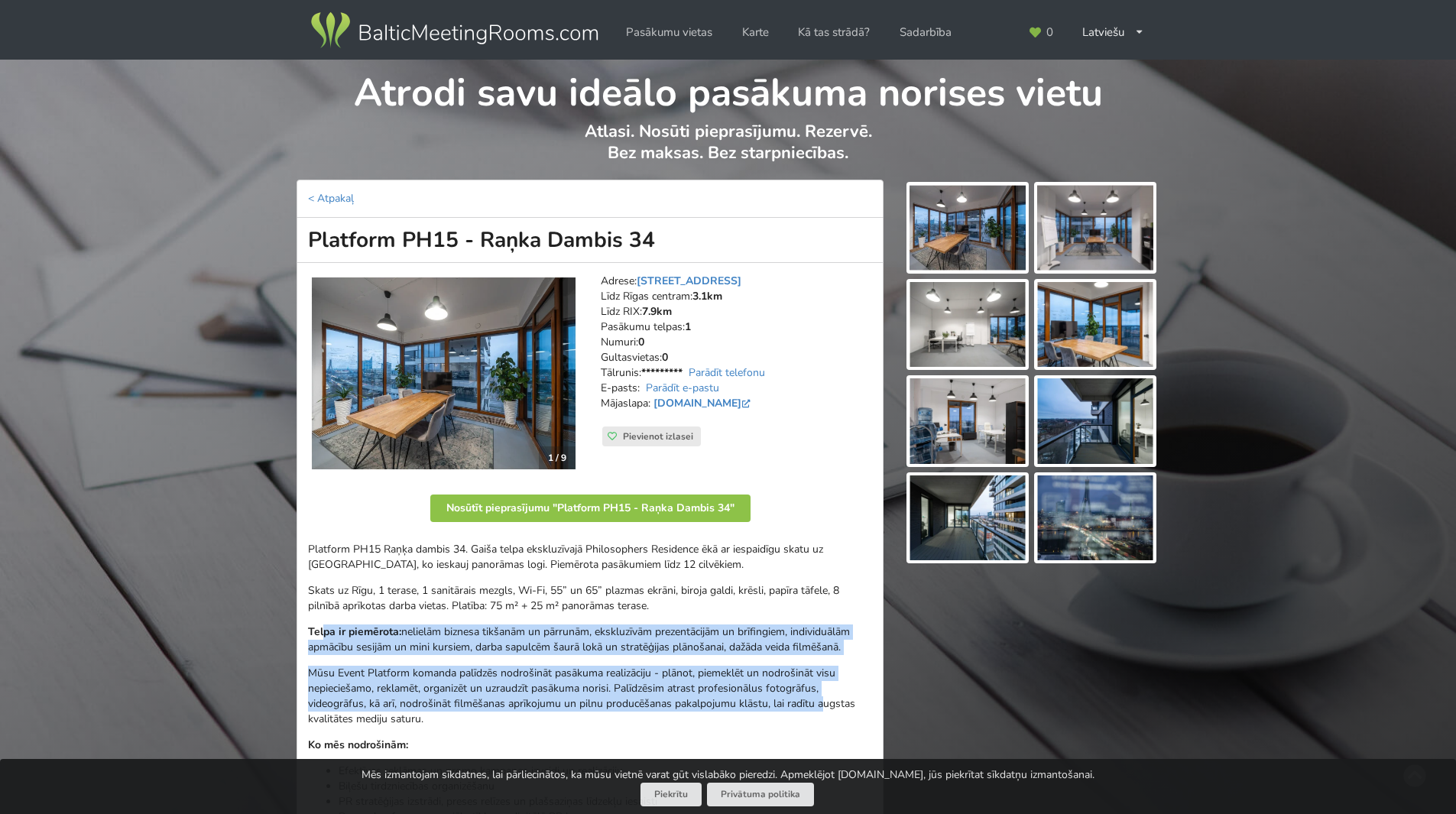
drag, startPoint x: 457, startPoint y: 236, endPoint x: 302, endPoint y: 244, distance: 155.2
click at [302, 244] on h1 "Platform PH15 - Raņka Dambis 34" at bounding box center [590, 240] width 587 height 45
copy h1 "Platform PH15"
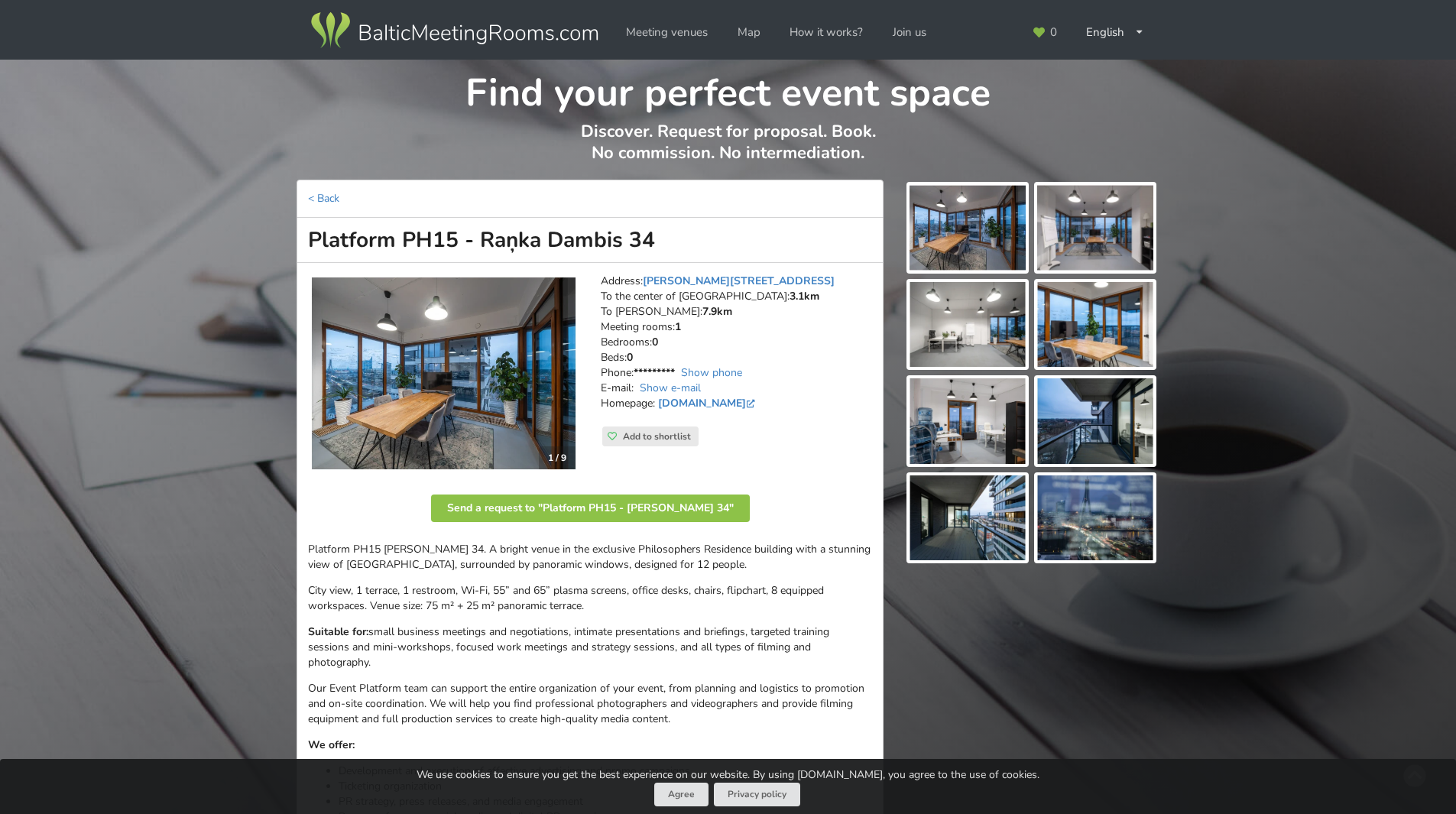
click at [949, 230] on img at bounding box center [967, 228] width 116 height 86
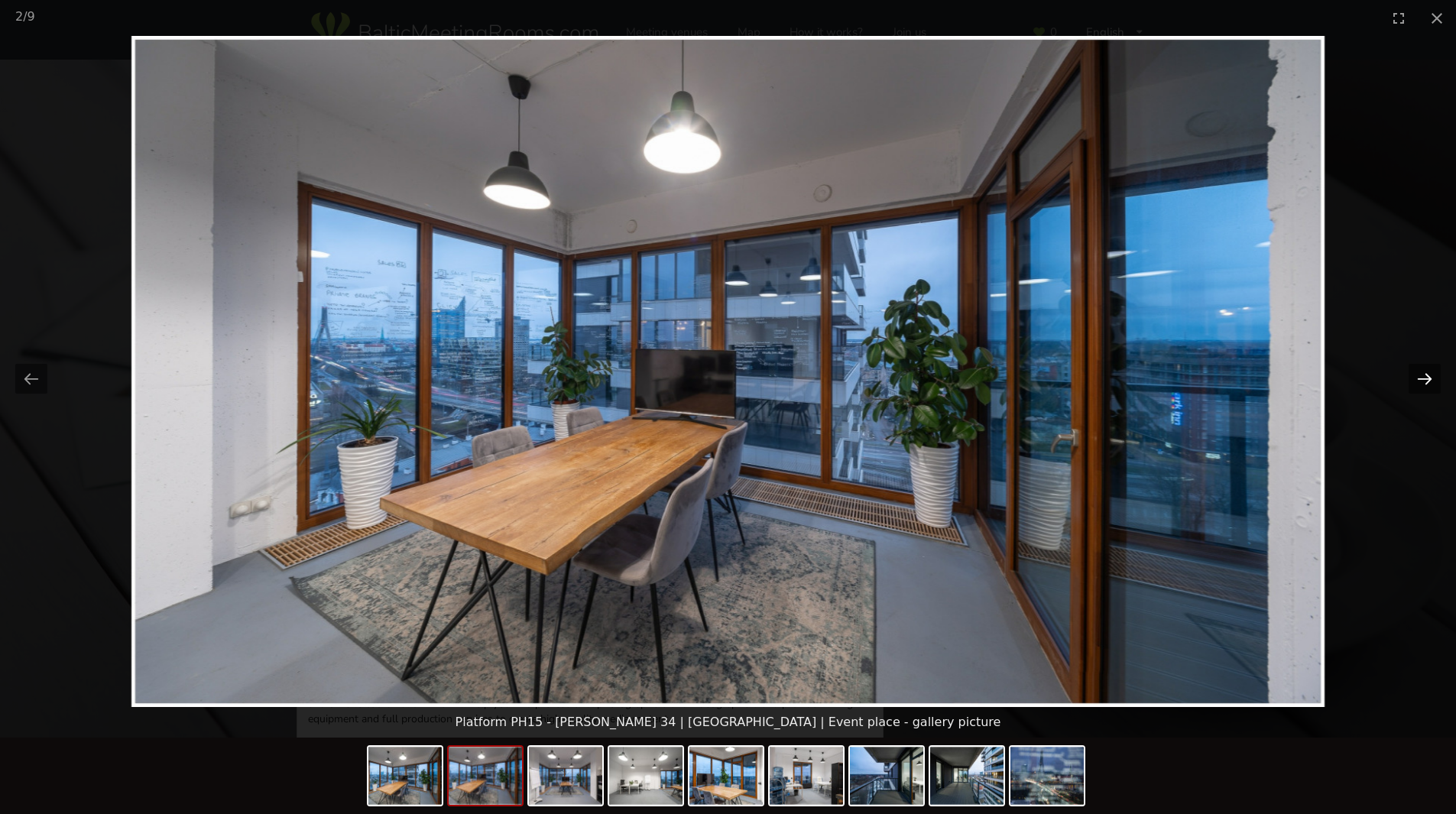
click at [1426, 373] on button "Next slide" at bounding box center [1424, 379] width 32 height 30
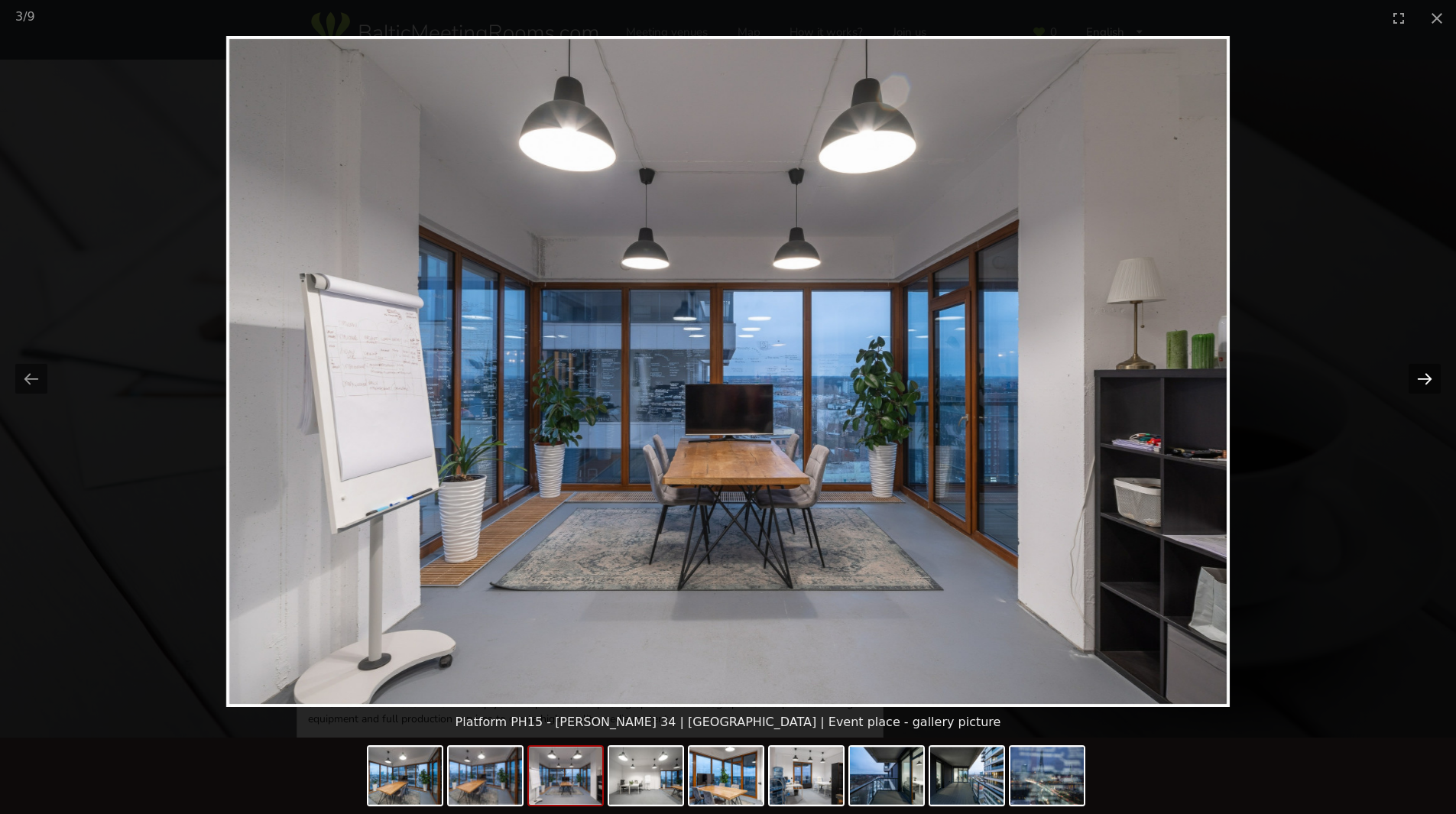
click at [1426, 373] on button "Next slide" at bounding box center [1424, 379] width 32 height 30
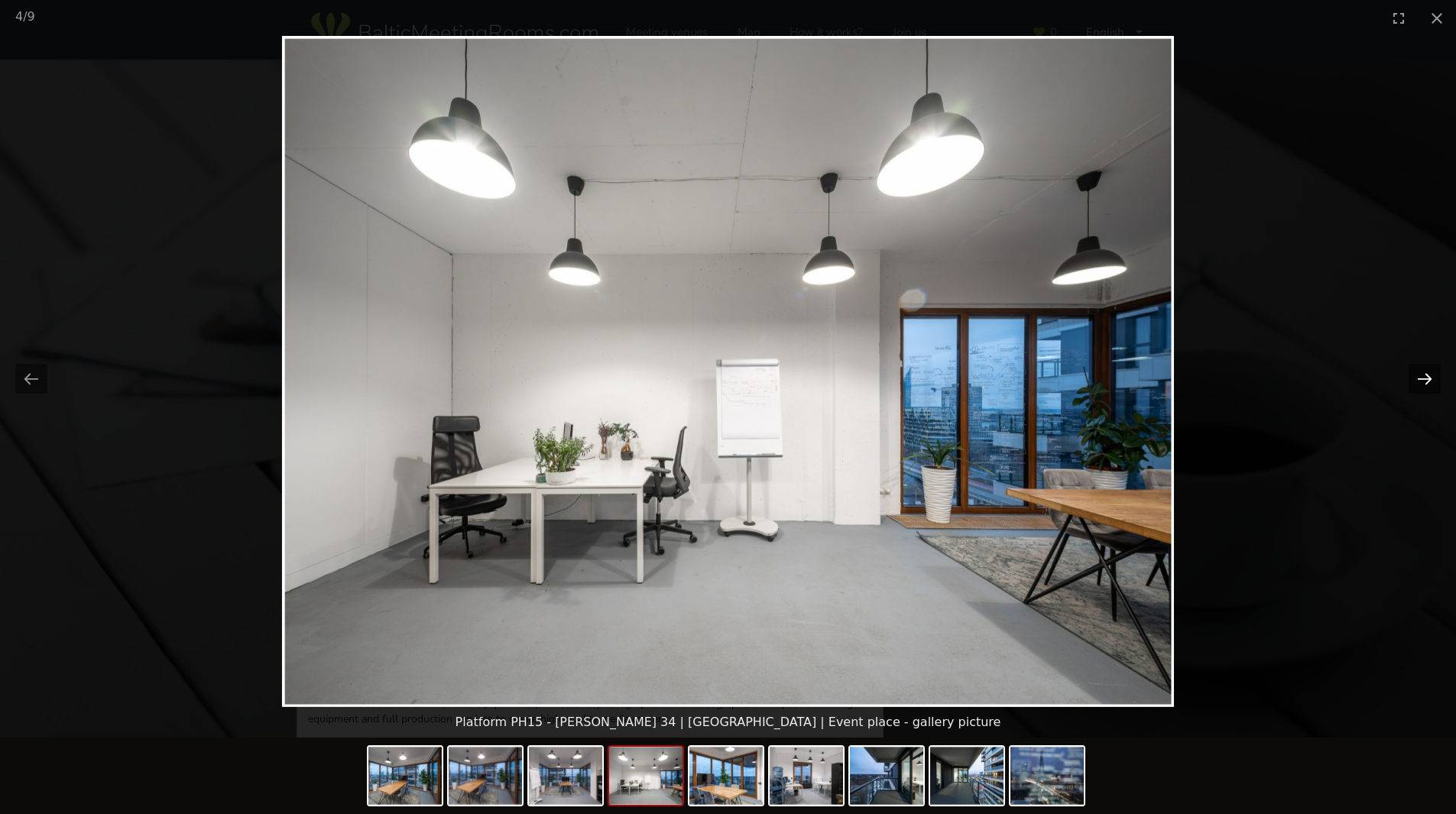
click at [1426, 373] on button "Next slide" at bounding box center [1424, 379] width 32 height 30
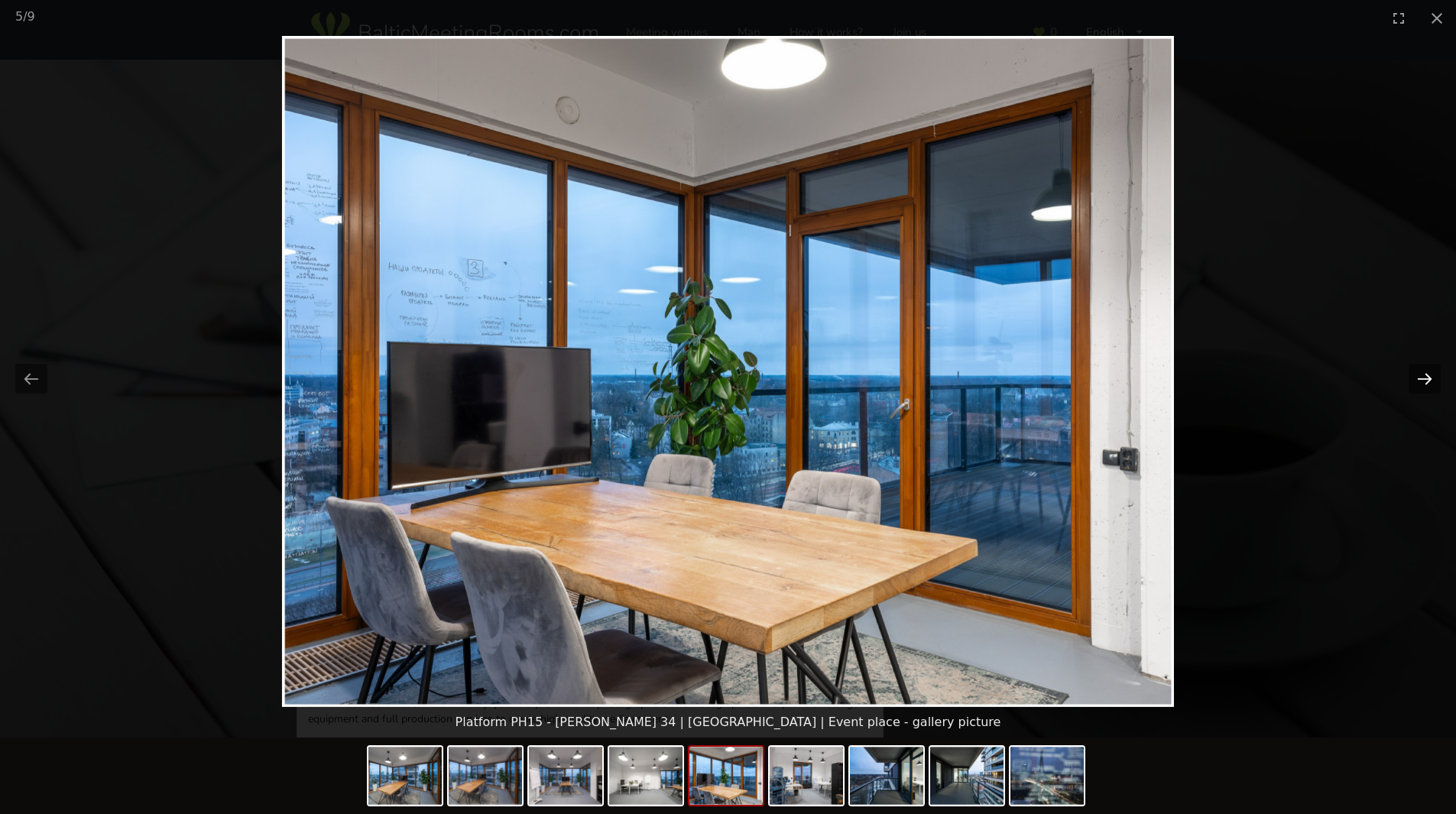
click at [1426, 373] on button "Next slide" at bounding box center [1424, 379] width 32 height 30
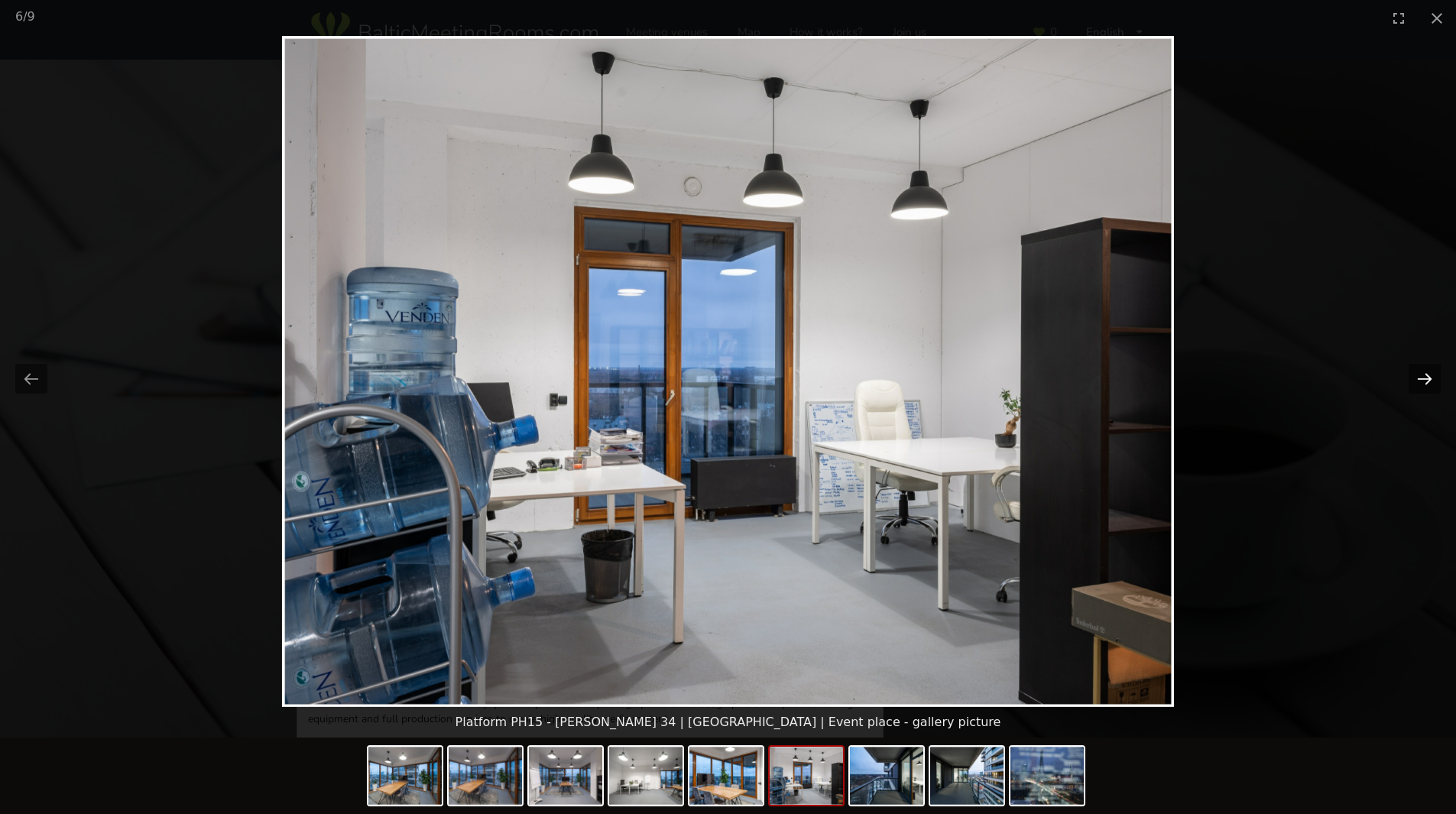
click at [1426, 373] on button "Next slide" at bounding box center [1424, 379] width 32 height 30
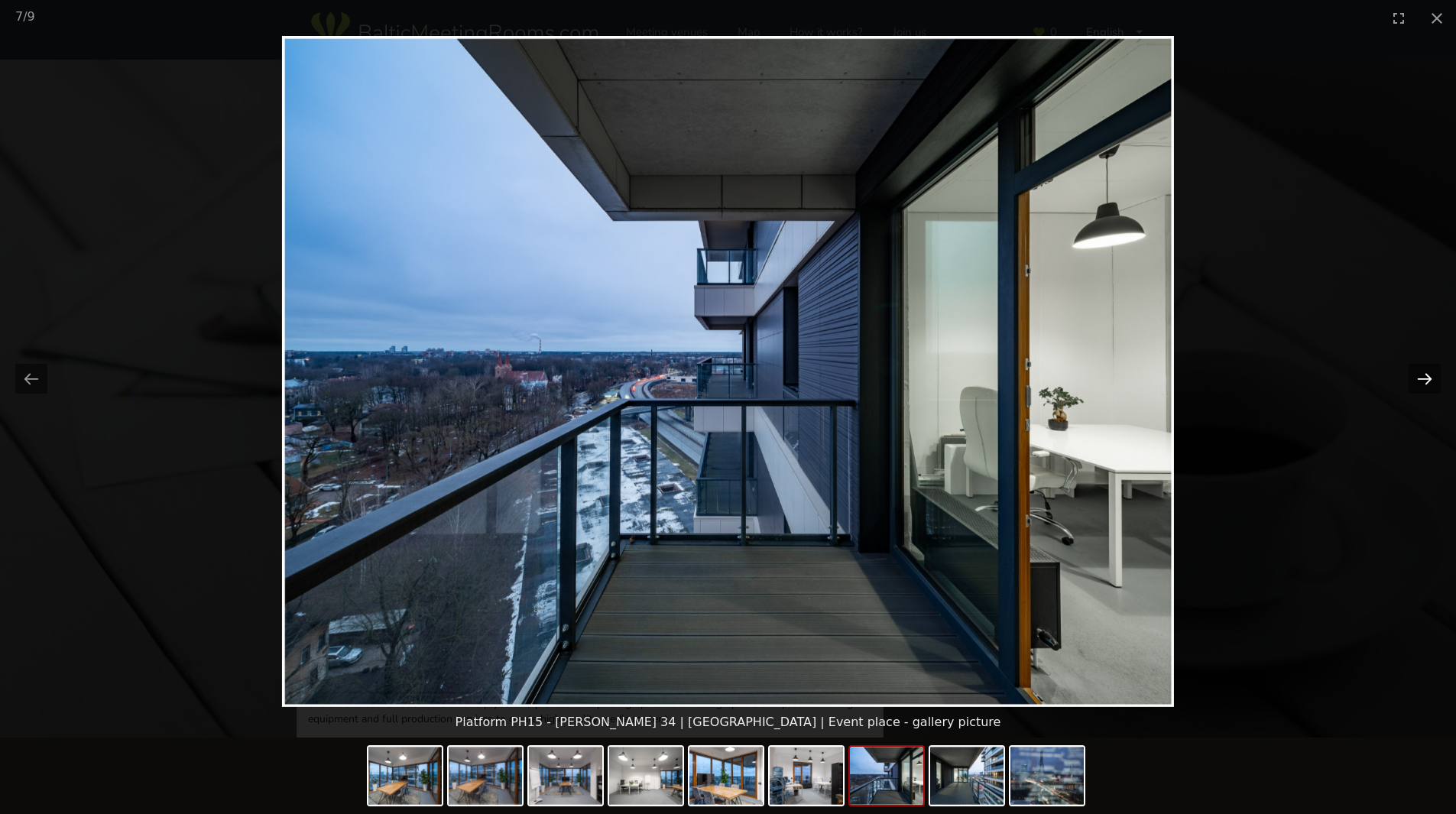
click at [1426, 373] on button "Next slide" at bounding box center [1424, 379] width 32 height 30
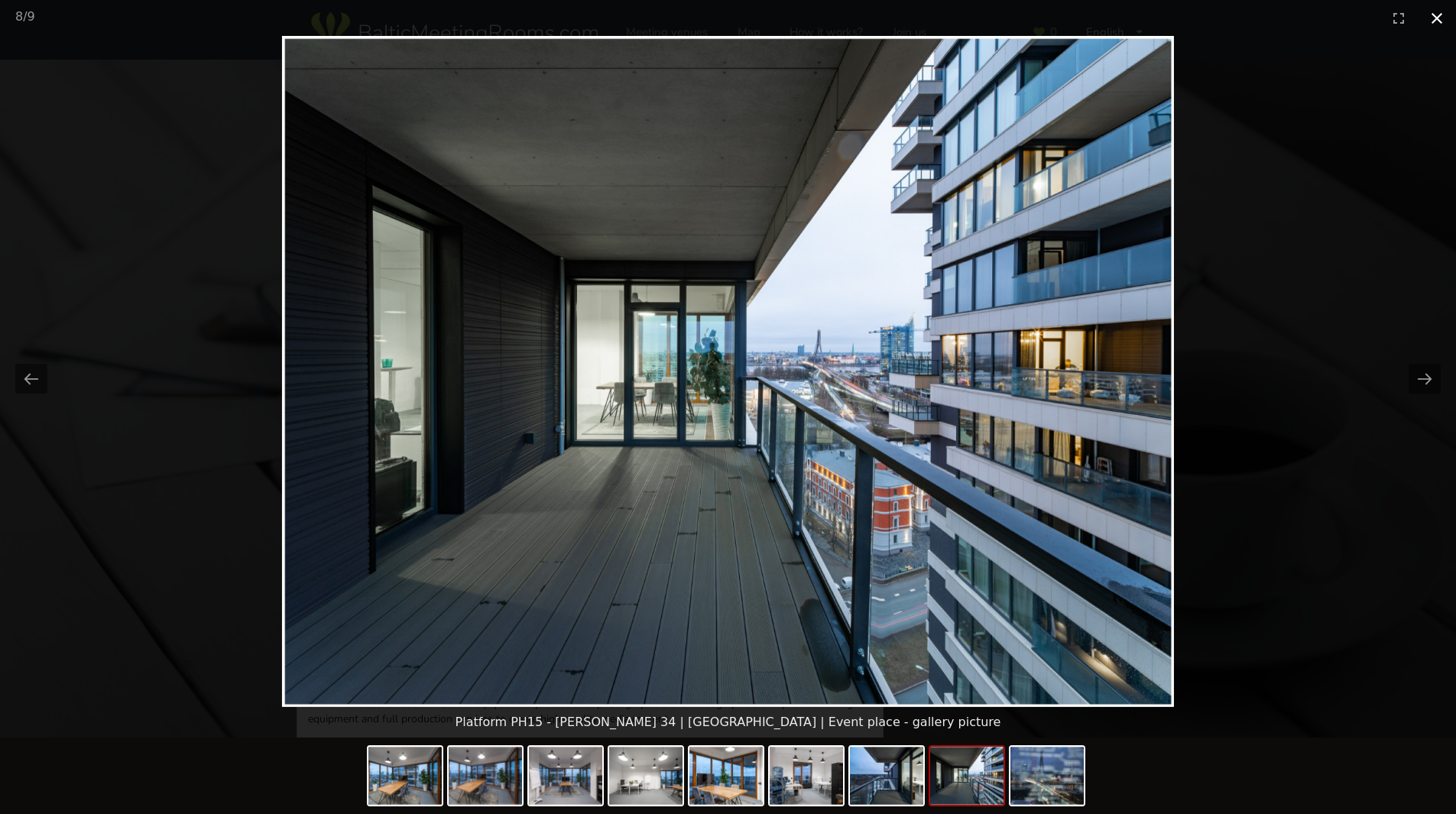
click at [1443, 15] on button "Close gallery" at bounding box center [1437, 18] width 38 height 36
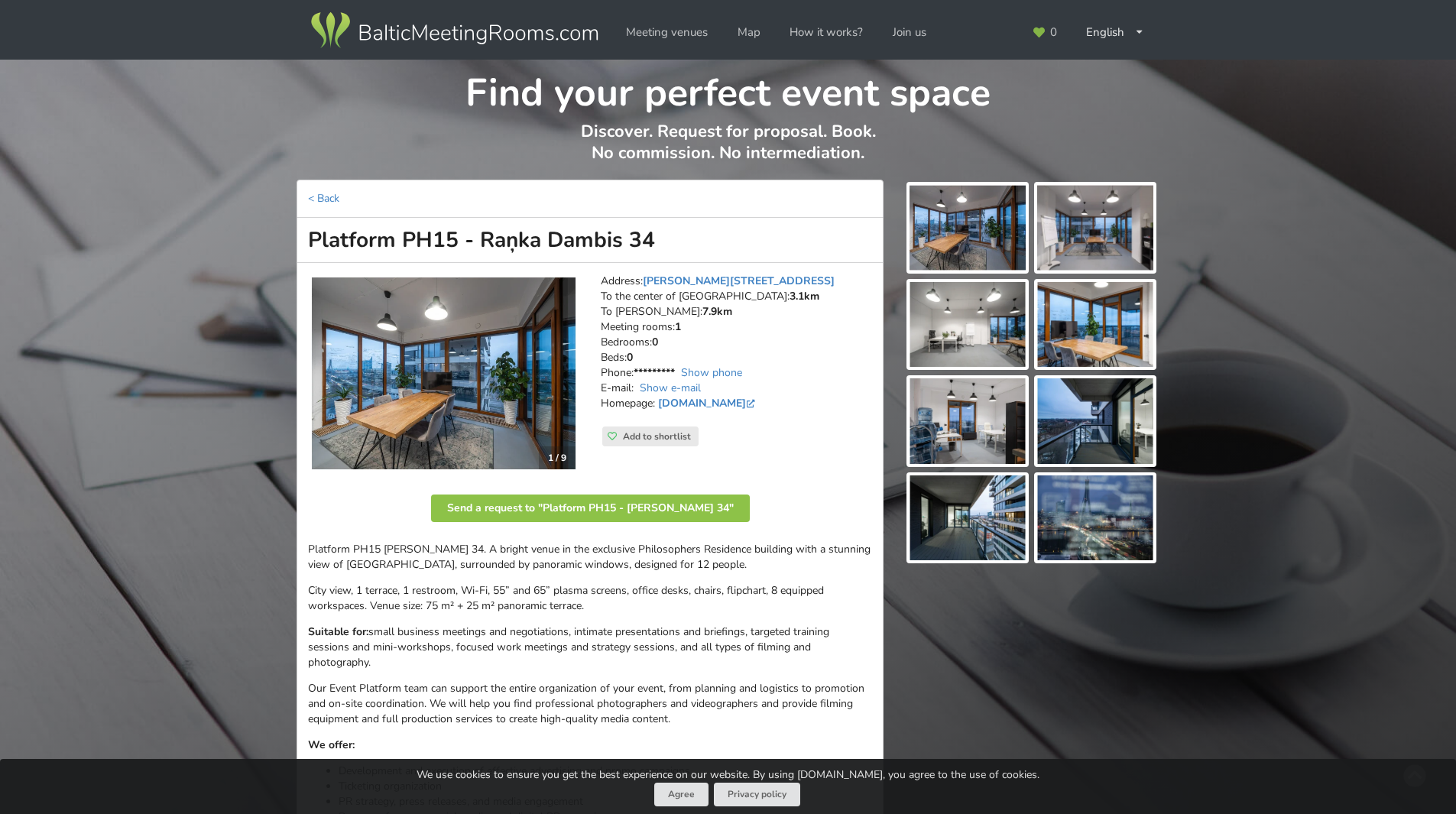
click at [1293, 250] on div "Find your perfect event space Discover. Request for proposal. Book. No commissi…" at bounding box center [728, 626] width 1456 height 1135
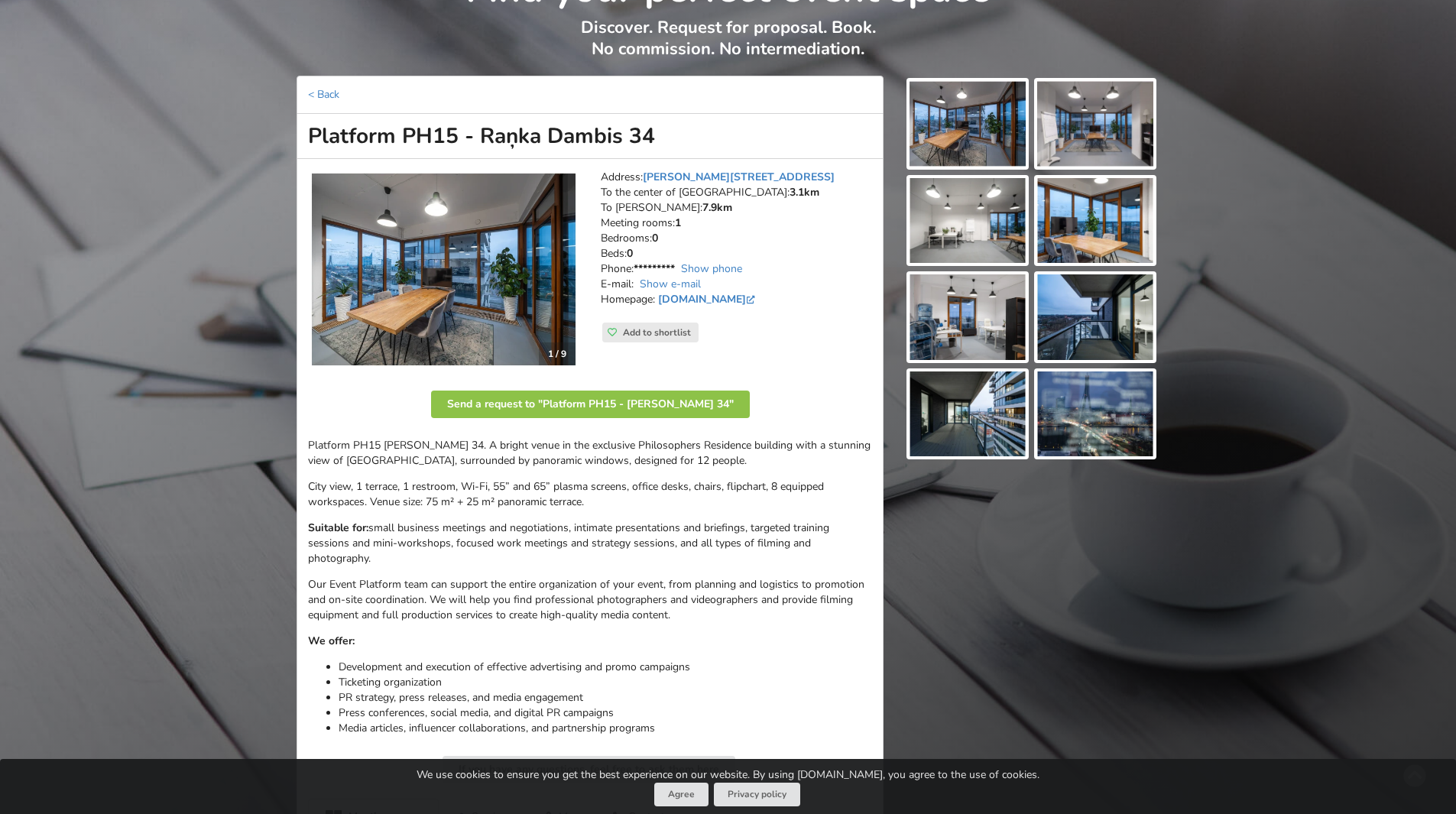
scroll to position [305, 0]
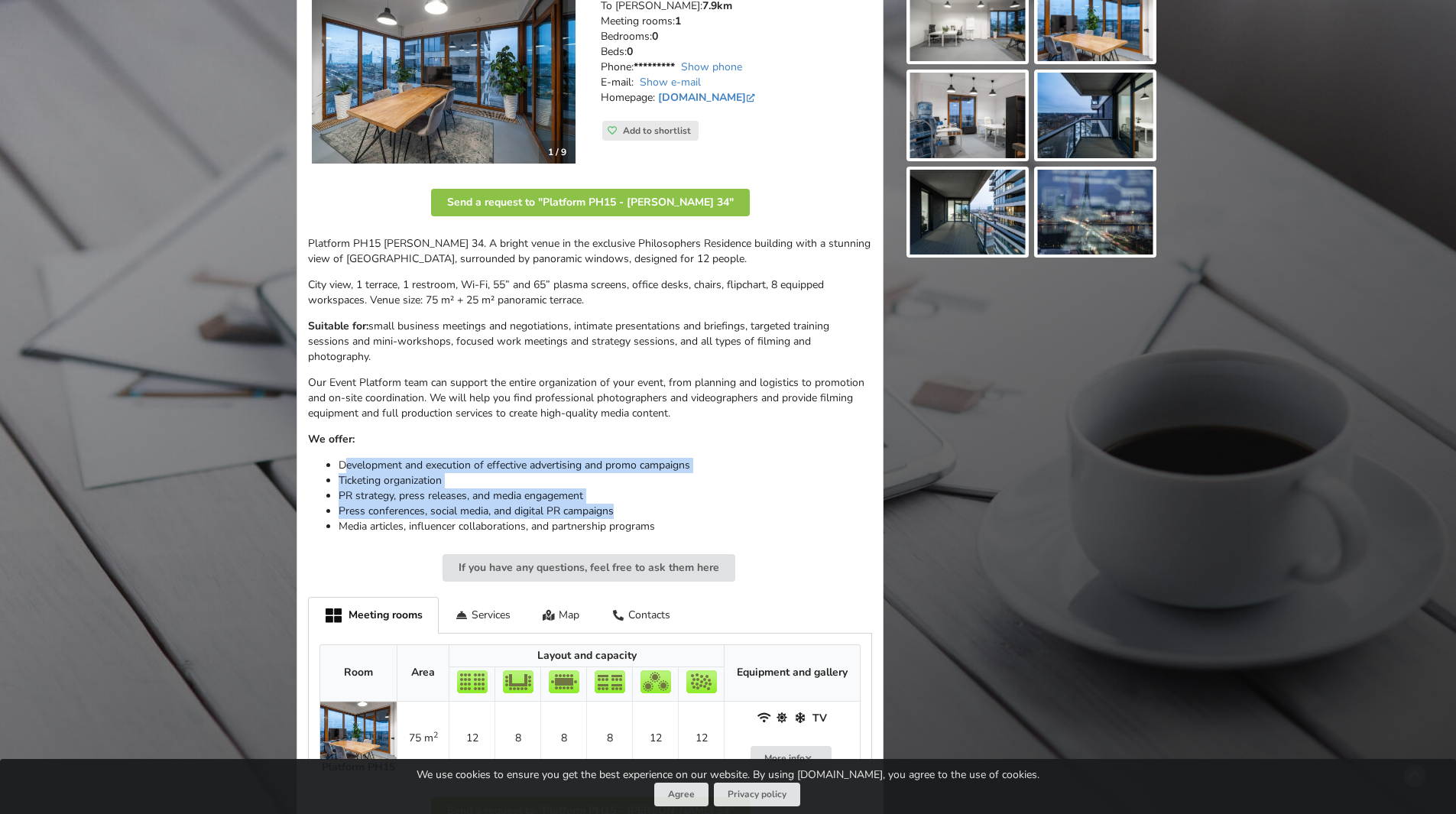
drag, startPoint x: 397, startPoint y: 472, endPoint x: 654, endPoint y: 504, distance: 259.0
click at [654, 504] on ul "Development and execution of effective advertising and promo campaigns Ticketin…" at bounding box center [590, 496] width 565 height 77
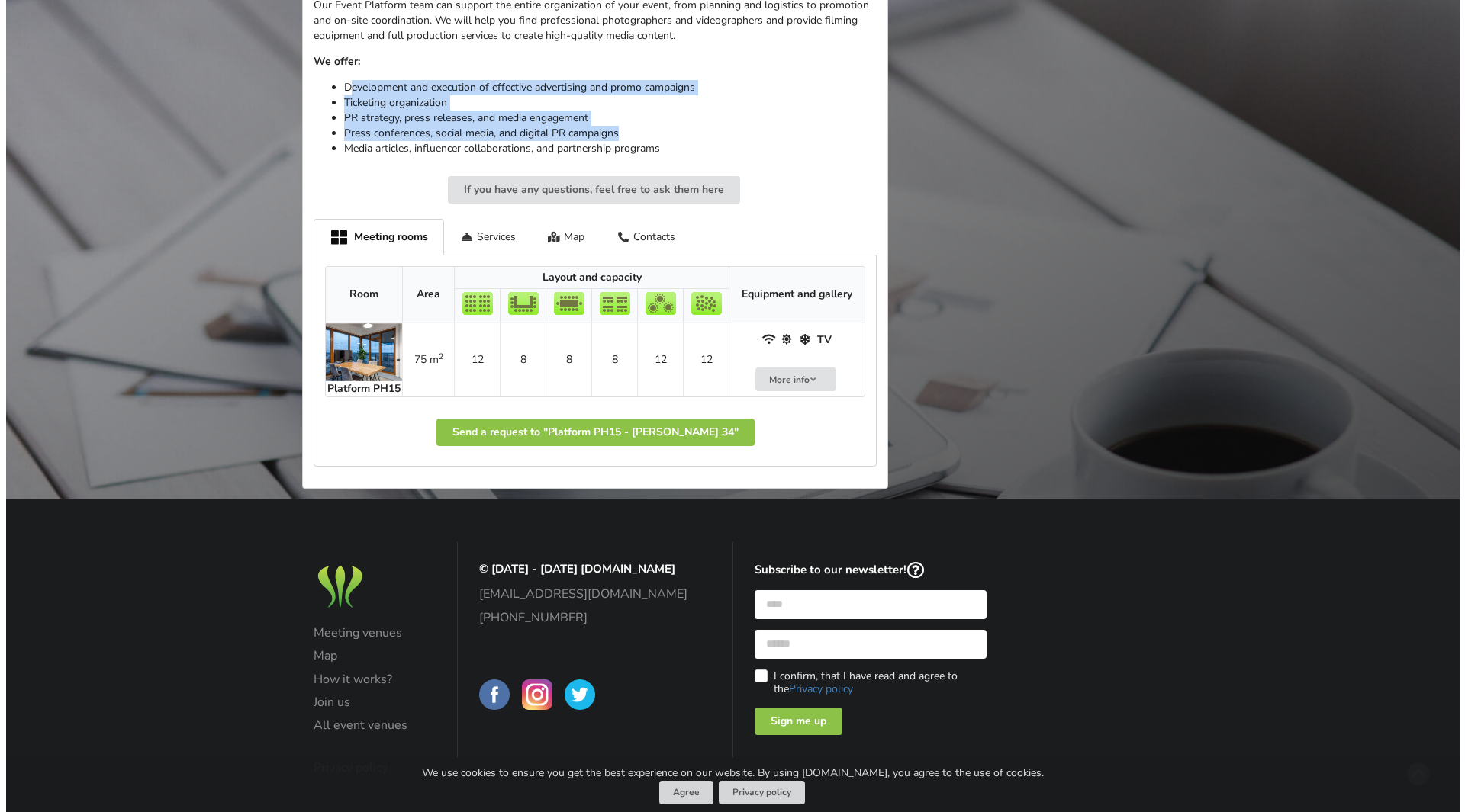
scroll to position [687, 0]
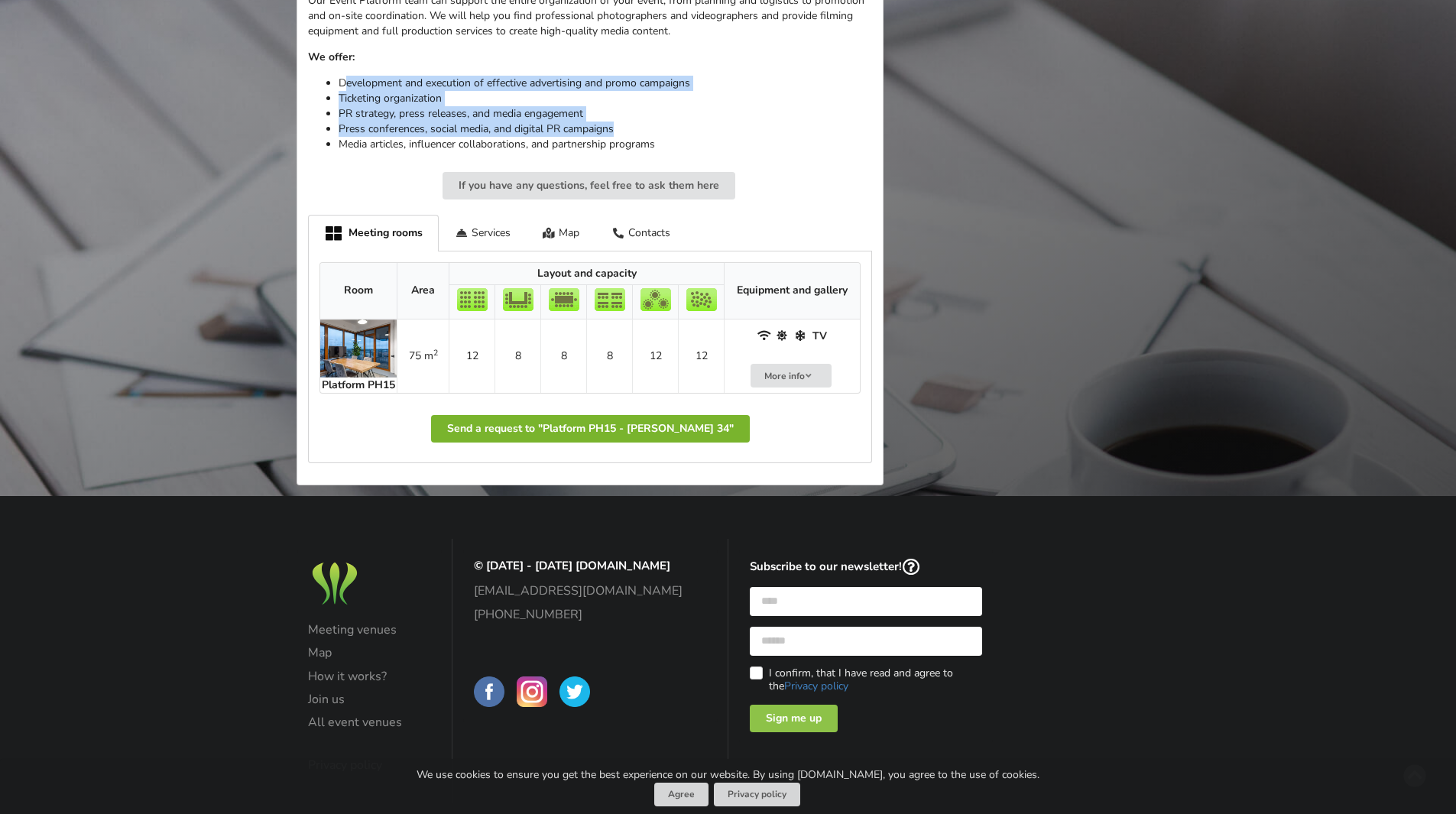
click at [557, 430] on button "Send a request to "Platform PH15 - Raņka Dambis 34"" at bounding box center [590, 429] width 318 height 28
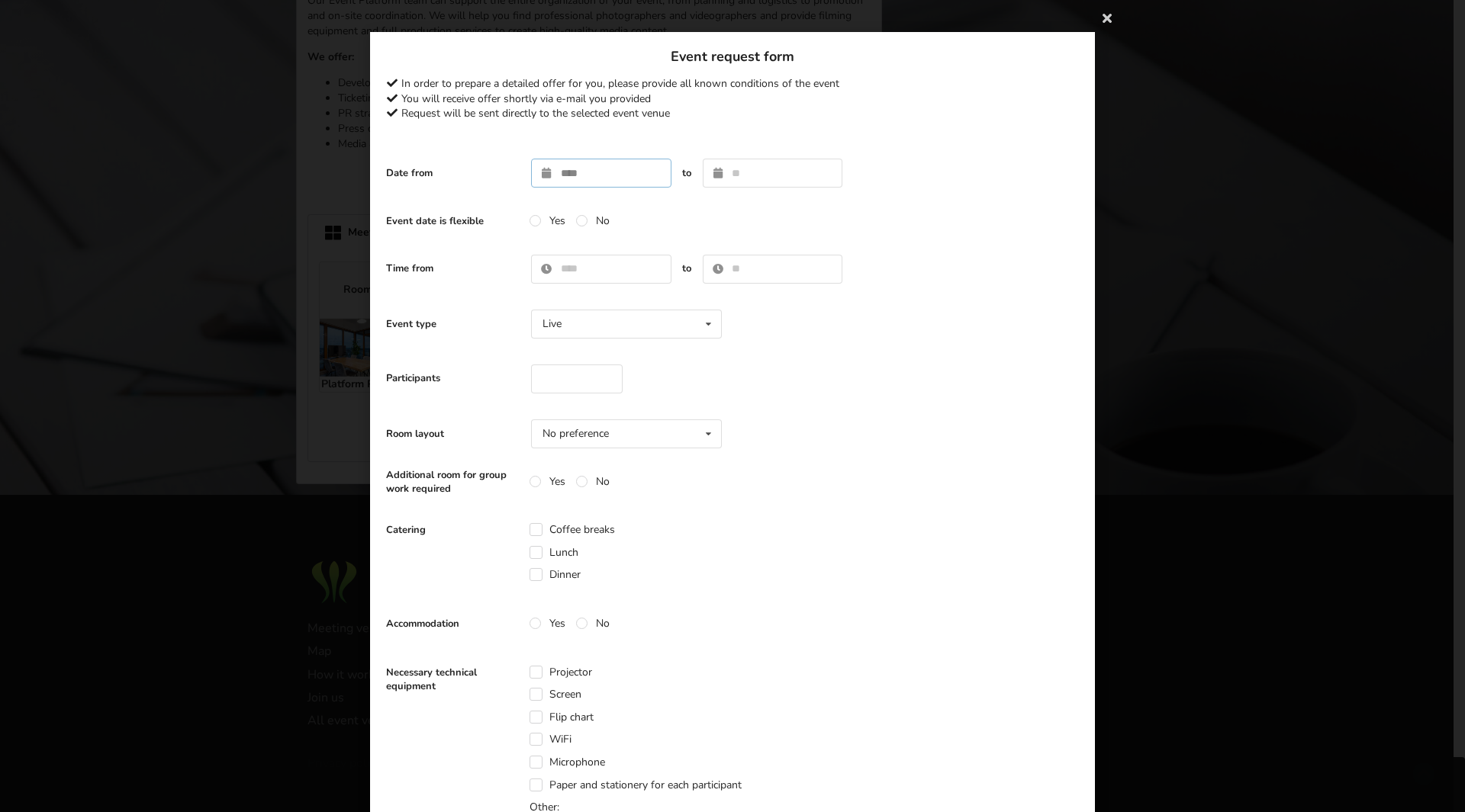
click at [602, 181] on input "text" at bounding box center [600, 173] width 140 height 29
type input "**********"
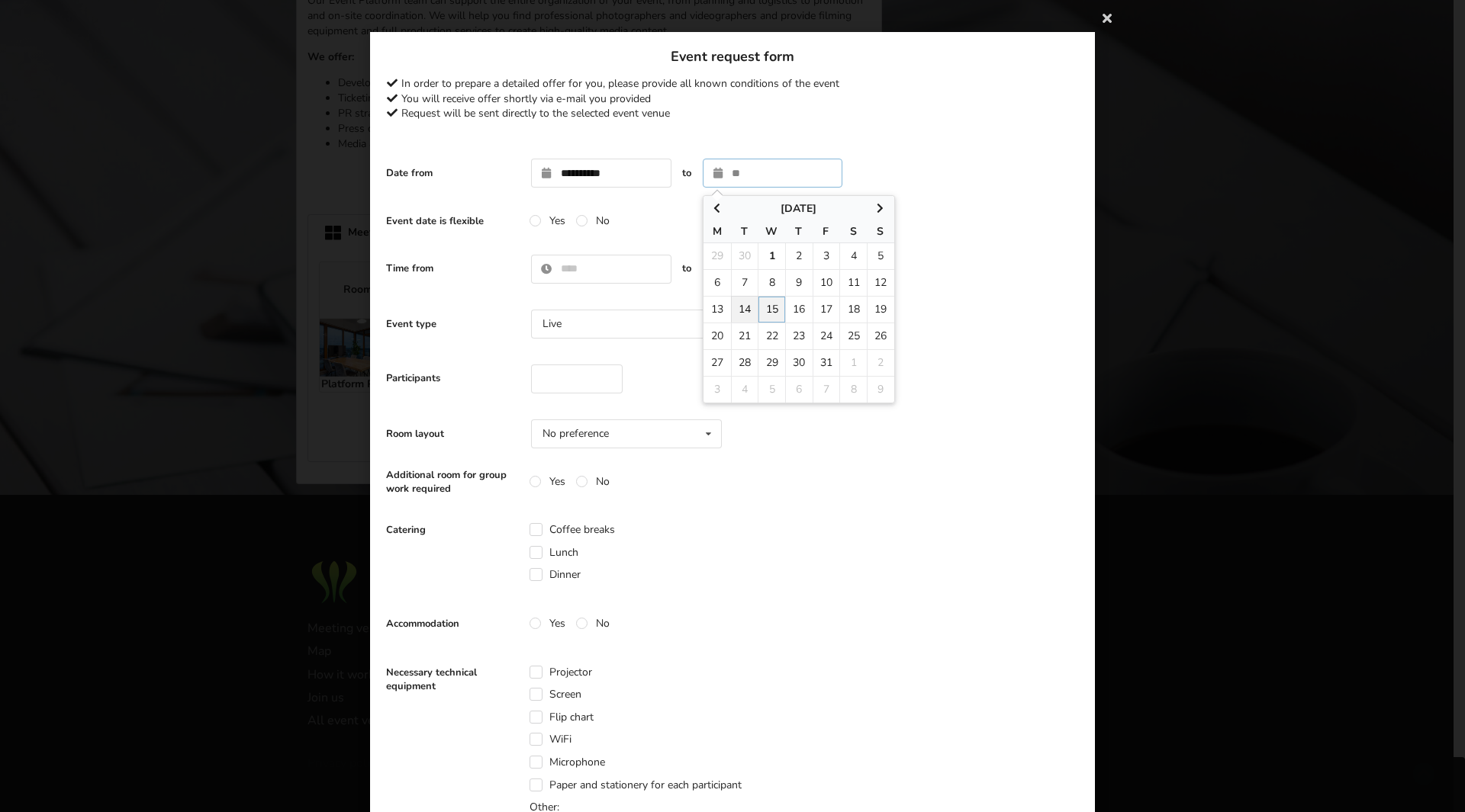
type input "**********"
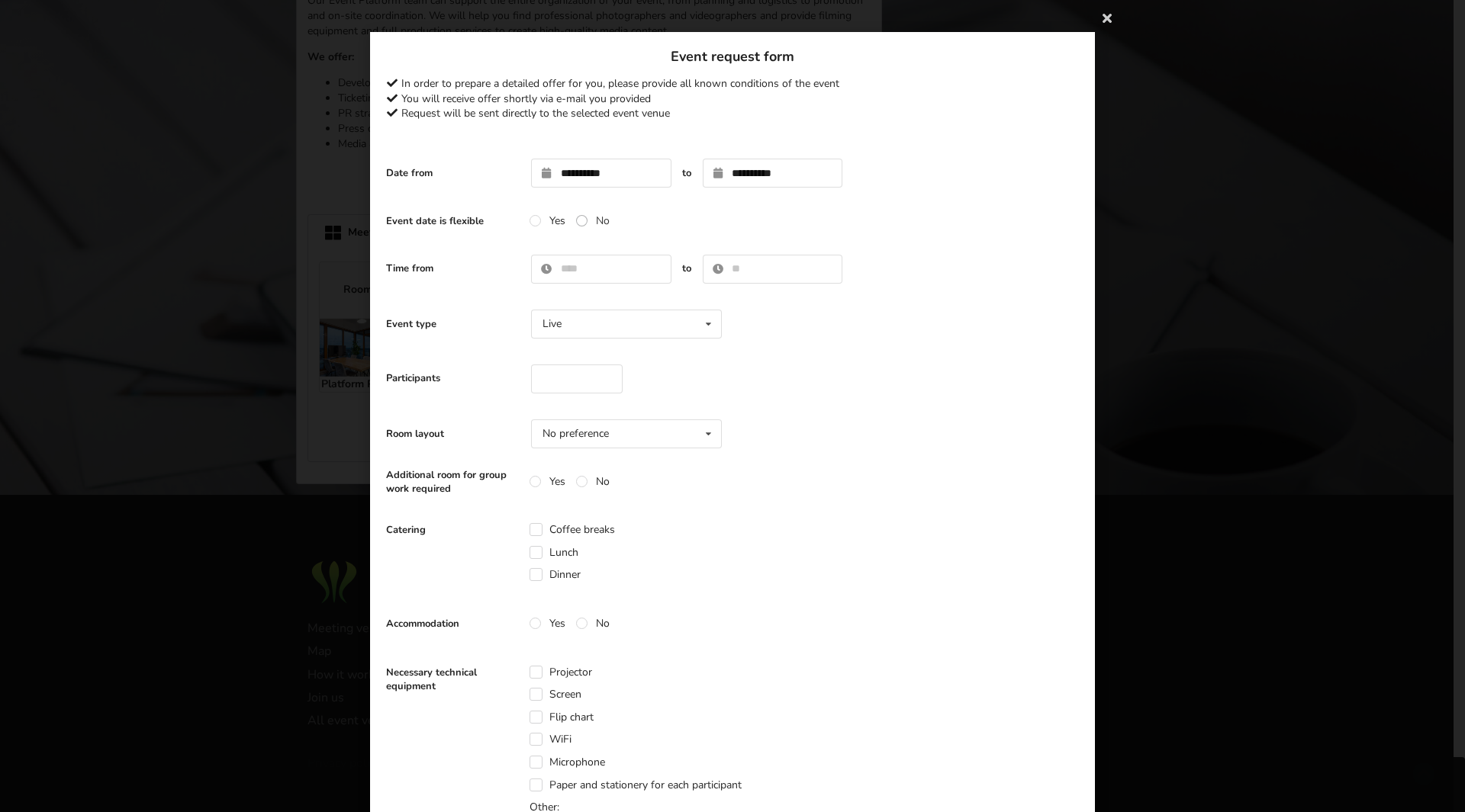
click at [591, 221] on label "No" at bounding box center [593, 221] width 33 height 13
click at [605, 263] on input "text" at bounding box center [600, 270] width 140 height 29
type input "****"
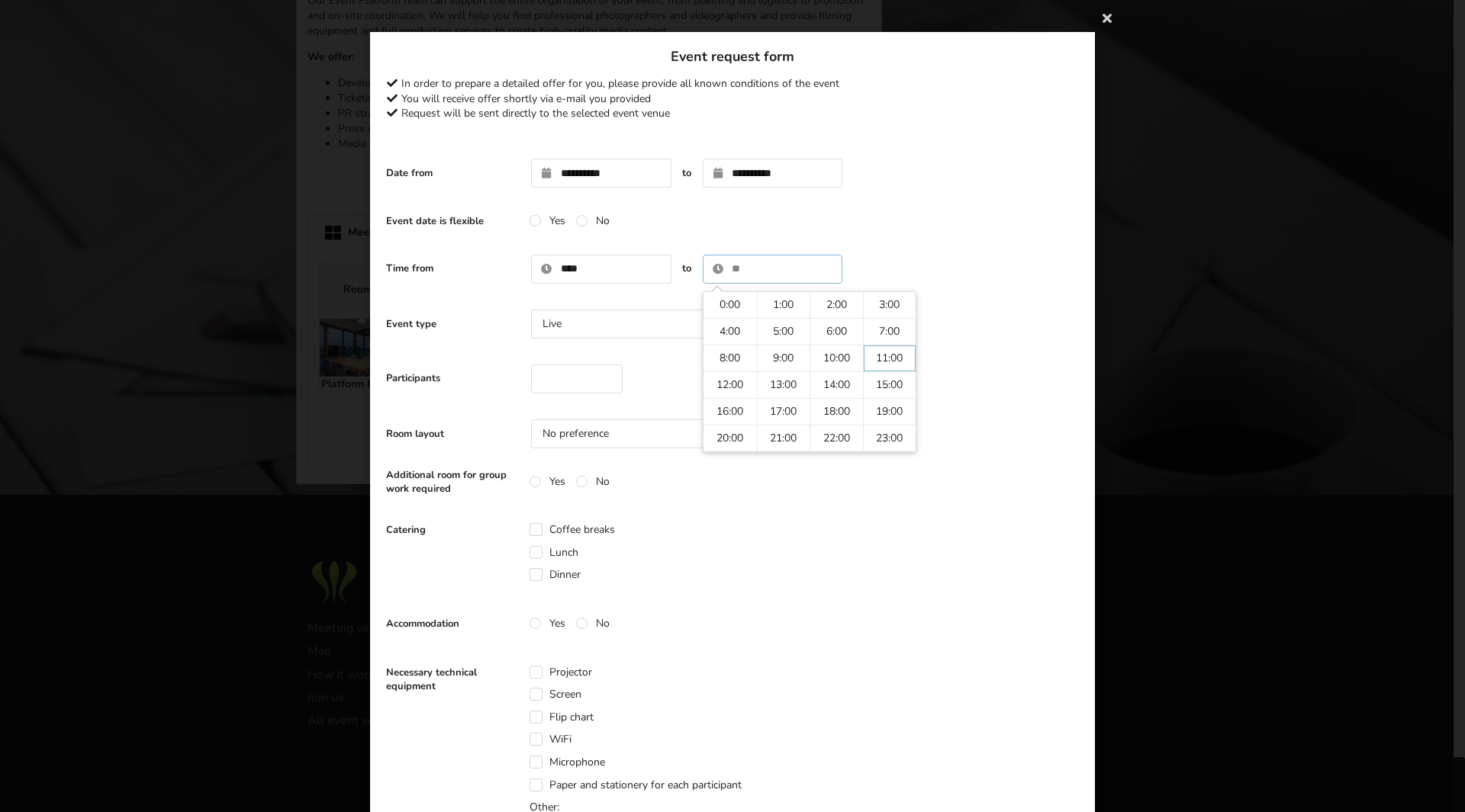
click at [774, 263] on input "text" at bounding box center [772, 270] width 140 height 29
type input "*****"
click at [925, 415] on div "Room layout No preference No preference Theater U-shape Boardroom Classroom" at bounding box center [732, 434] width 693 height 45
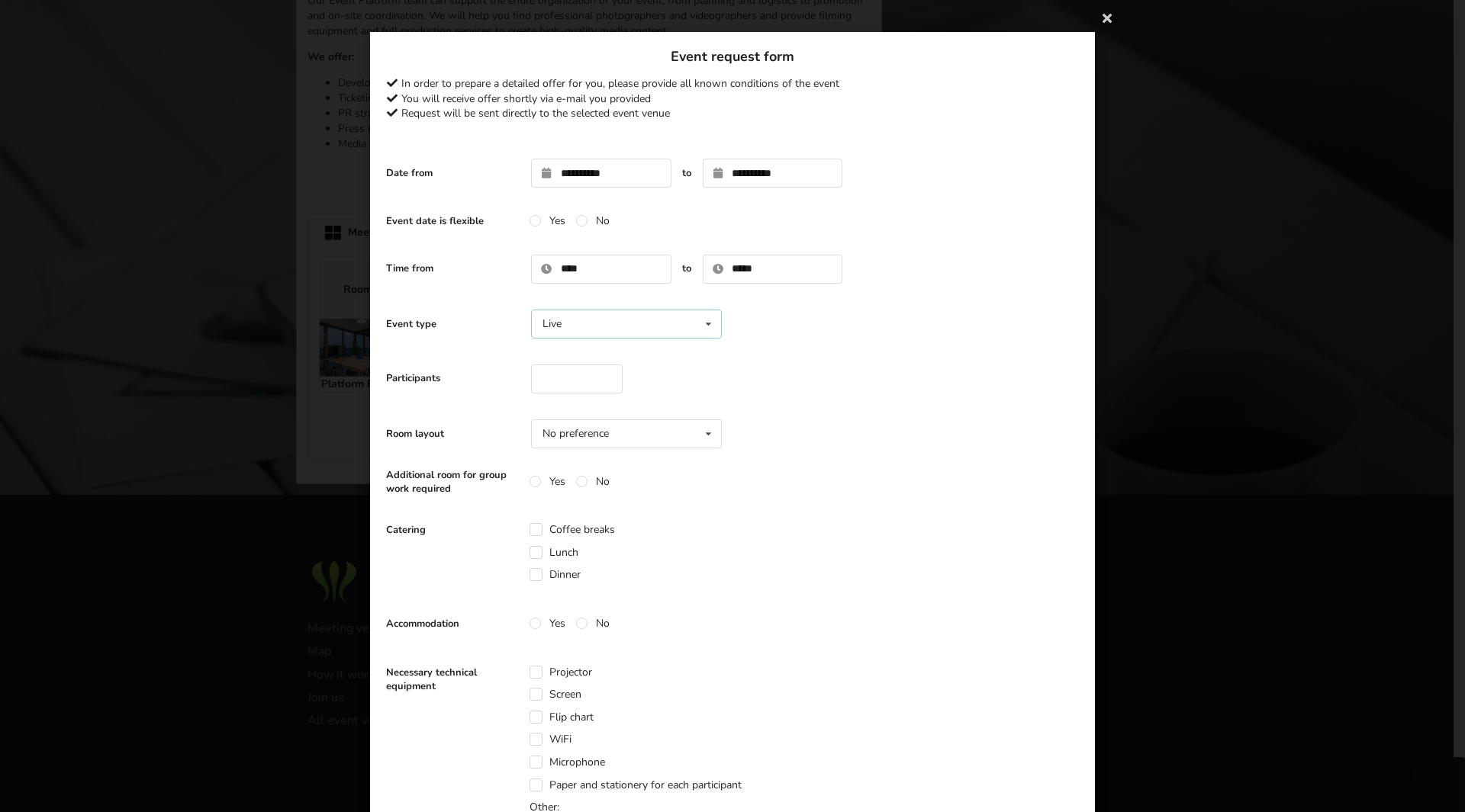
click at [653, 325] on div "Live Live Online Hybrid (Live + Online)" at bounding box center [626, 324] width 191 height 29
click at [649, 351] on div "Live" at bounding box center [626, 352] width 189 height 28
click at [608, 379] on input "number" at bounding box center [576, 379] width 92 height 29
click at [579, 380] on input "number" at bounding box center [576, 379] width 92 height 29
type input "**"
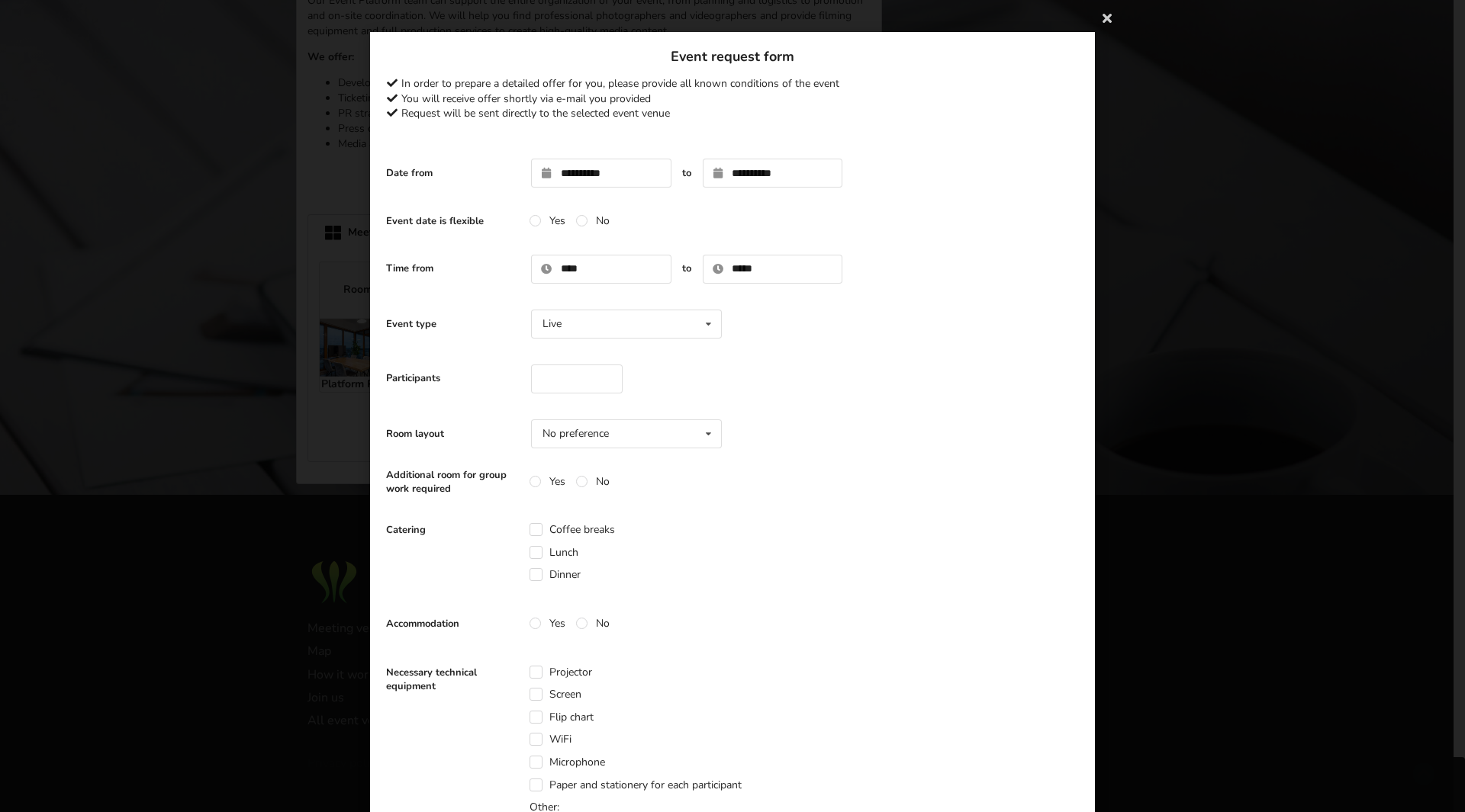
click at [824, 386] on div "Participants **" at bounding box center [732, 379] width 693 height 45
click at [667, 437] on div "No preference No preference Theater U-shape Boardroom Classroom" at bounding box center [626, 434] width 191 height 29
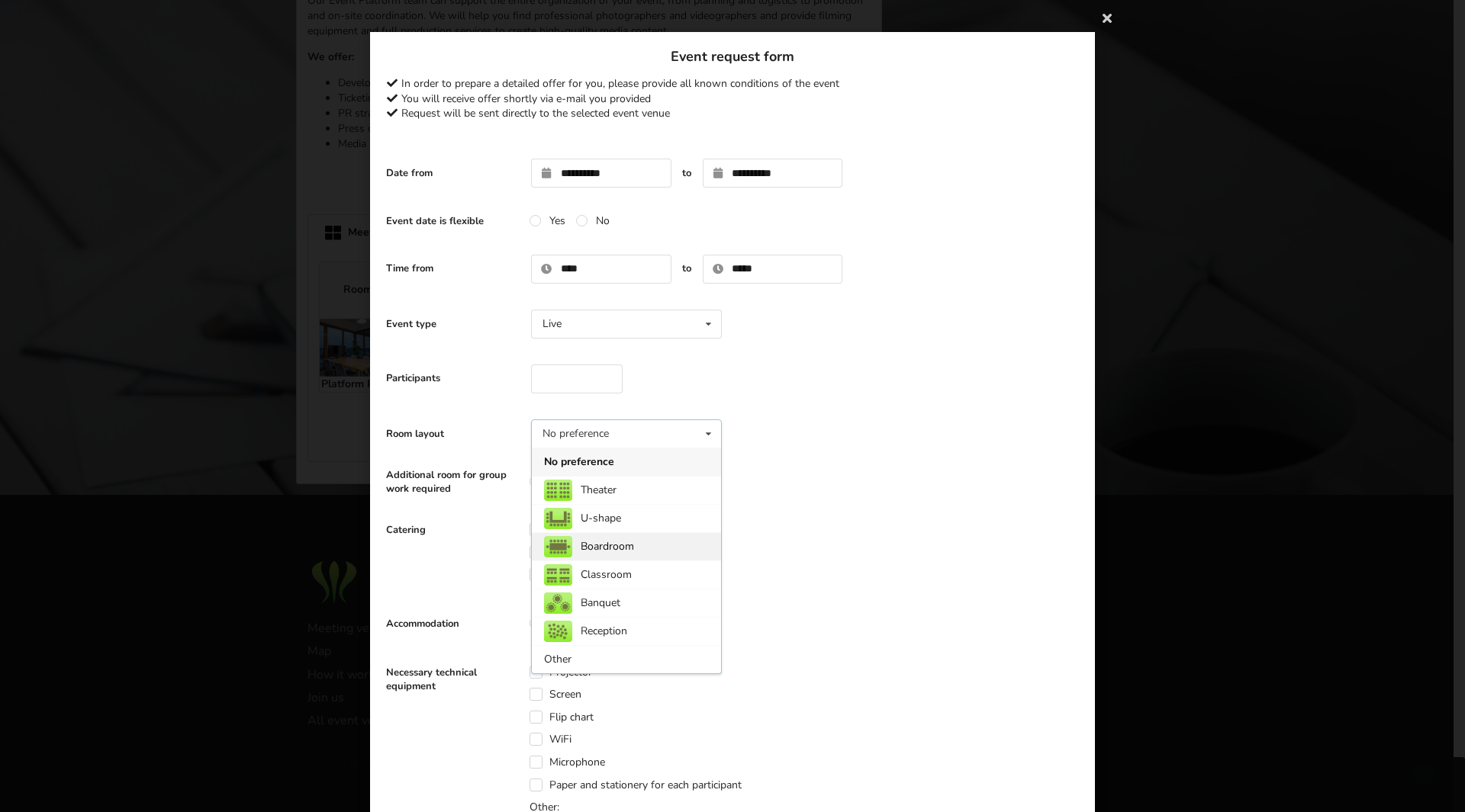
click at [660, 550] on div "Boardroom" at bounding box center [626, 546] width 189 height 28
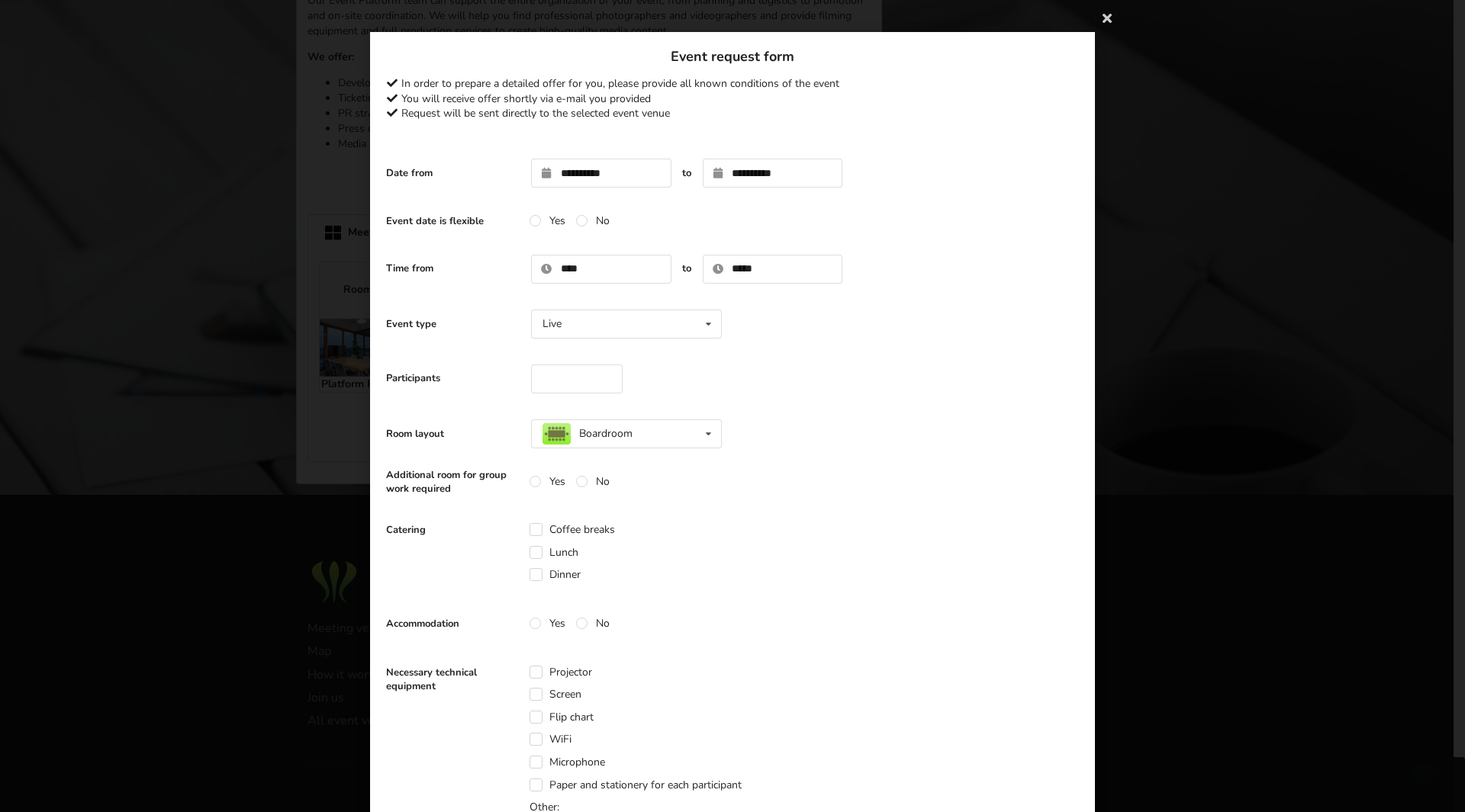
click at [805, 500] on form "**********" at bounding box center [732, 725] width 693 height 1149
click at [532, 483] on label "Yes" at bounding box center [548, 482] width 36 height 13
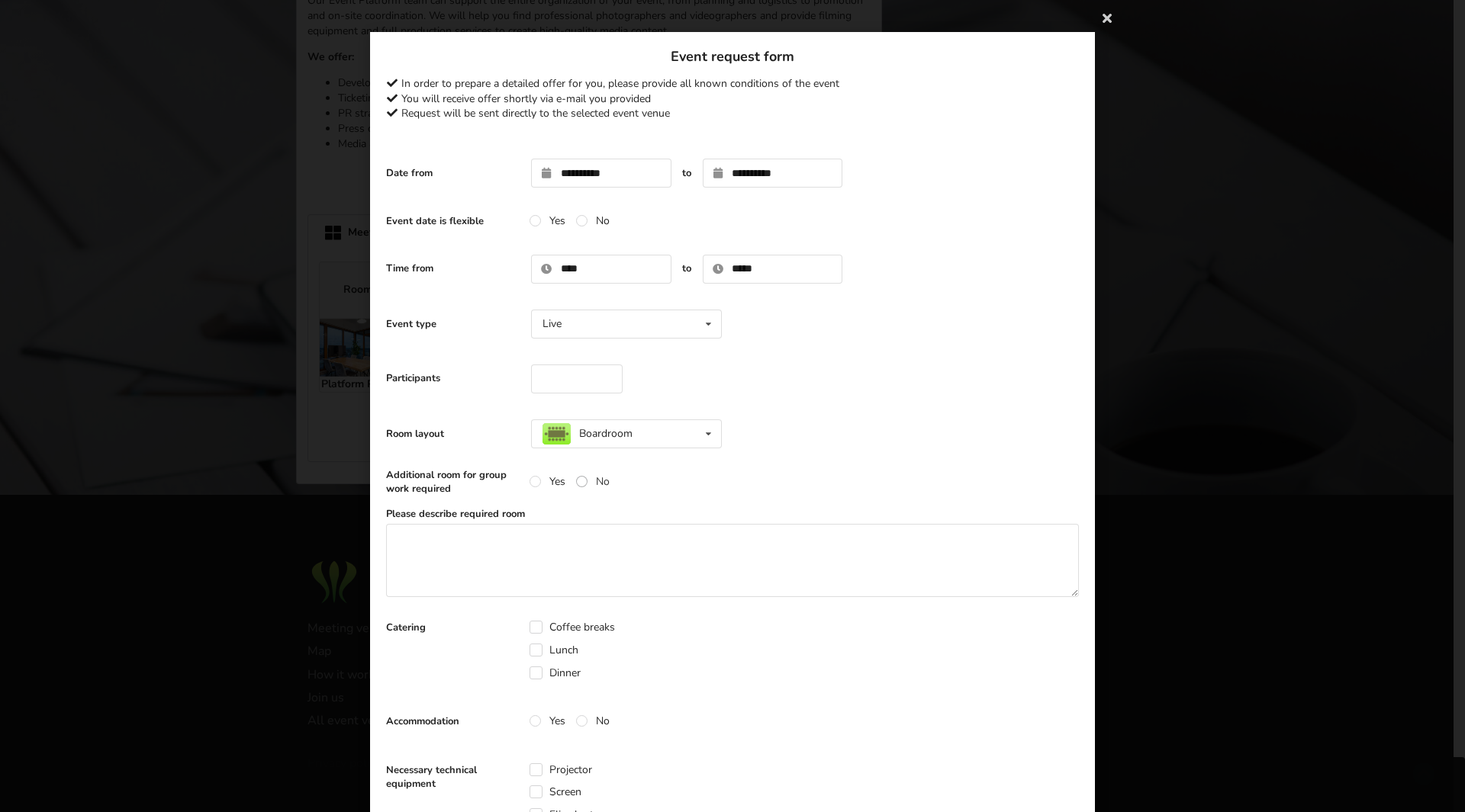
click at [580, 482] on label "No" at bounding box center [593, 482] width 33 height 13
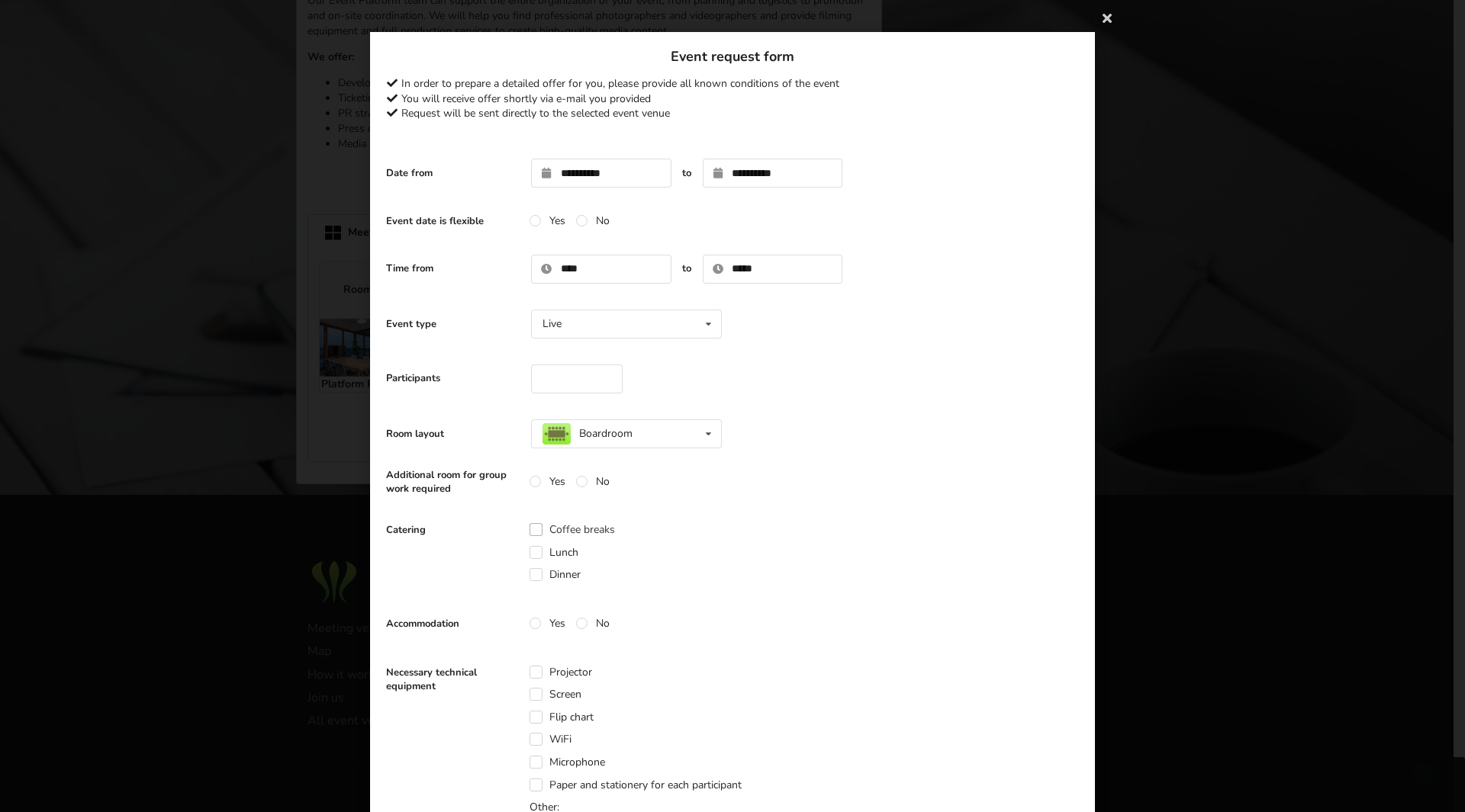
click at [588, 530] on label "Coffee breaks" at bounding box center [573, 529] width 86 height 13
click at [564, 553] on label "Lunch" at bounding box center [554, 552] width 49 height 13
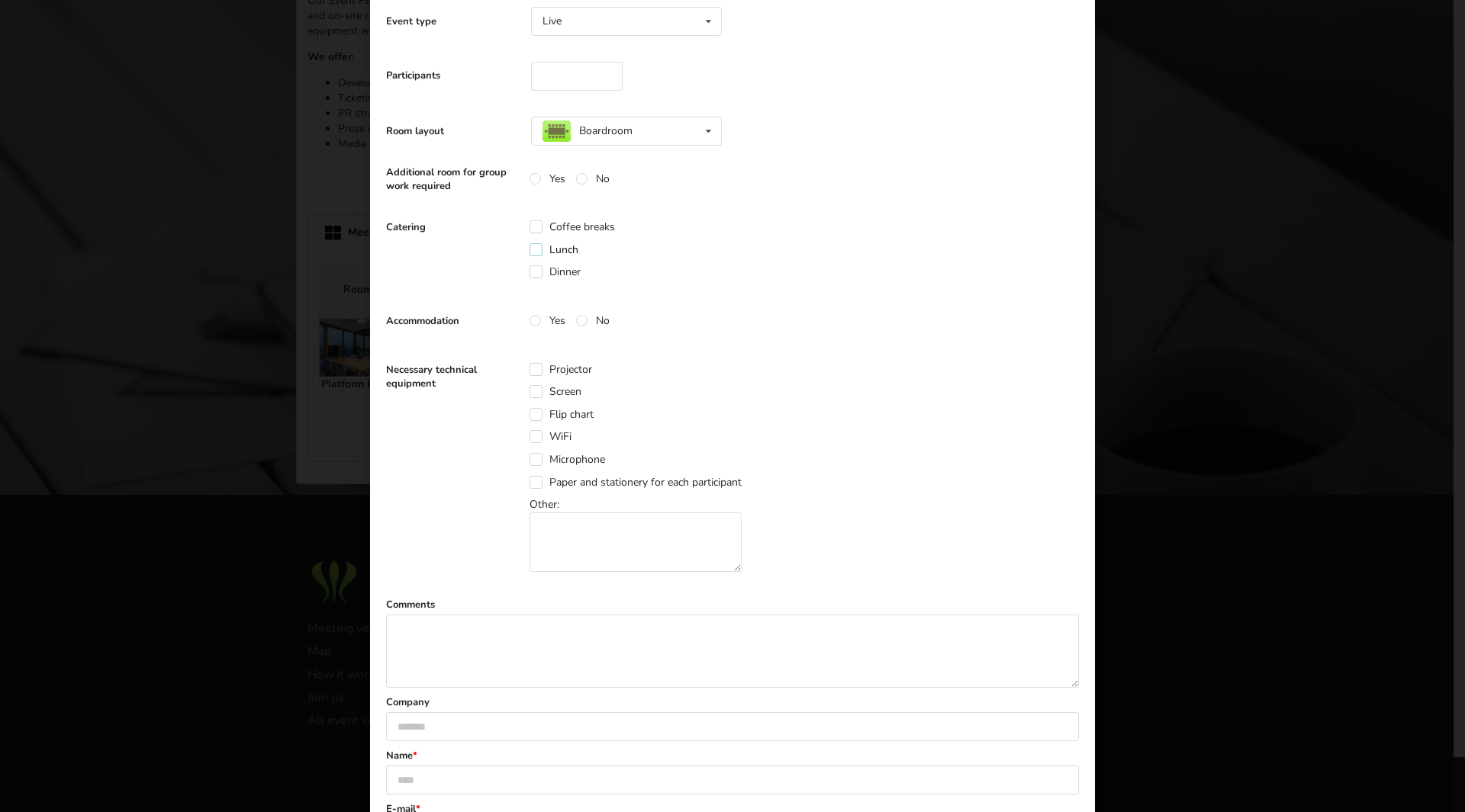
scroll to position [305, 0]
click at [587, 316] on label "No" at bounding box center [593, 318] width 33 height 13
click at [576, 413] on label "Flip chart" at bounding box center [562, 412] width 64 height 13
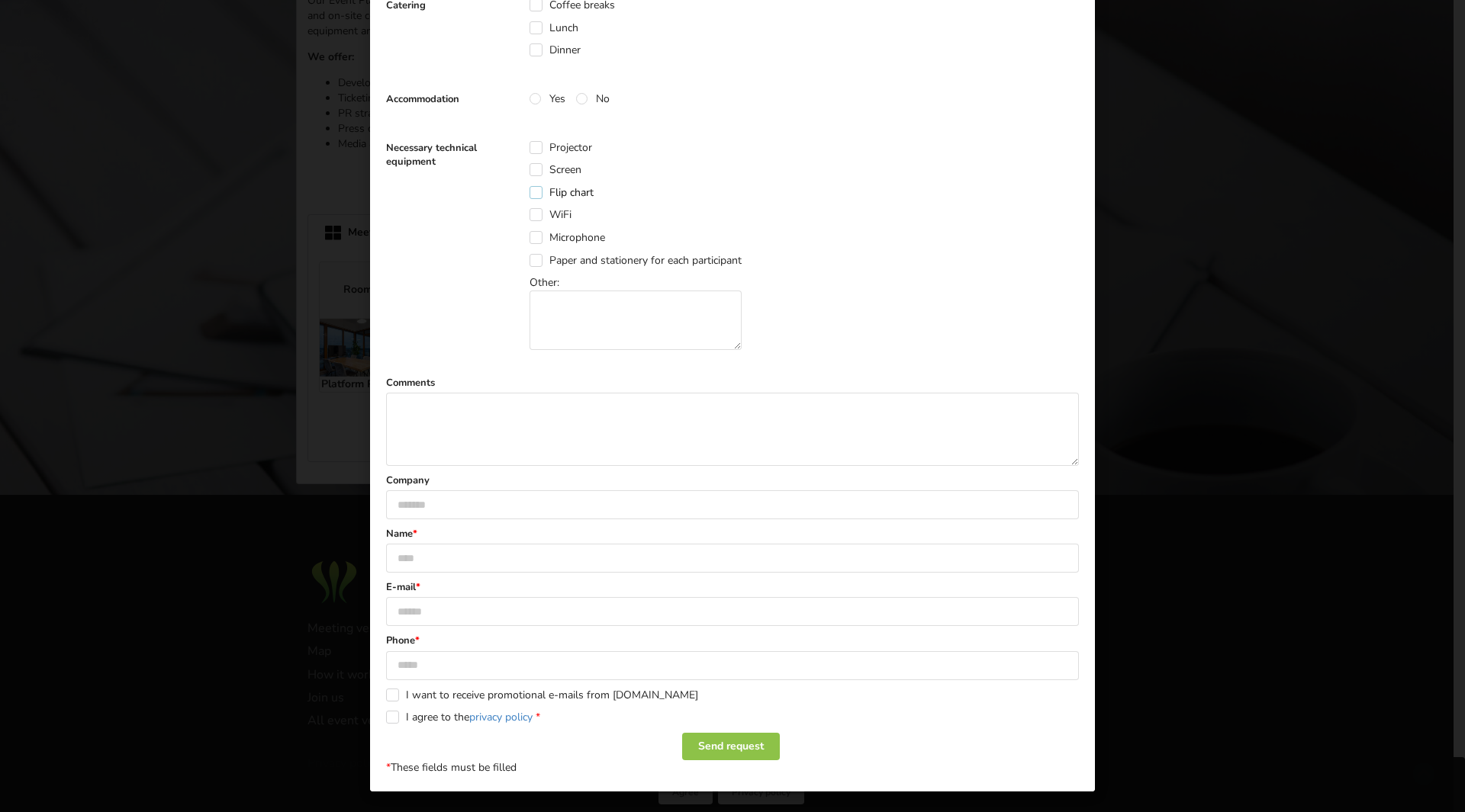
scroll to position [525, 0]
click at [560, 421] on textarea at bounding box center [732, 428] width 693 height 73
type textarea "*"
drag, startPoint x: 549, startPoint y: 404, endPoint x: 563, endPoint y: 421, distance: 22.0
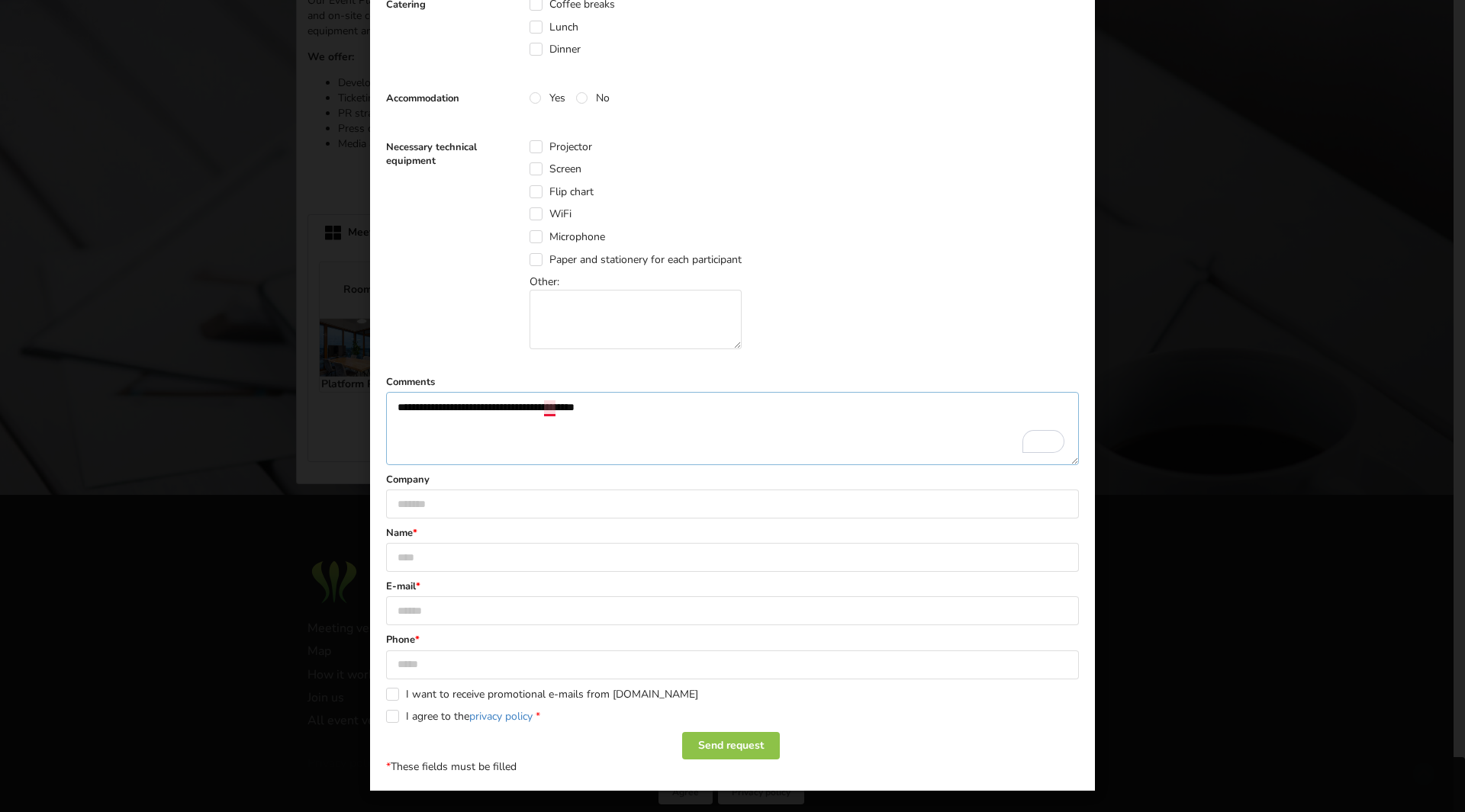
click at [548, 405] on textarea "**********" at bounding box center [732, 428] width 693 height 73
click at [635, 412] on textarea "**********" at bounding box center [732, 428] width 693 height 73
click at [482, 412] on textarea "**********" at bounding box center [732, 428] width 693 height 73
click at [798, 401] on textarea "**********" at bounding box center [732, 428] width 693 height 73
click at [538, 403] on textarea "**********" at bounding box center [732, 428] width 693 height 73
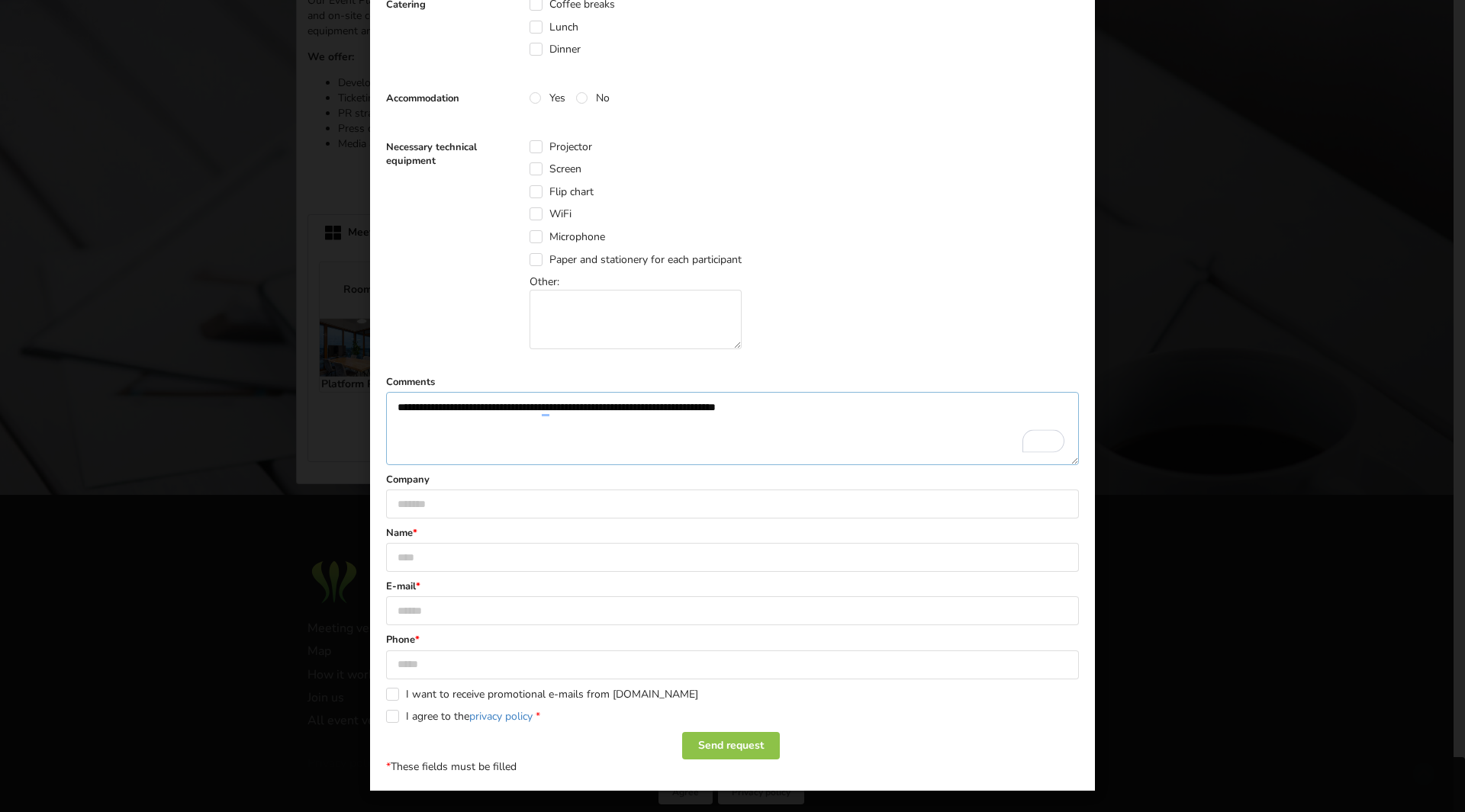
click at [544, 405] on textarea "**********" at bounding box center [732, 428] width 693 height 73
click at [593, 407] on textarea "**********" at bounding box center [732, 428] width 693 height 73
click at [855, 408] on textarea "**********" at bounding box center [732, 428] width 693 height 73
type textarea "**********"
click at [521, 490] on input "text" at bounding box center [732, 504] width 693 height 29
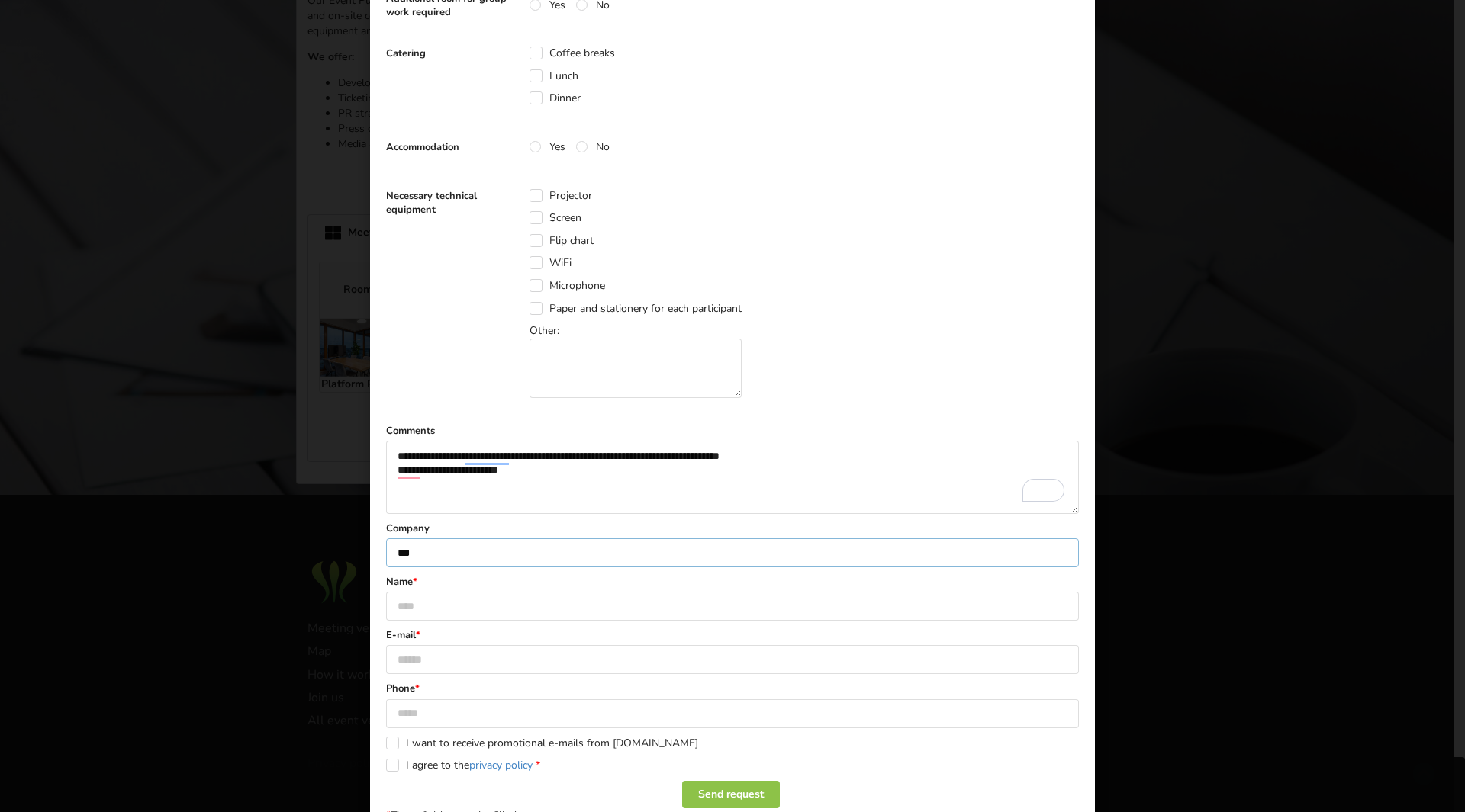
scroll to position [449, 0]
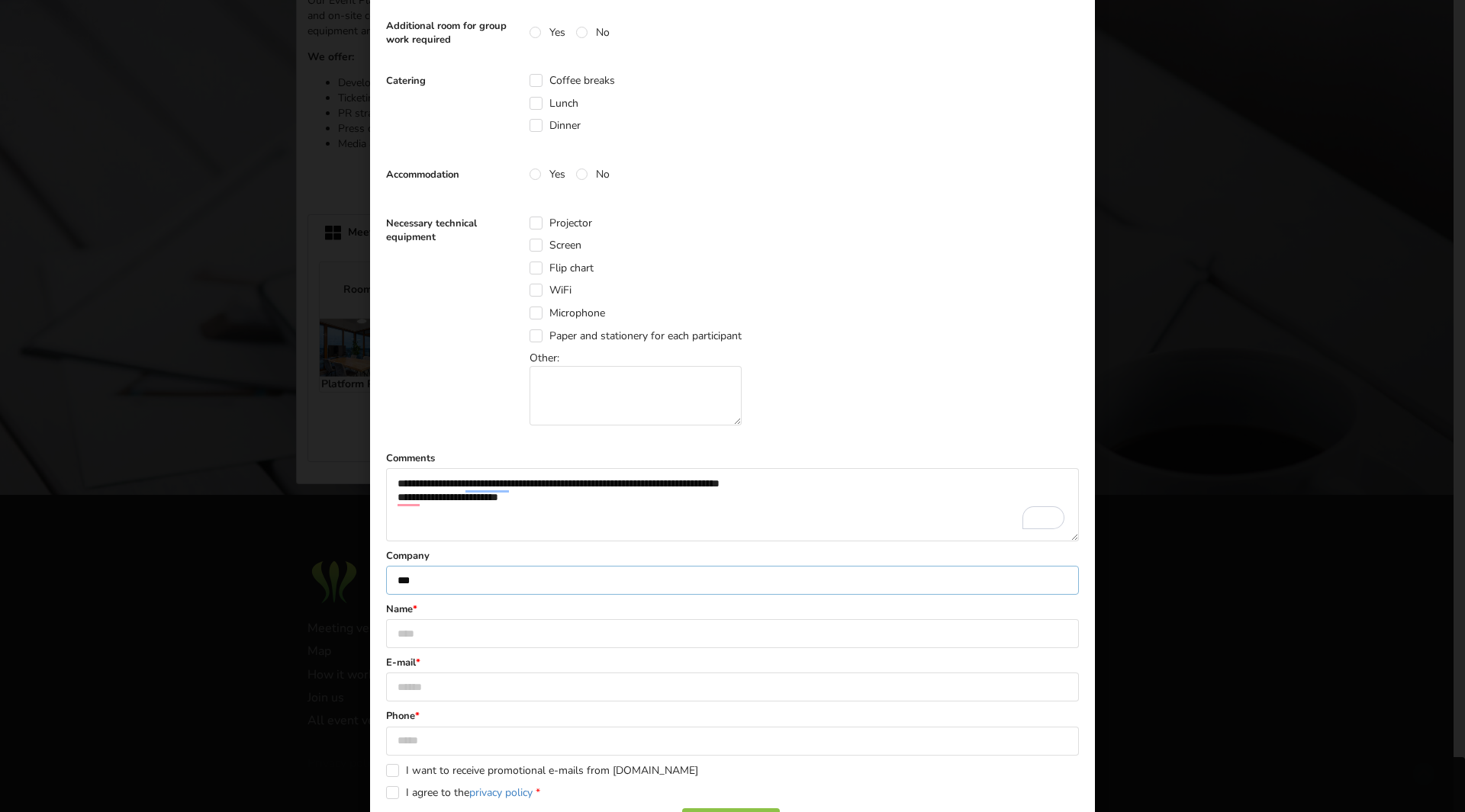
type input "***"
click at [469, 622] on input "text" at bounding box center [732, 633] width 693 height 29
type input "**********"
type input "********"
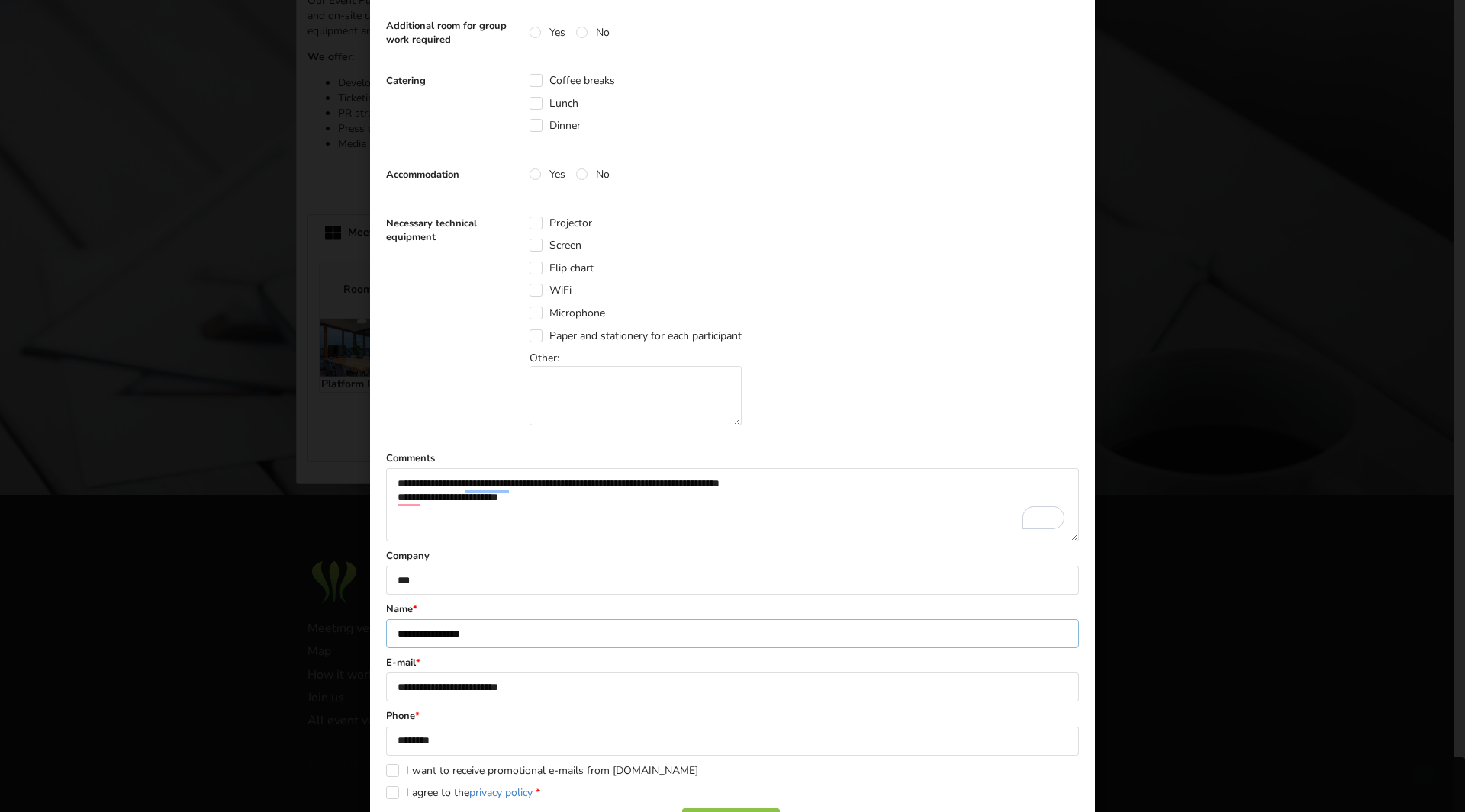
scroll to position [1, 0]
drag, startPoint x: 523, startPoint y: 639, endPoint x: 429, endPoint y: 647, distance: 94.3
click at [429, 647] on input "**********" at bounding box center [732, 633] width 693 height 29
type input "*******"
click at [433, 688] on input "**********" at bounding box center [732, 688] width 693 height 29
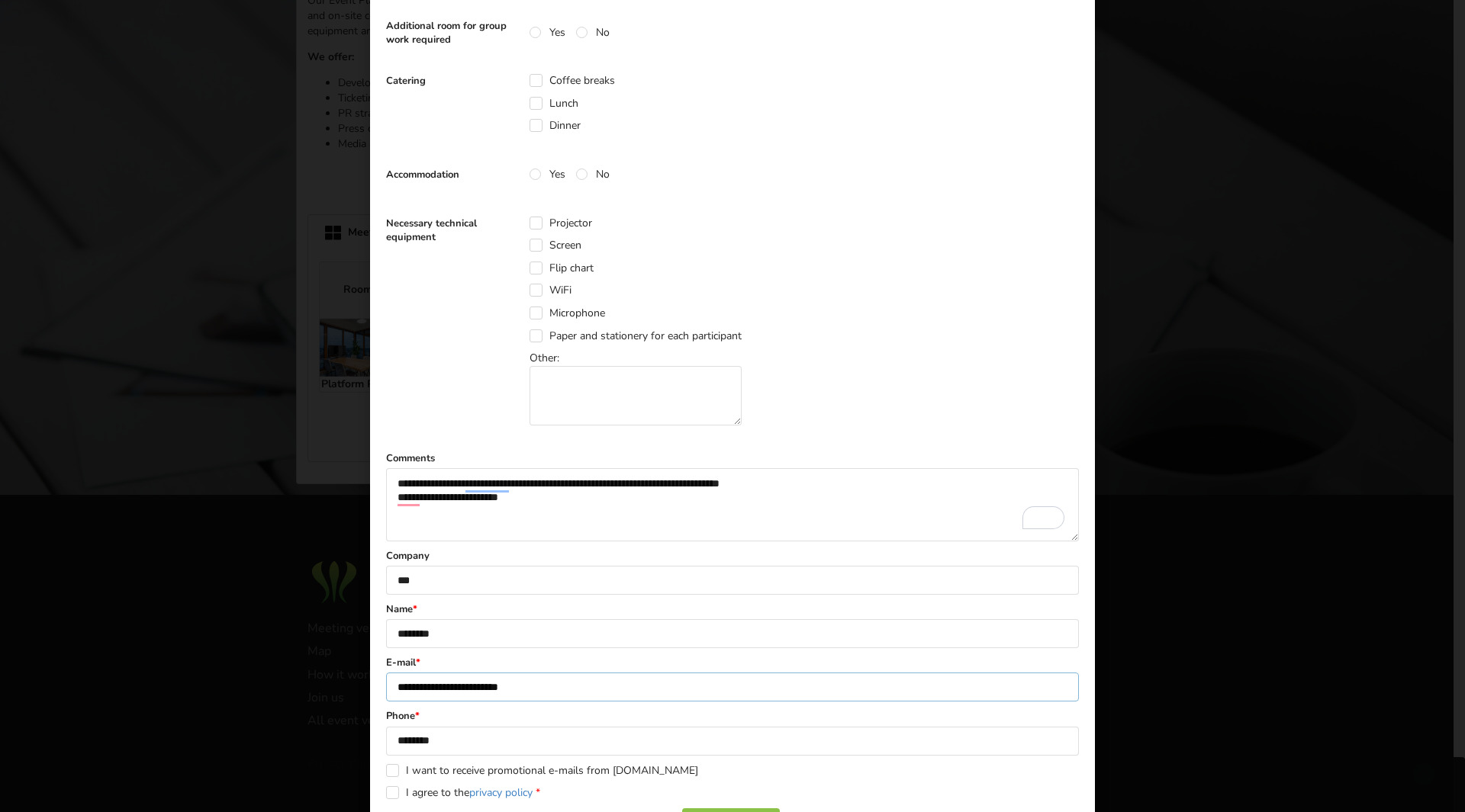
scroll to position [0, 0]
drag, startPoint x: 400, startPoint y: 688, endPoint x: 361, endPoint y: 688, distance: 39.0
click at [361, 688] on div "**********" at bounding box center [732, 406] width 1465 height 812
type input "**********"
click at [347, 692] on div "**********" at bounding box center [732, 406] width 1465 height 812
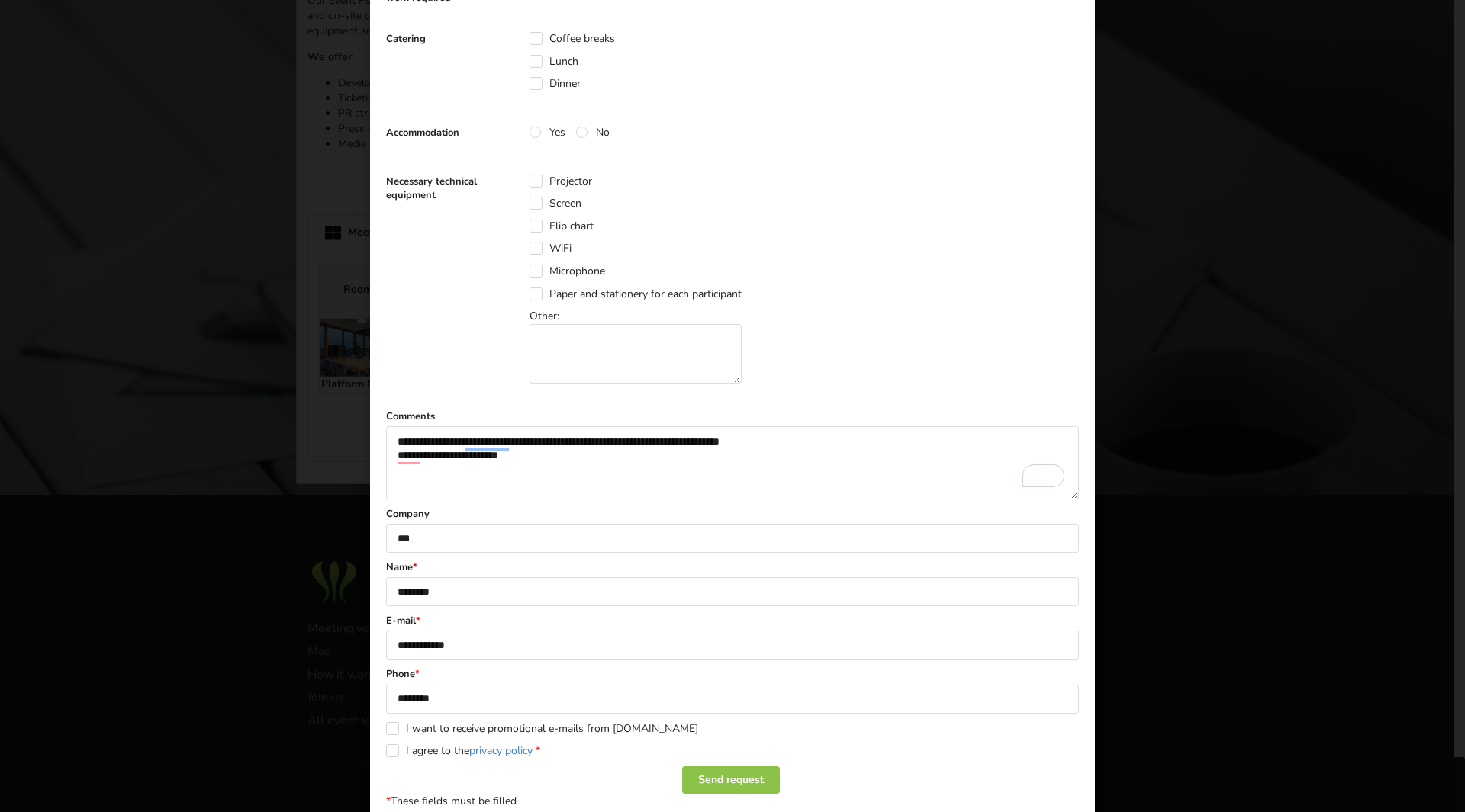
scroll to position [525, 0]
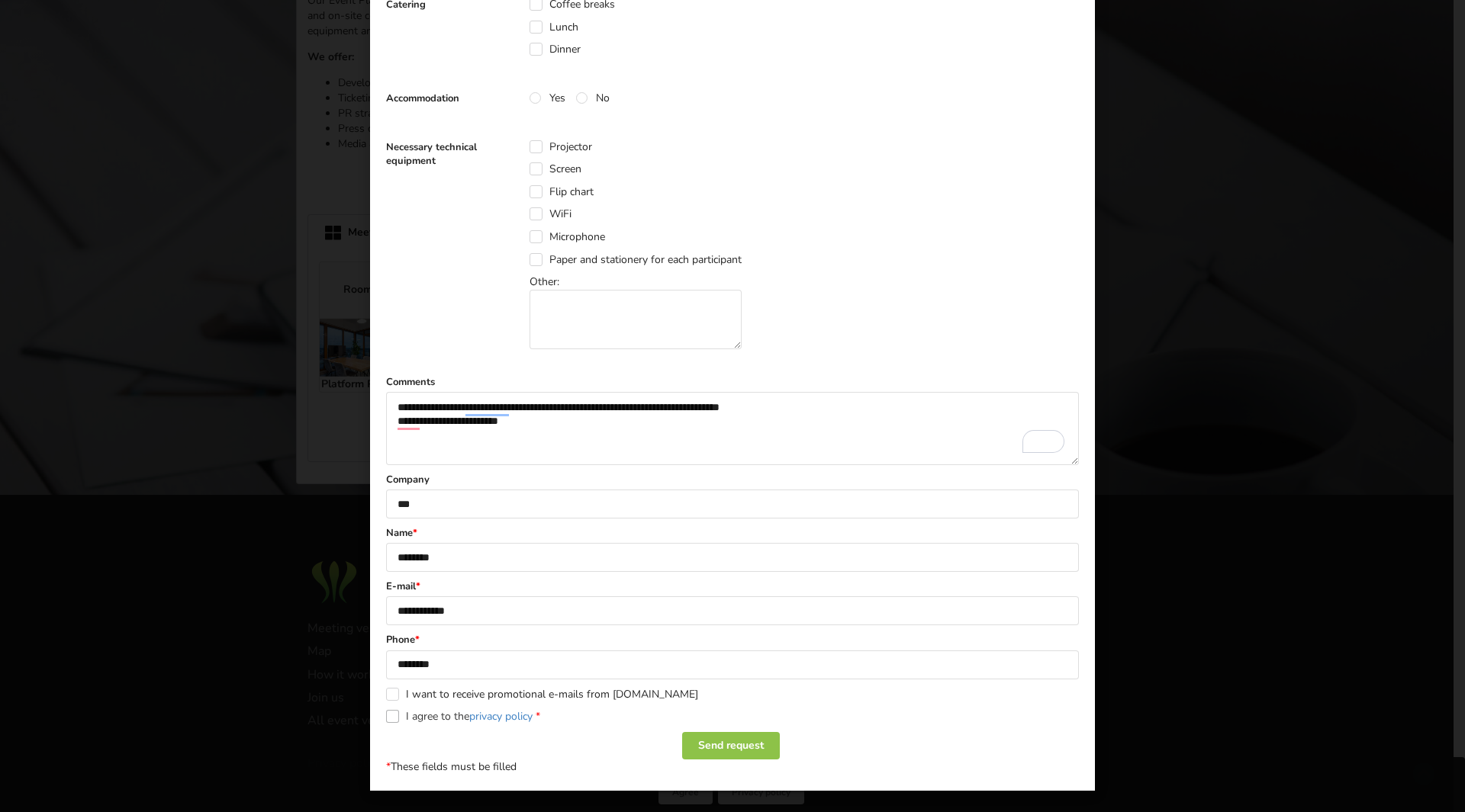
click at [386, 718] on label "I agree to the privacy policy *" at bounding box center [463, 716] width 154 height 13
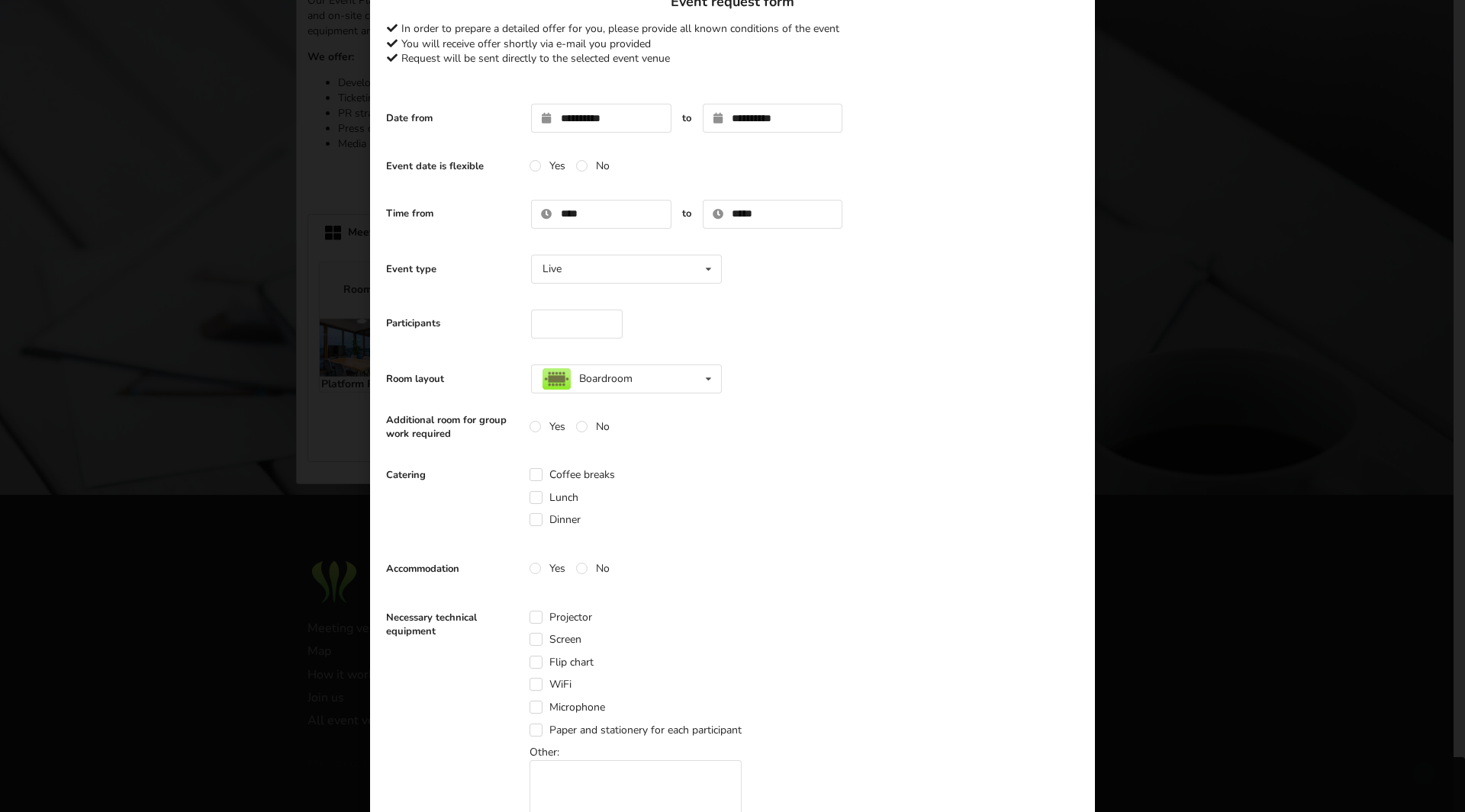
scroll to position [0, 0]
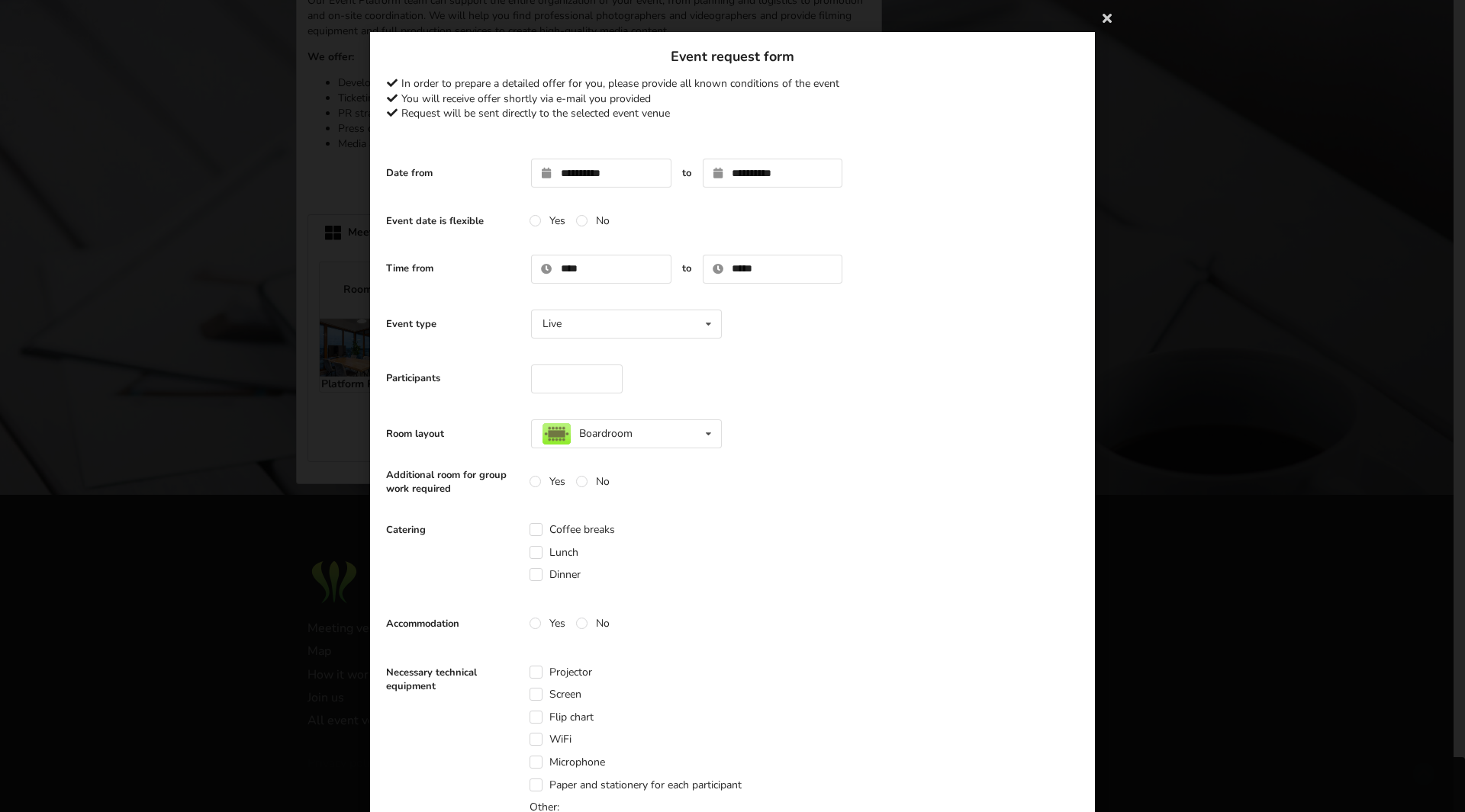
click at [950, 219] on div "Event date is flexible Yes No" at bounding box center [732, 221] width 693 height 31
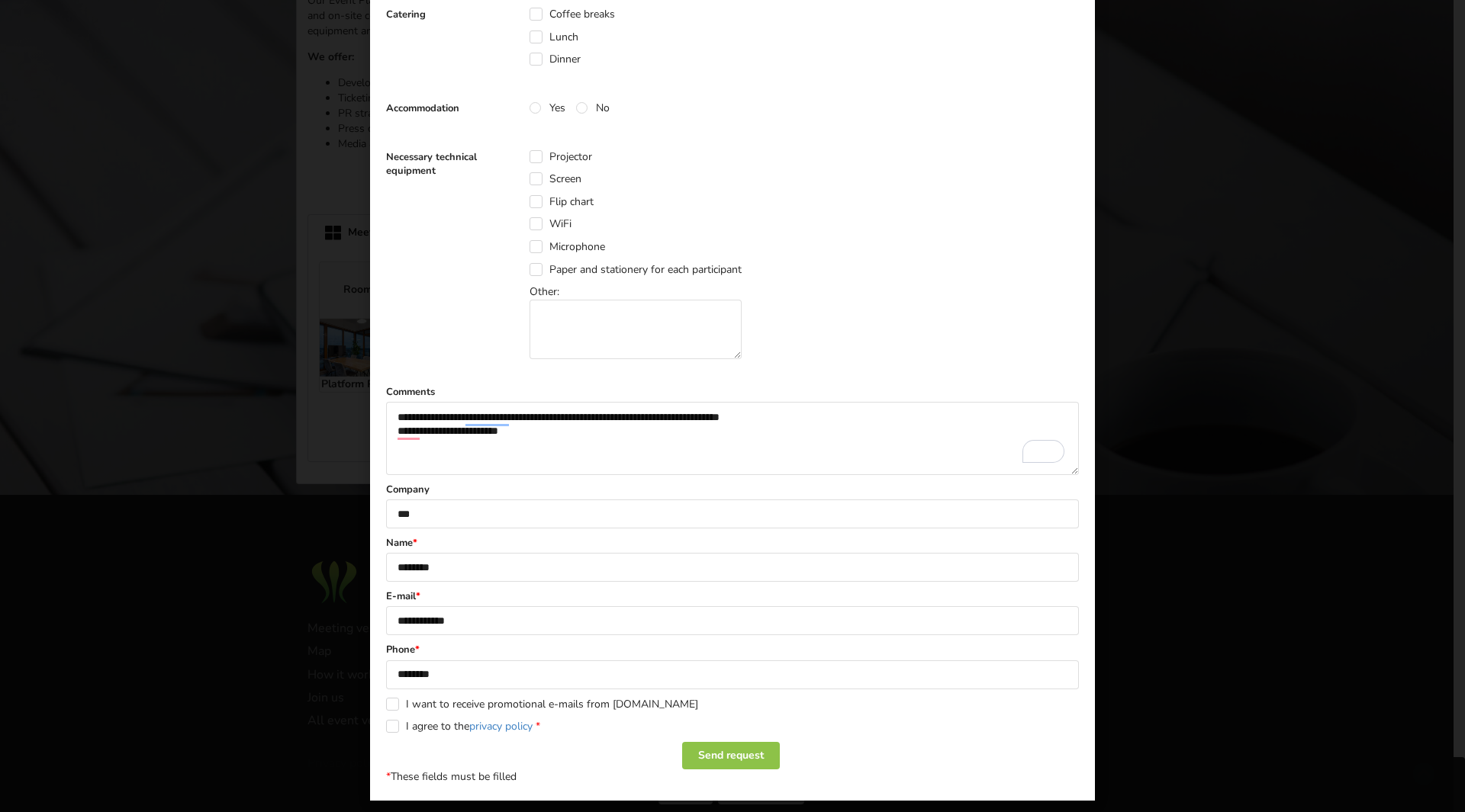
scroll to position [525, 0]
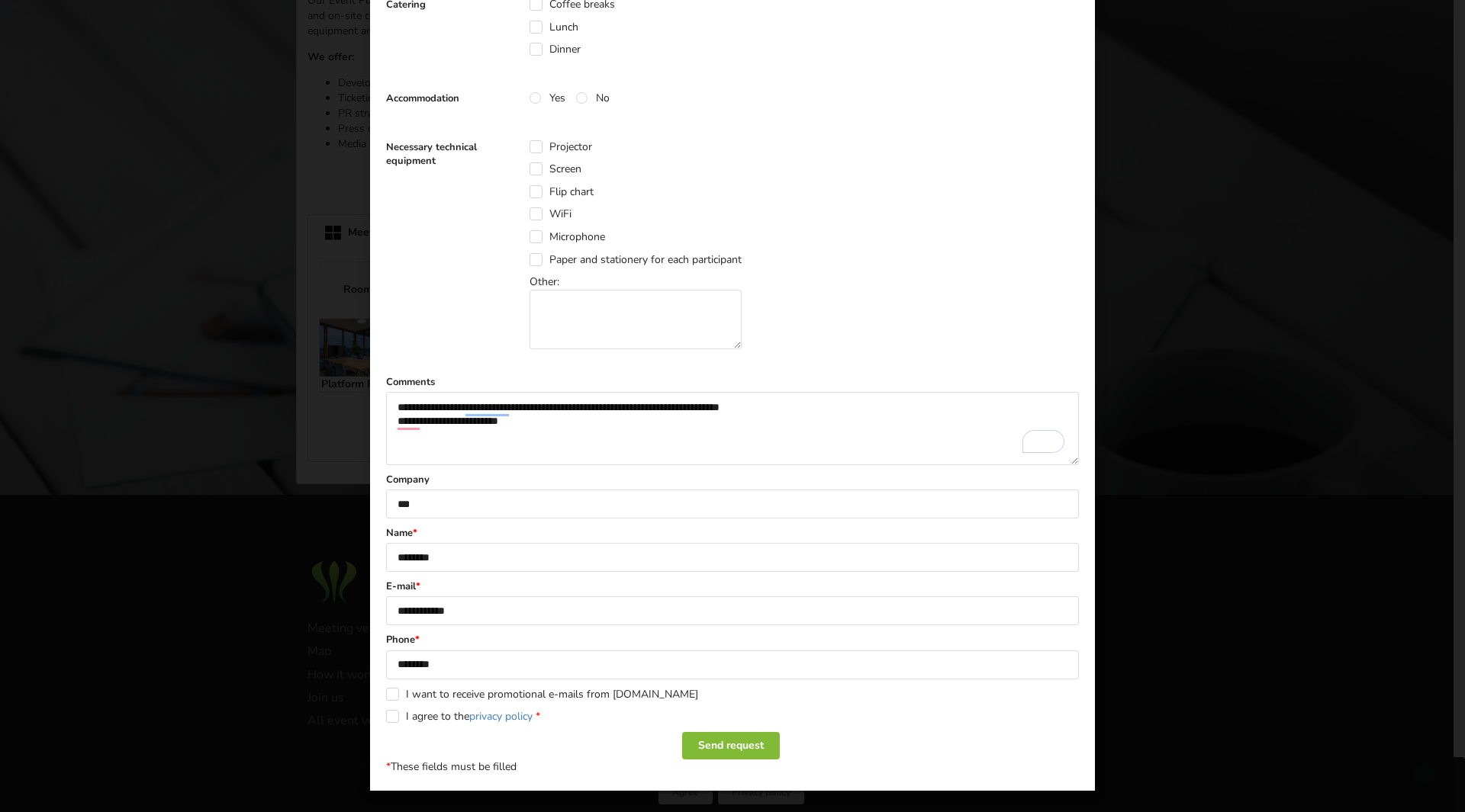
click at [729, 745] on div "Send request" at bounding box center [731, 746] width 98 height 27
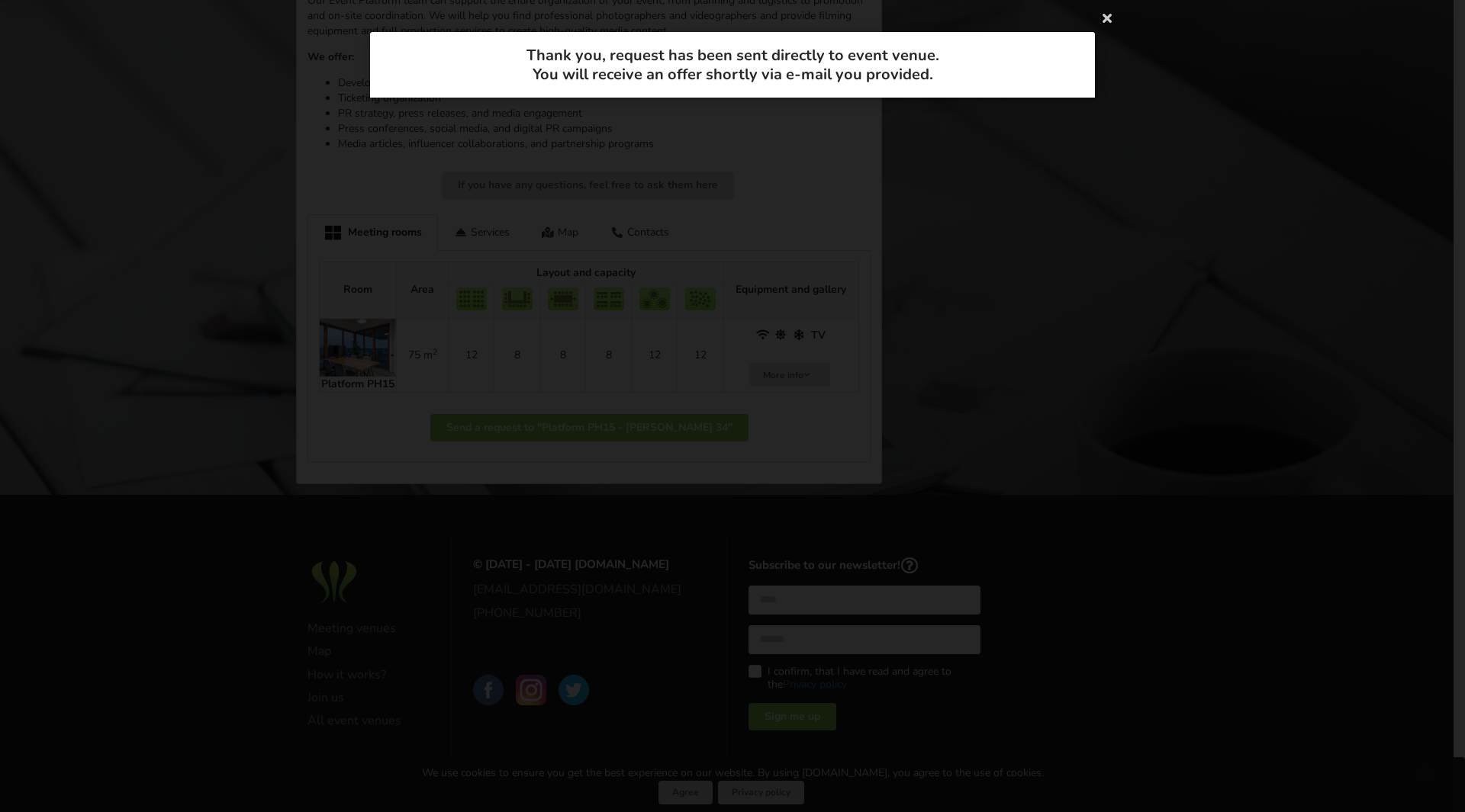
scroll to position [0, 0]
click at [1110, 24] on icon at bounding box center [1107, 17] width 24 height 24
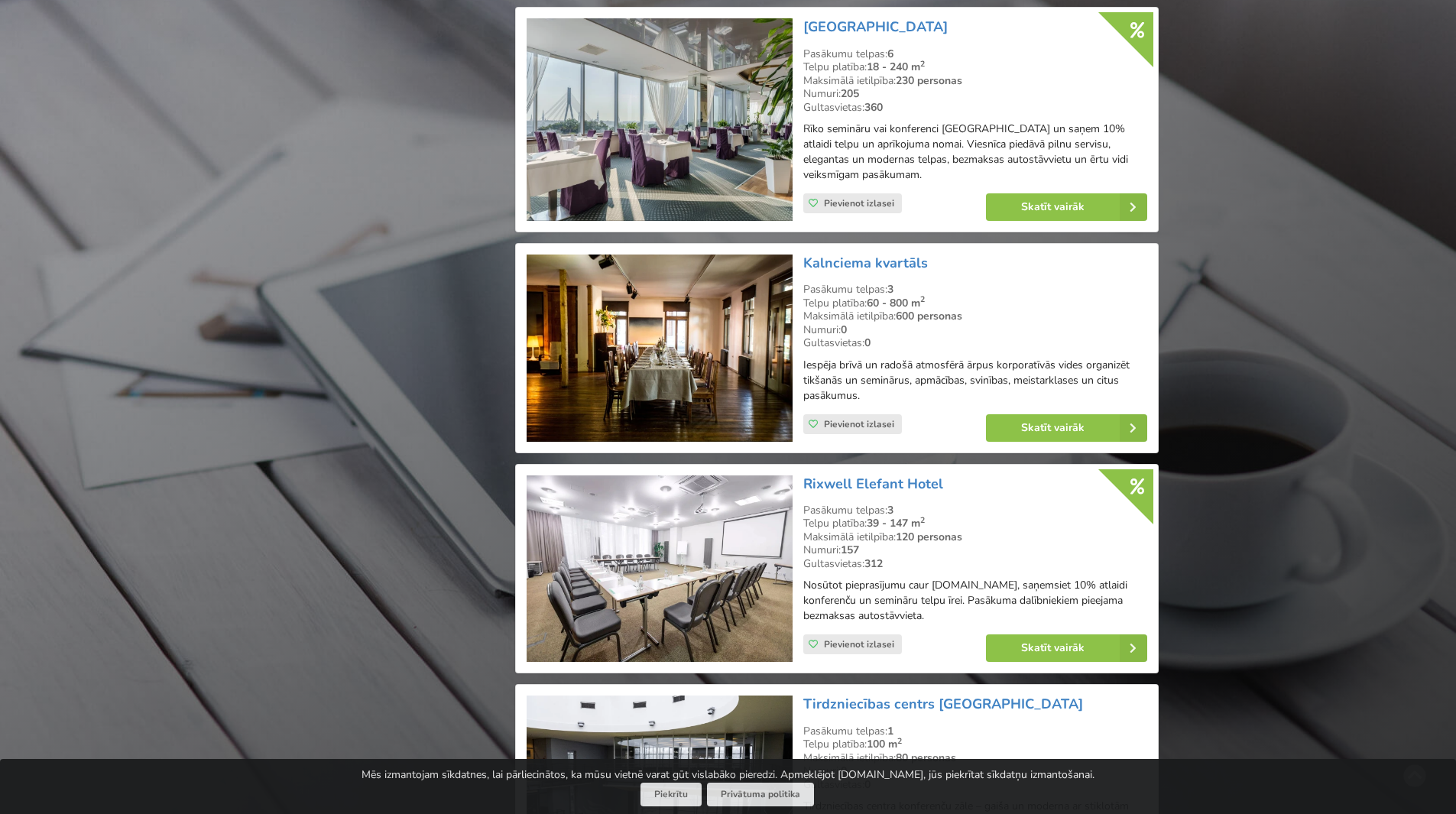
scroll to position [2025, 0]
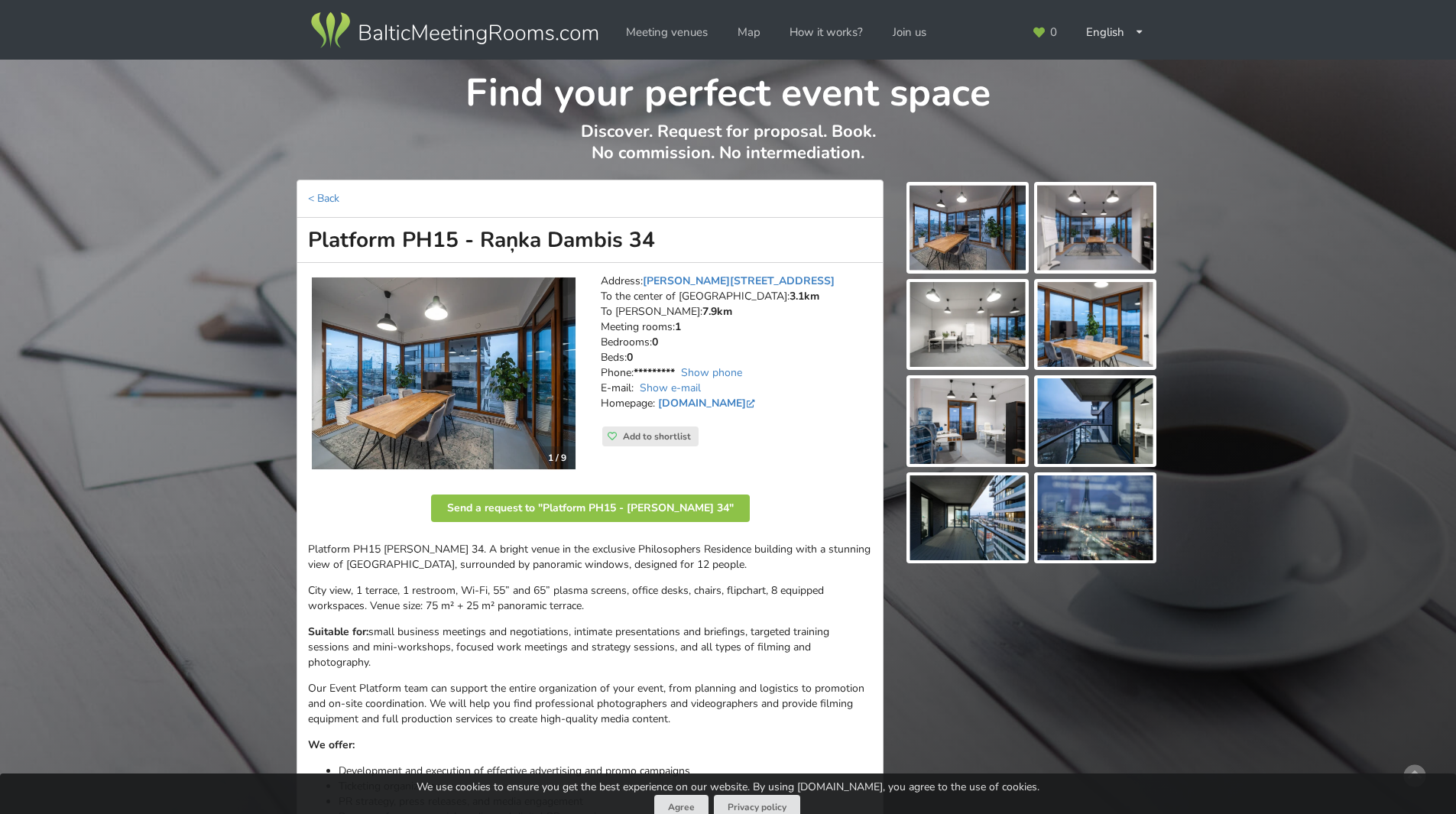
scroll to position [688, 0]
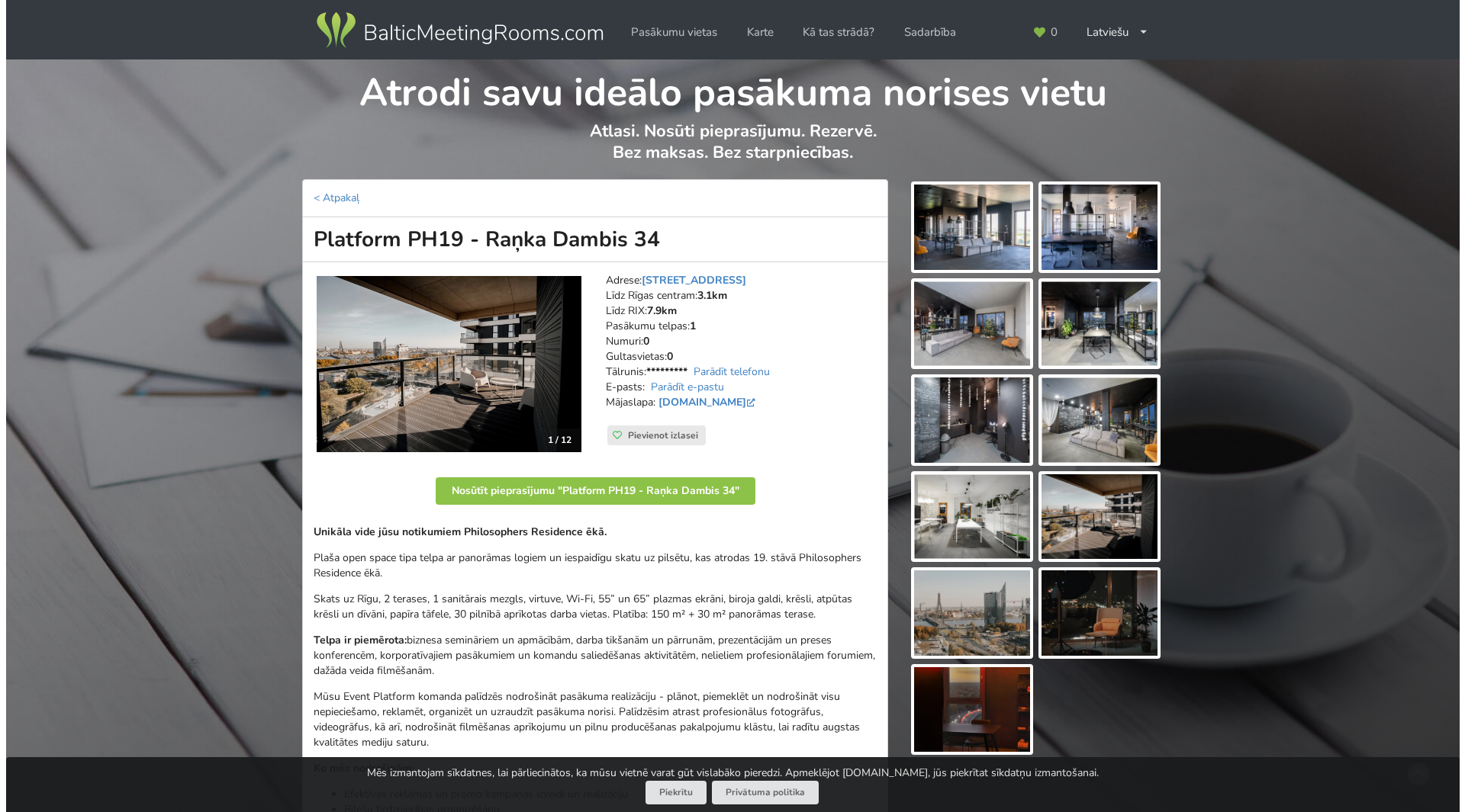
scroll to position [167, 0]
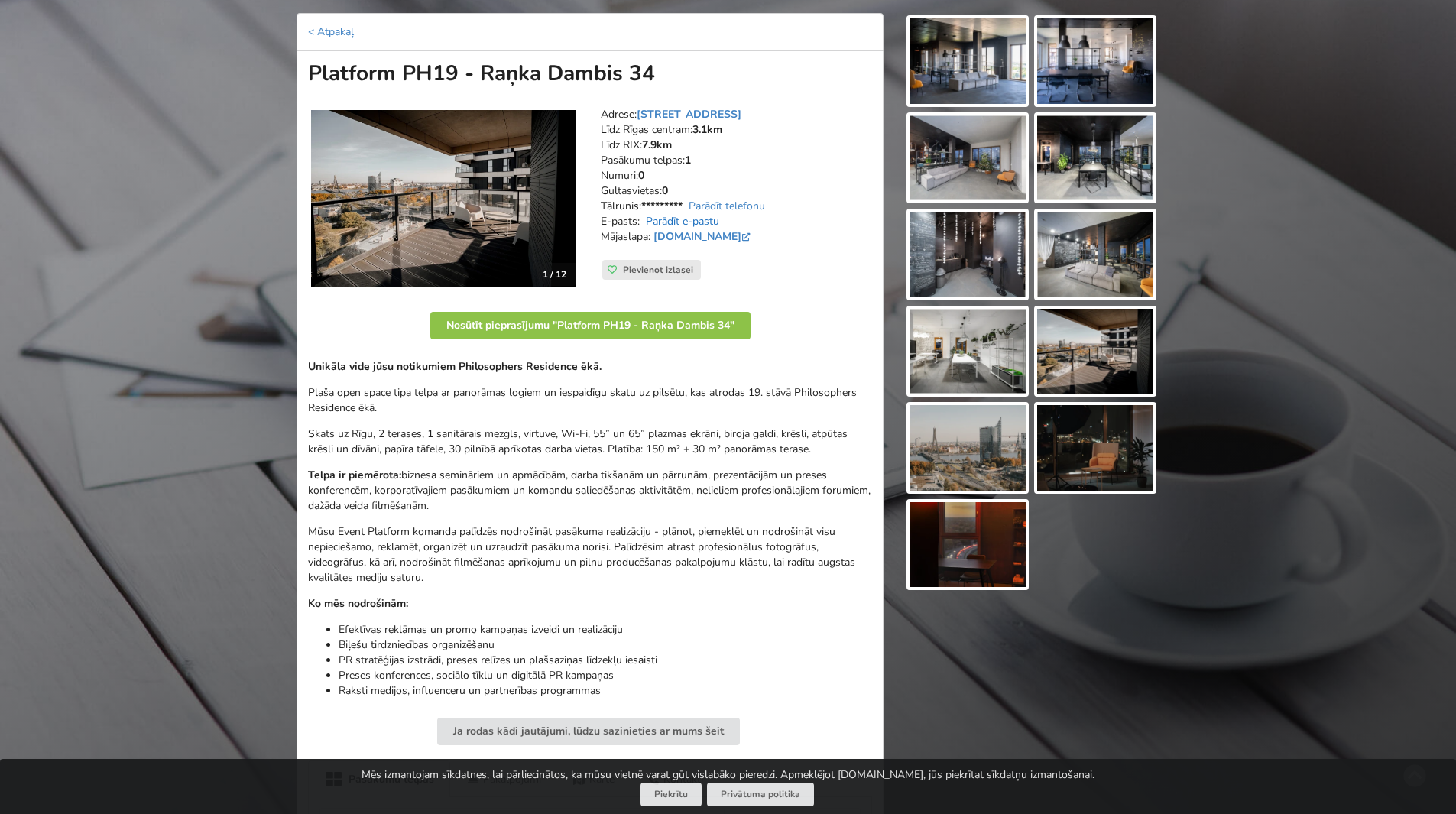
click at [703, 223] on link "Parādīt e-pastu" at bounding box center [682, 221] width 73 height 15
drag, startPoint x: 803, startPoint y: 221, endPoint x: 745, endPoint y: 216, distance: 58.2
click at [746, 216] on address "Adrese: [STREET_ADDRESS] Rīgas centram: 3.1km Līdz RIX: 7.9km Pasākumu telpas: …" at bounding box center [736, 183] width 271 height 153
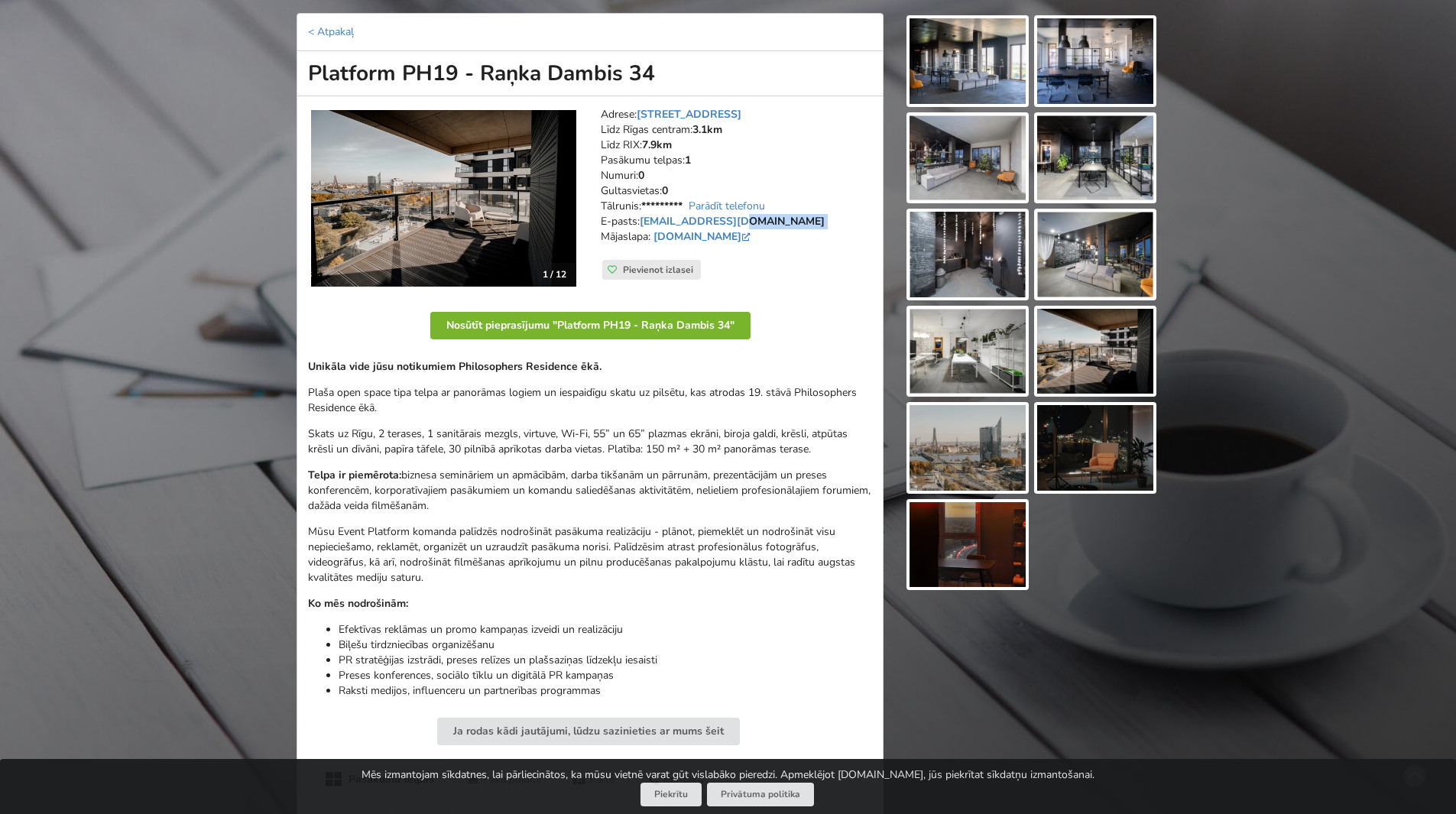
click at [621, 328] on button "Nosūtīt pieprasījumu "Platform PH19 - Raņka Dambis 34"" at bounding box center [590, 325] width 320 height 28
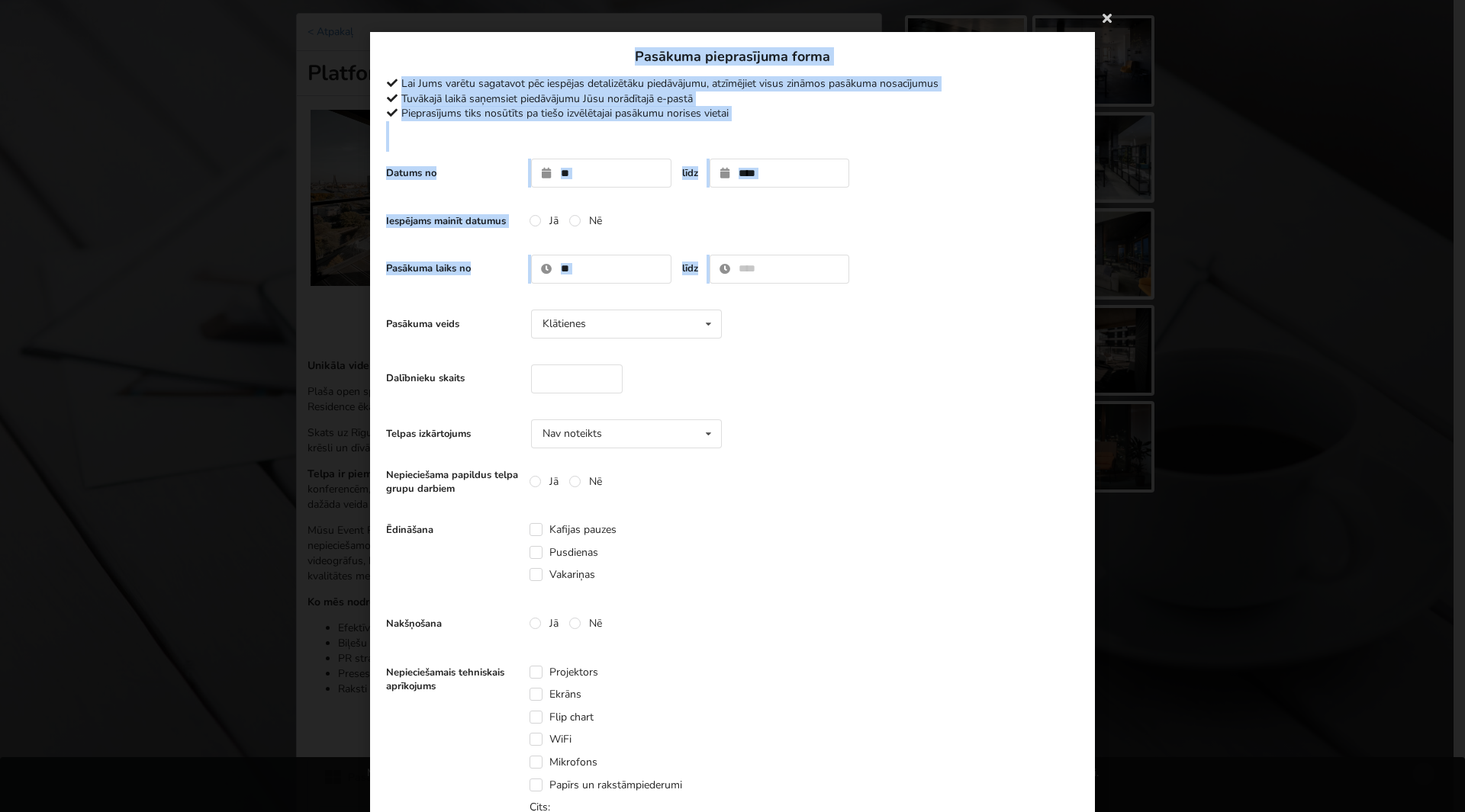
drag, startPoint x: 1103, startPoint y: 20, endPoint x: 908, endPoint y: 256, distance: 306.1
click at [967, 250] on div "Paldies, Jūsu pieprasījums nosūtīts pa tiešo pasākuma vietai! Tuvākajā laikā sa…" at bounding box center [732, 674] width 725 height 1284
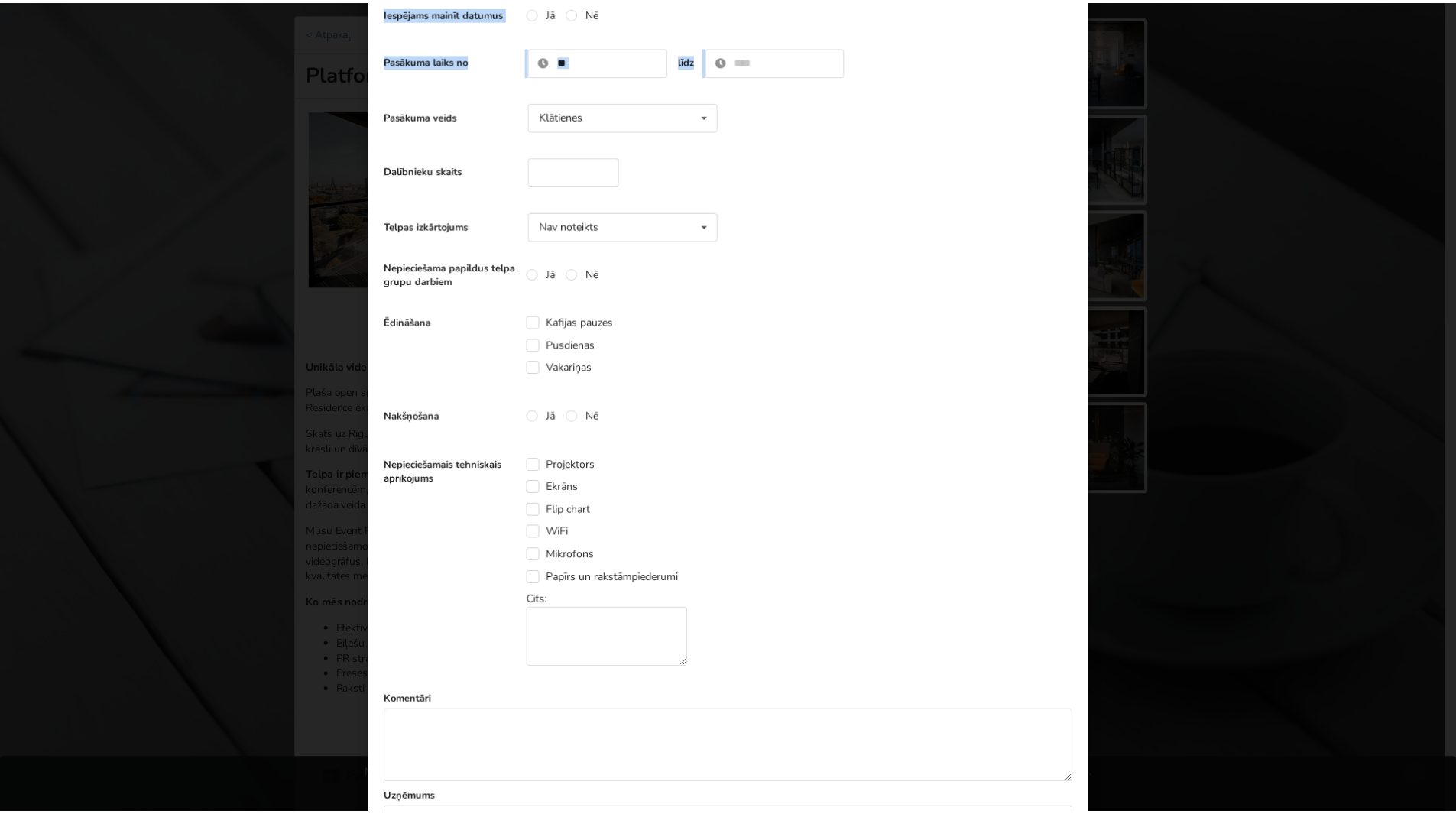
scroll to position [0, 0]
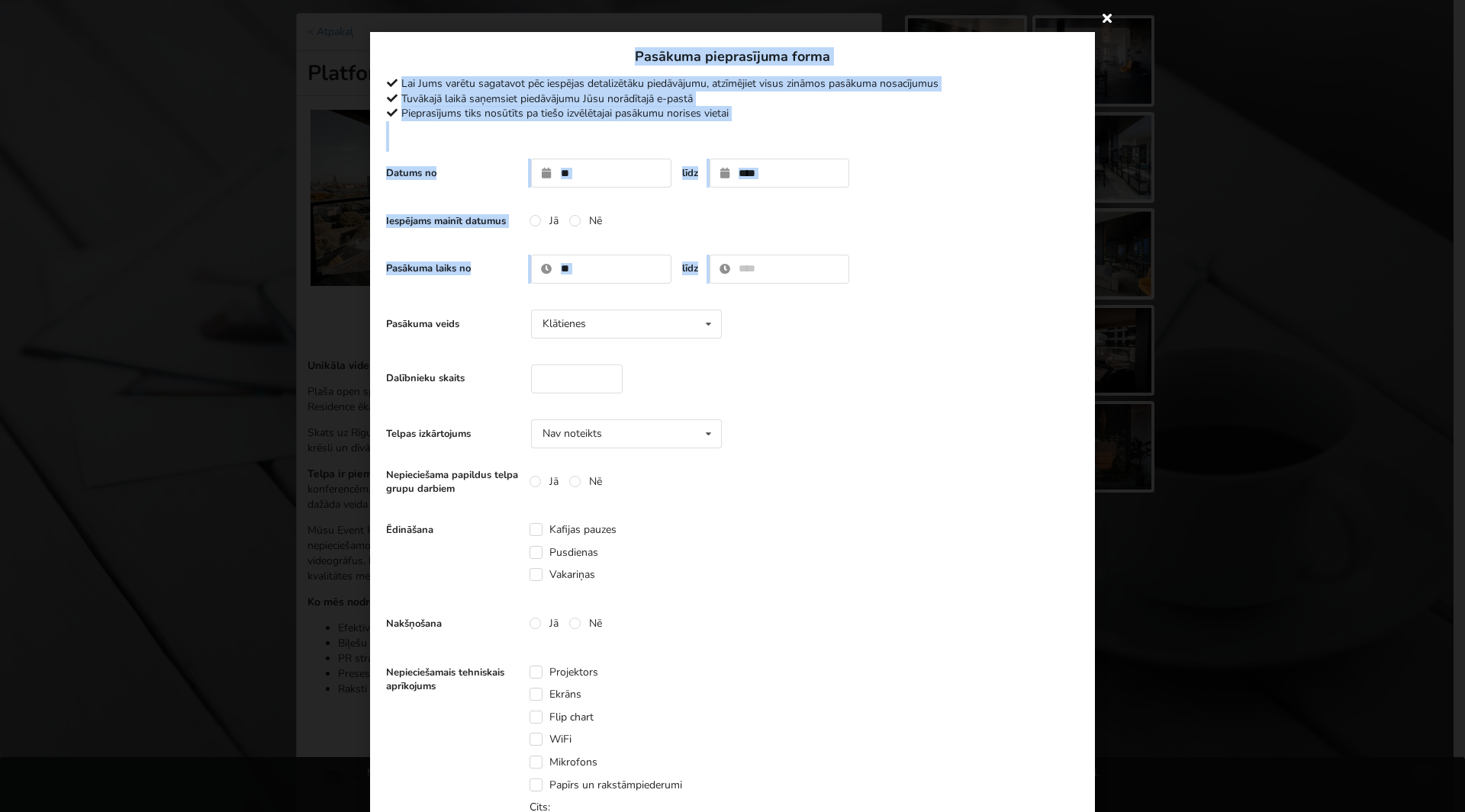
click at [1097, 20] on icon at bounding box center [1107, 17] width 24 height 24
